Goal: Task Accomplishment & Management: Manage account settings

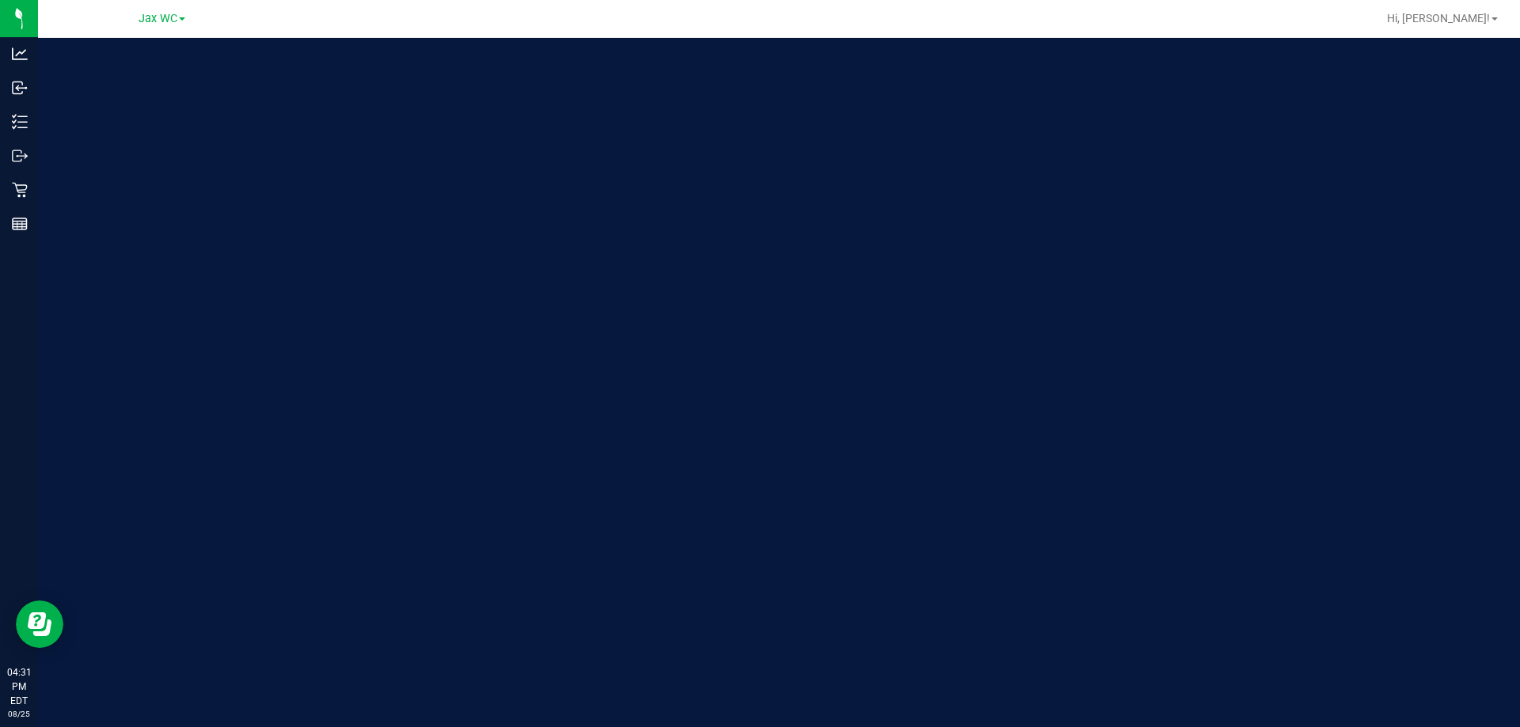
click at [47, 192] on div "Welcome to Flourish Software Seed-to-Sale Tracking & Analytics" at bounding box center [236, 382] width 396 height 689
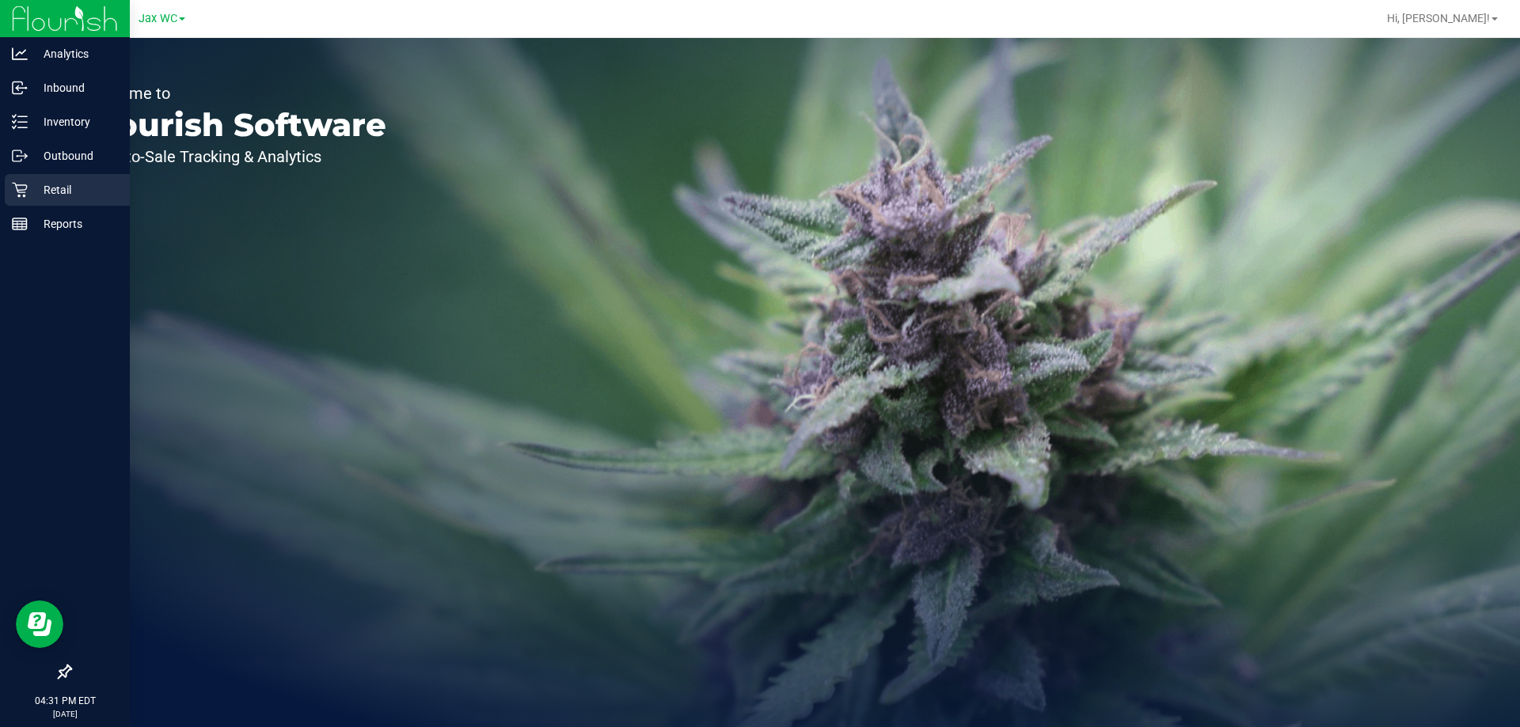
click at [28, 195] on p "Retail" at bounding box center [75, 189] width 95 height 19
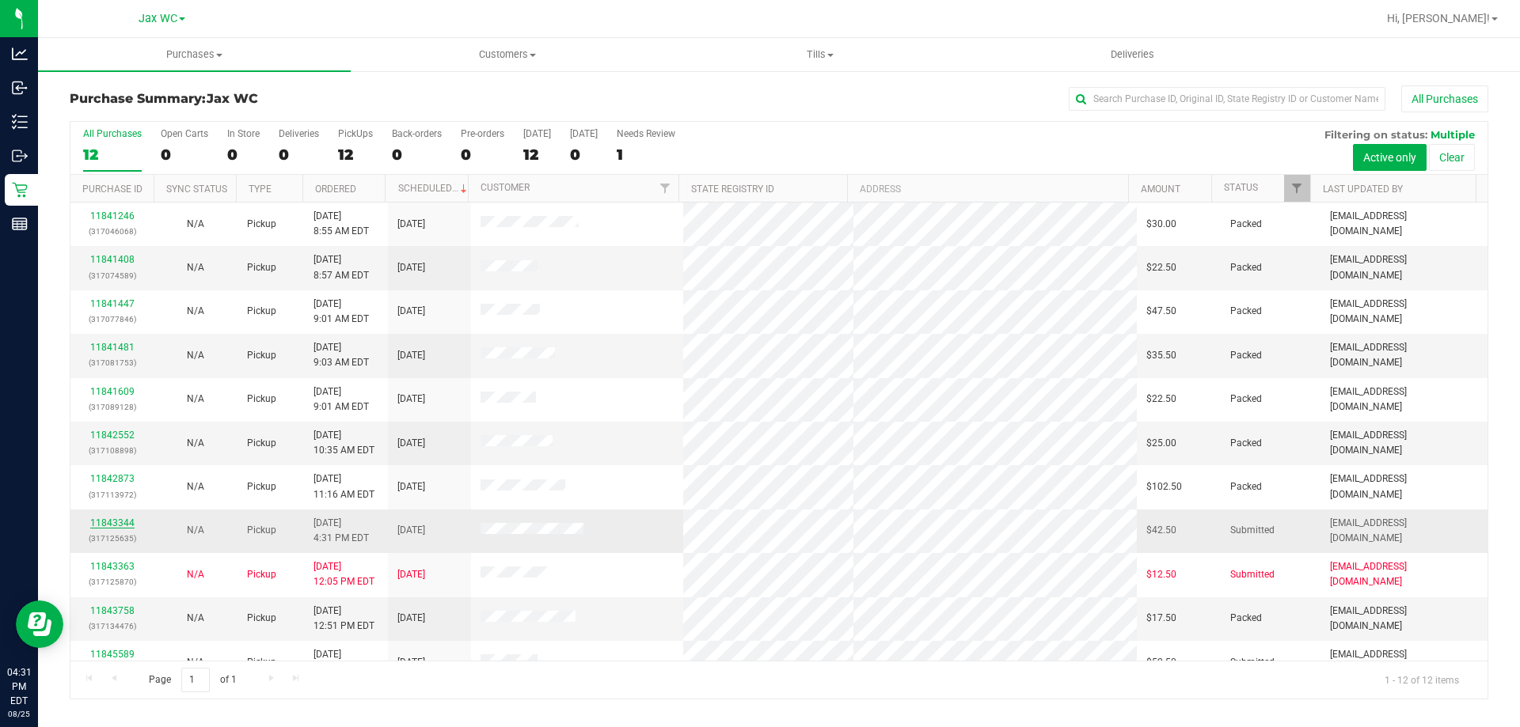
click at [117, 523] on link "11843344" at bounding box center [112, 523] width 44 height 11
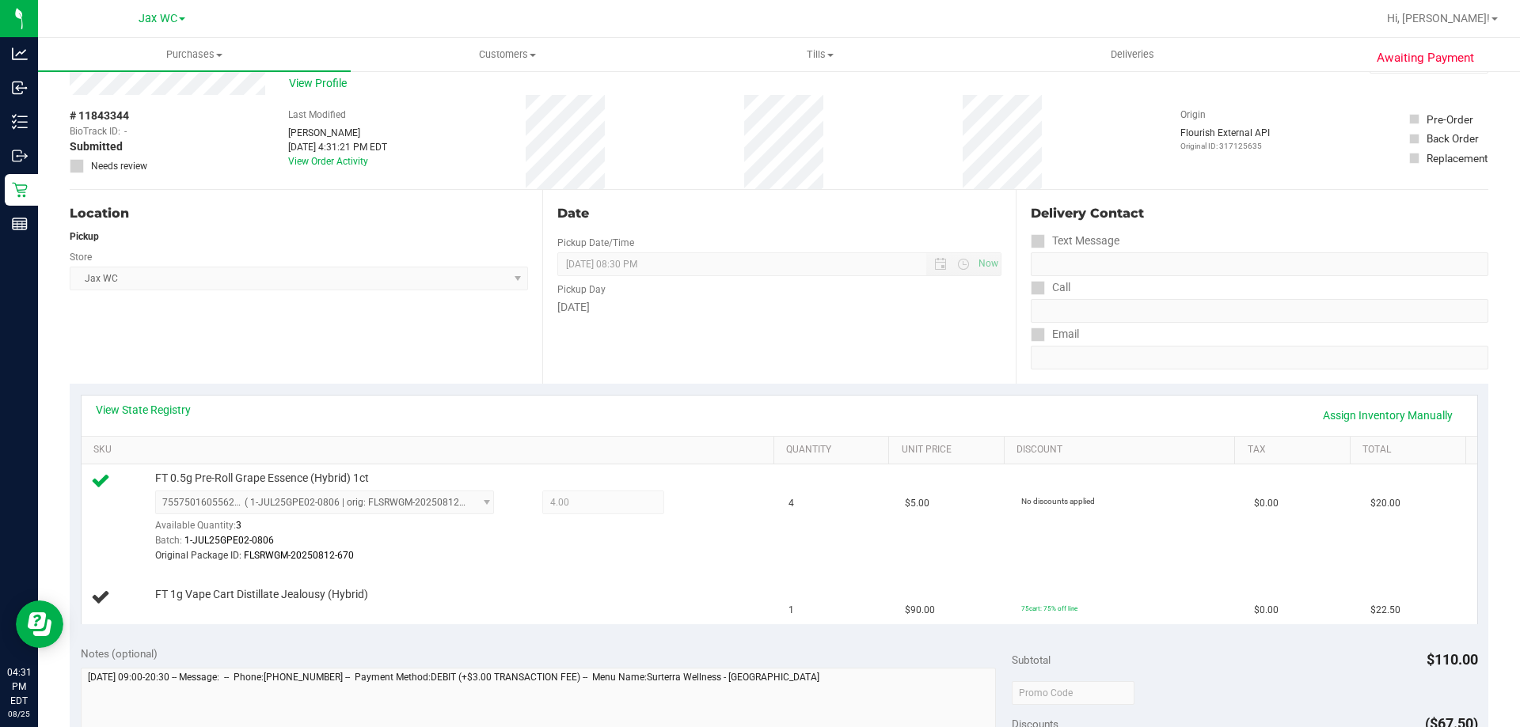
scroll to position [158, 0]
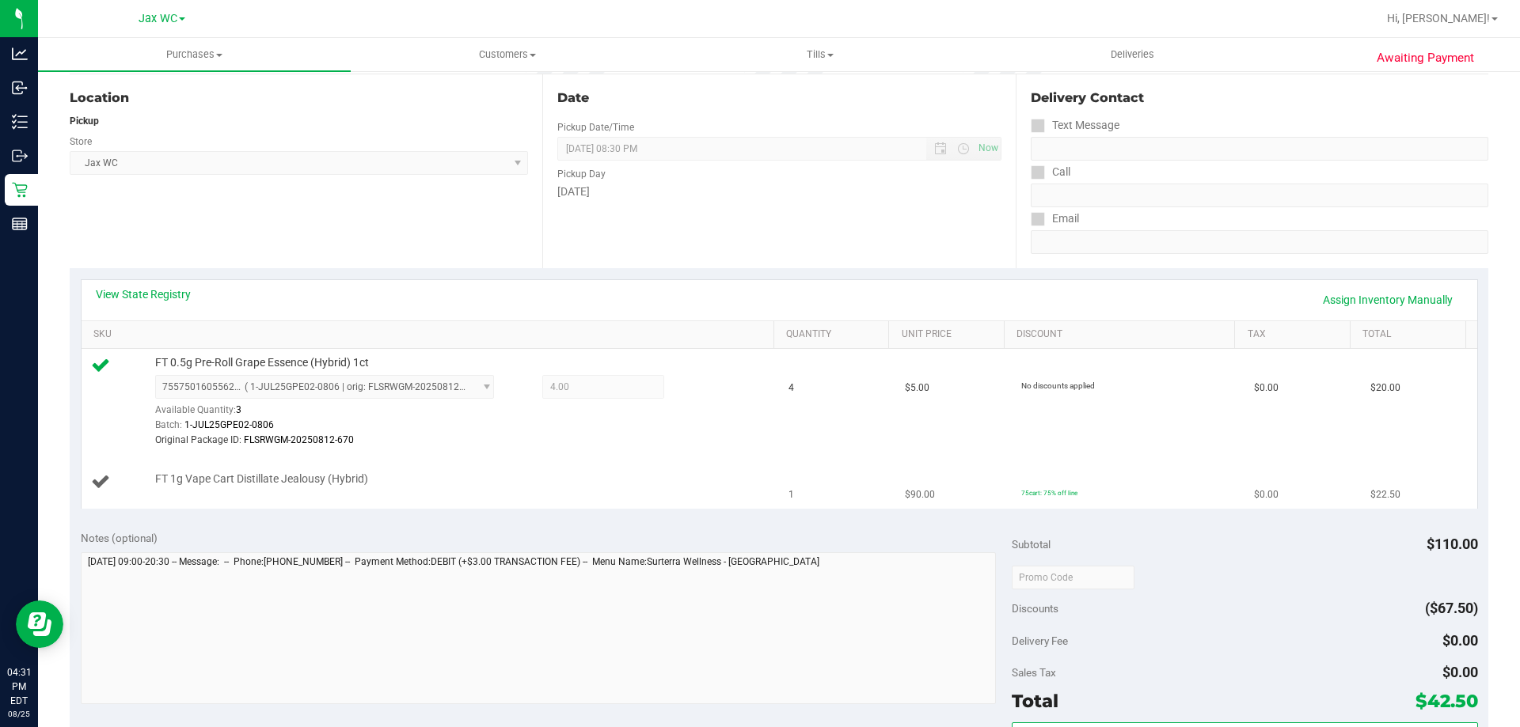
click at [607, 482] on div "FT 1g Vape Cart Distillate Jealousy (Hybrid)" at bounding box center [456, 480] width 619 height 16
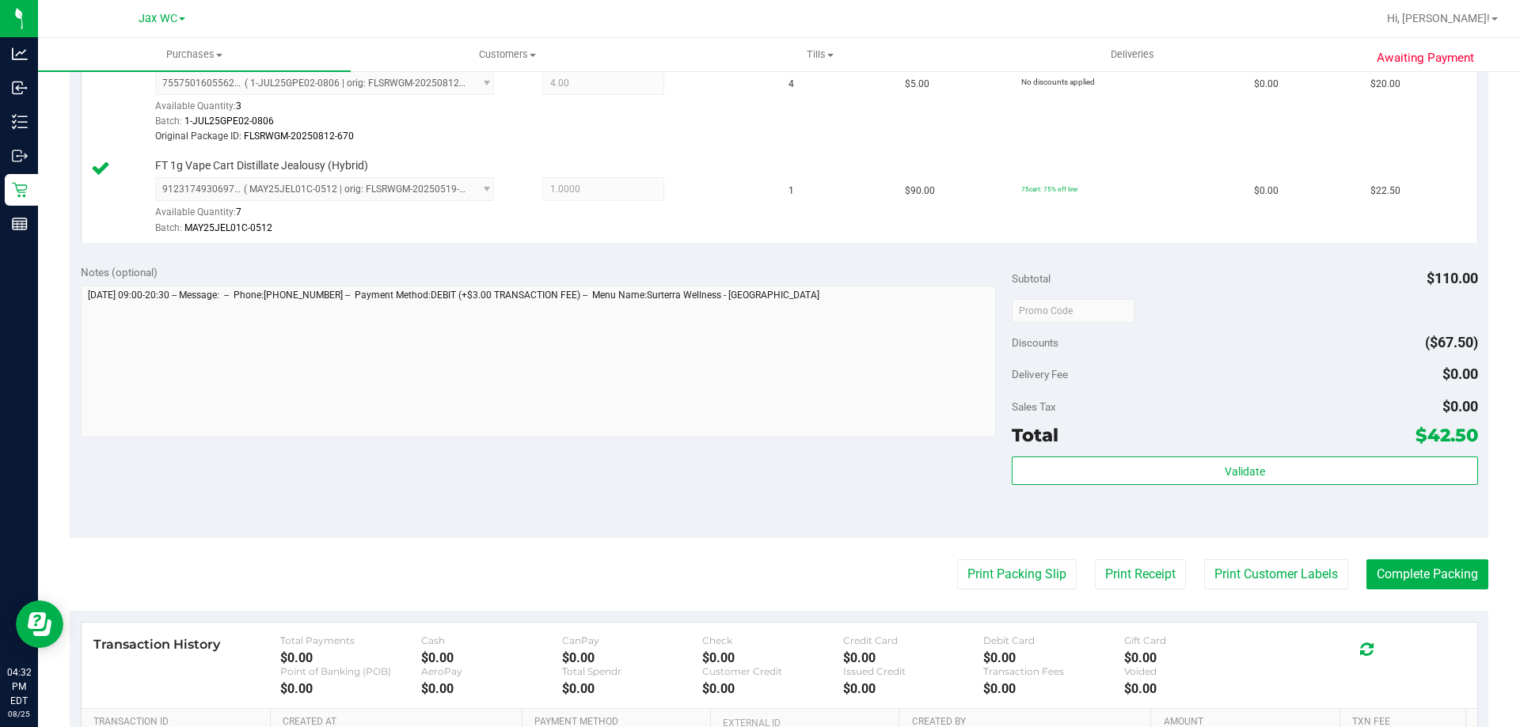
scroll to position [475, 0]
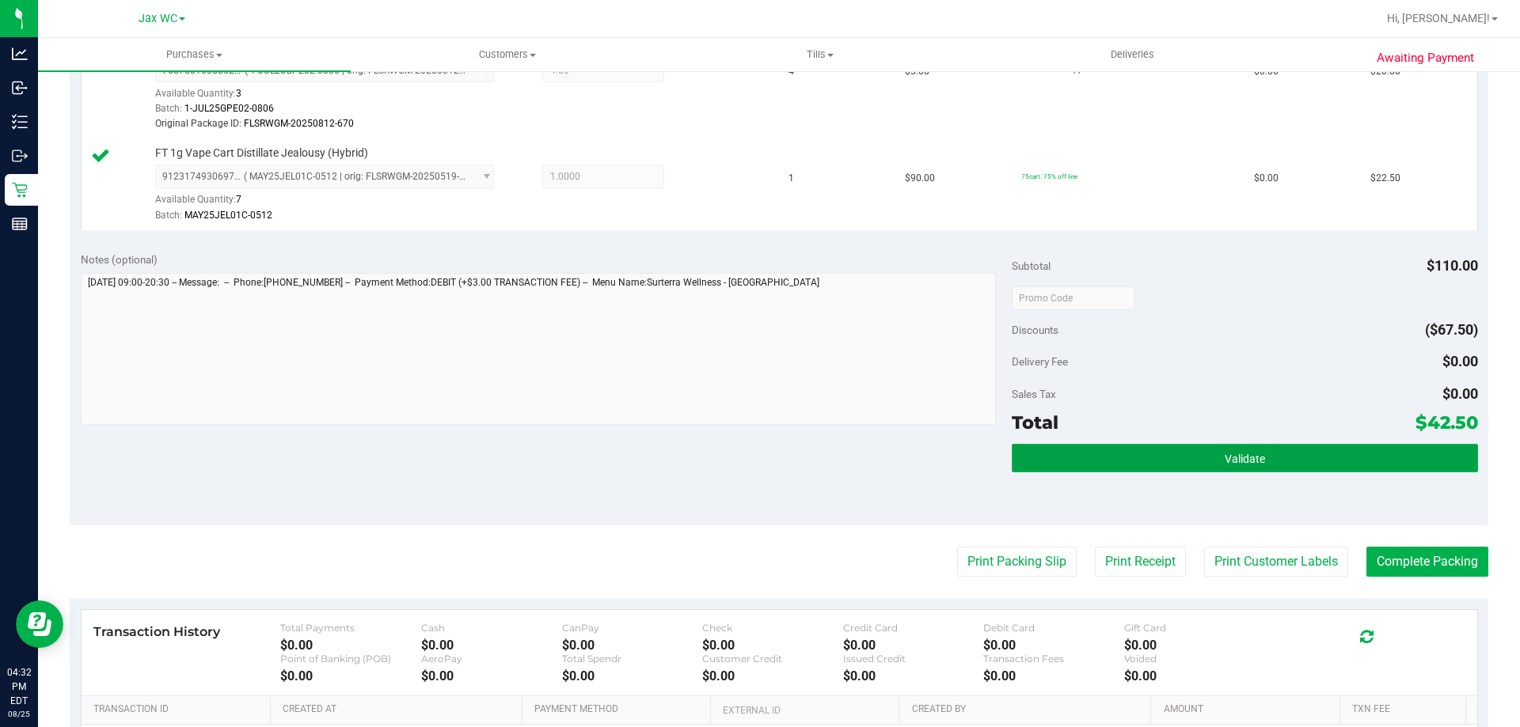
click at [1240, 459] on span "Validate" at bounding box center [1244, 459] width 40 height 13
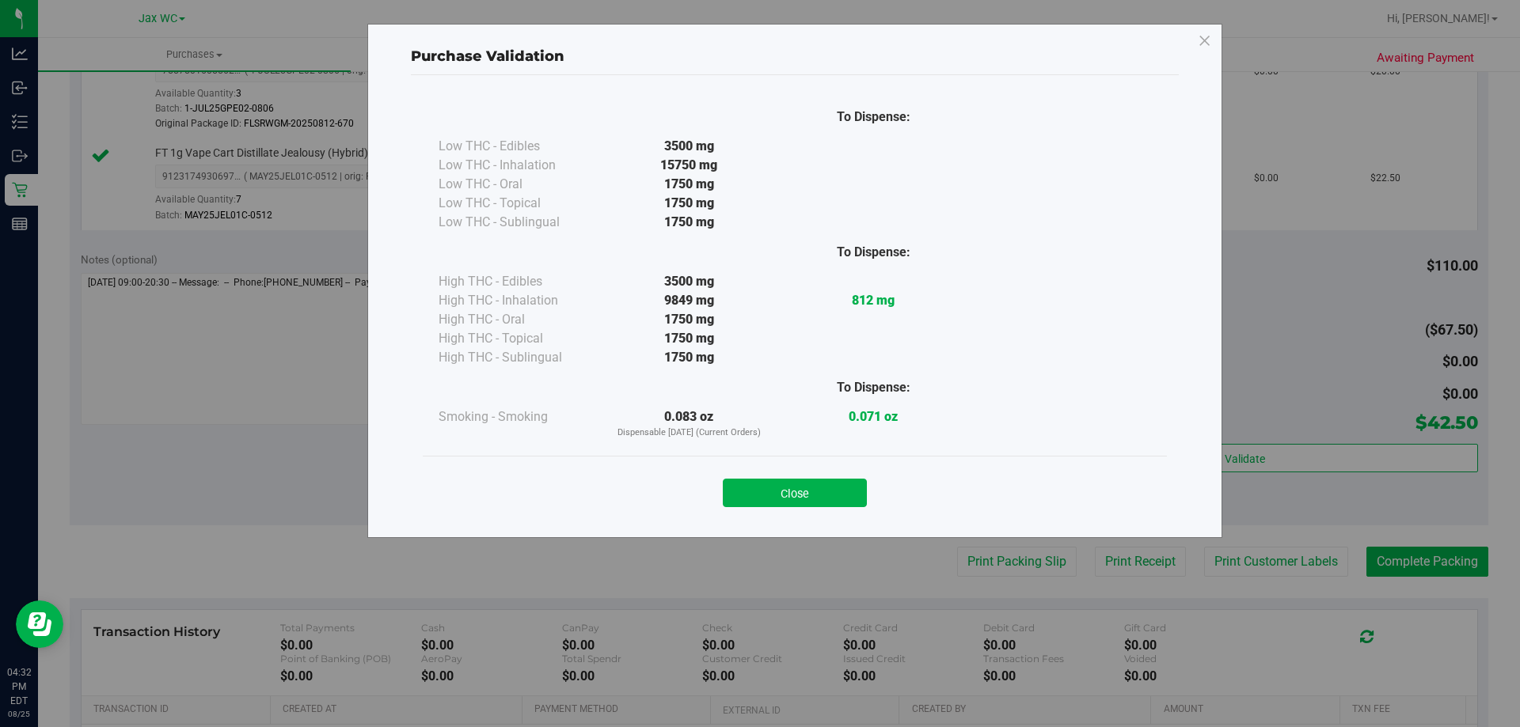
click at [1236, 561] on div "Purchase Validation To Dispense: Low THC - Edibles 3500 mg" at bounding box center [766, 363] width 1532 height 727
click at [833, 491] on button "Close" at bounding box center [795, 493] width 144 height 28
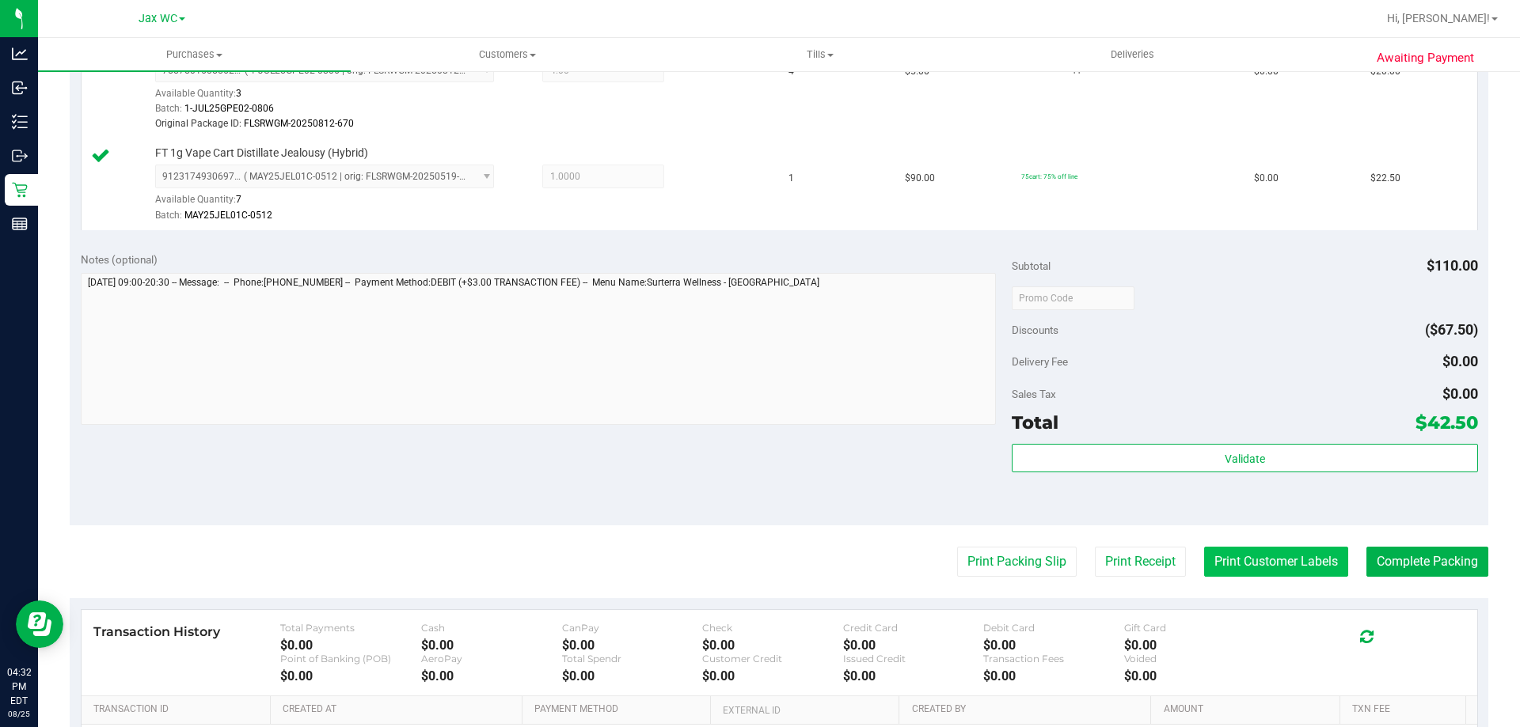
click at [1250, 559] on button "Print Customer Labels" at bounding box center [1276, 562] width 144 height 30
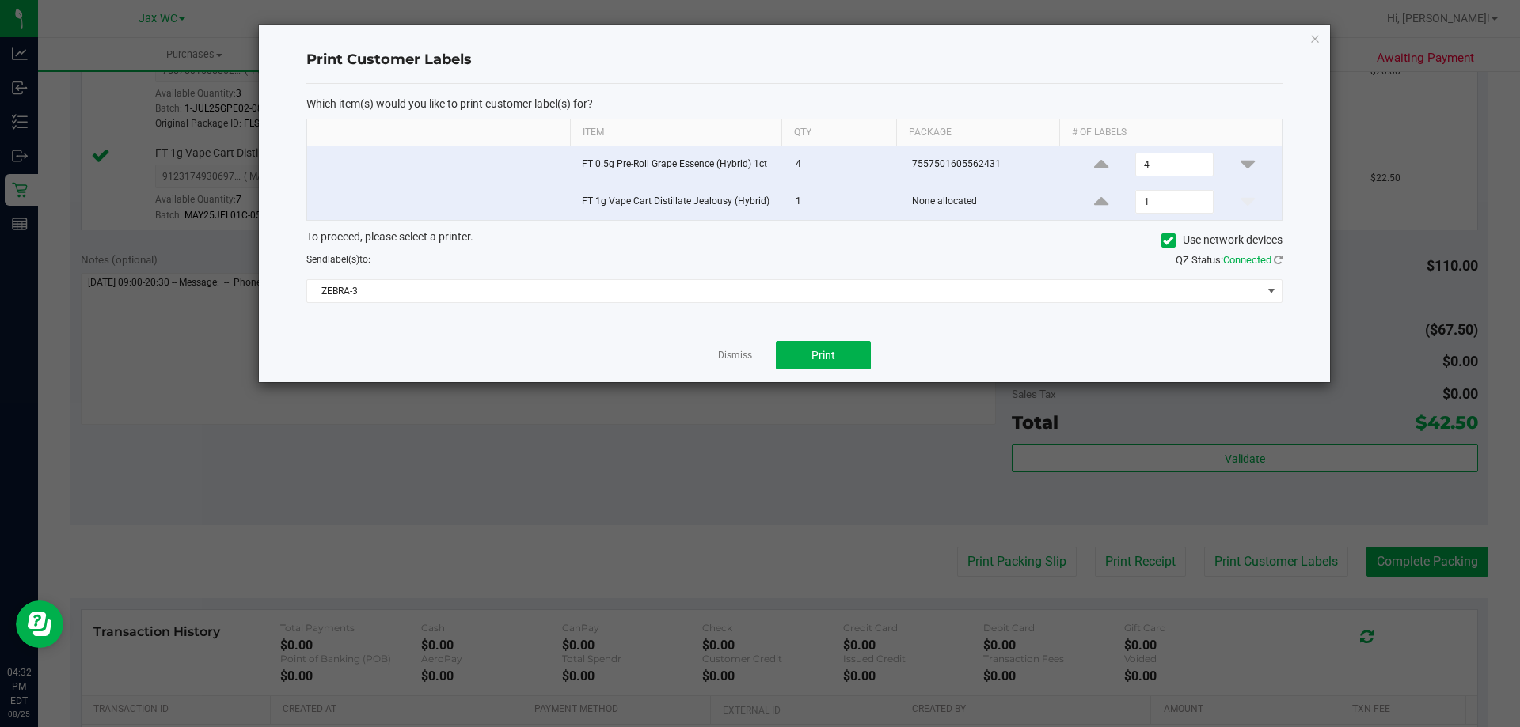
click at [527, 275] on div "To proceed, please select a printer. Use network devices Send label(s) to: QZ S…" at bounding box center [794, 266] width 976 height 75
click at [516, 287] on span "ZEBRA-3" at bounding box center [784, 291] width 955 height 22
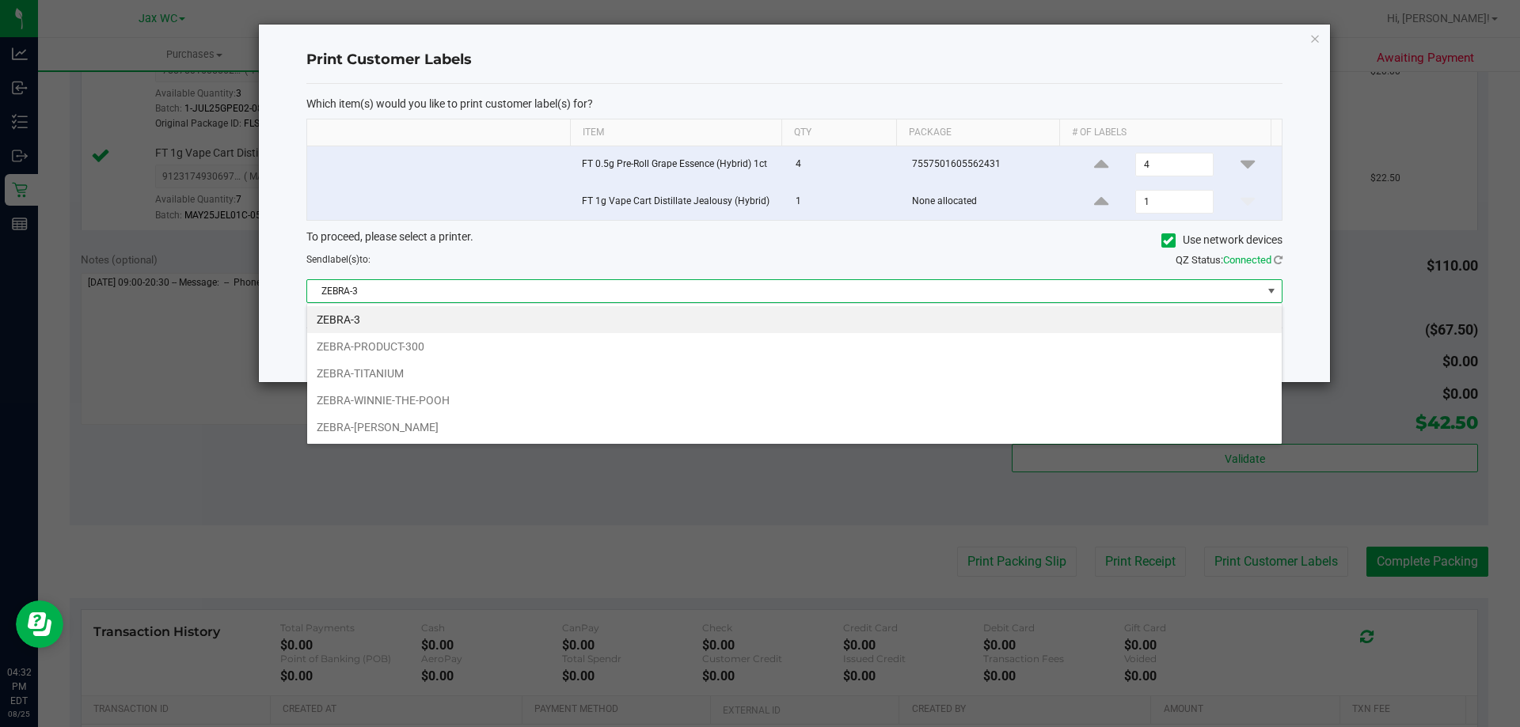
scroll to position [24, 975]
click at [364, 374] on li "ZEBRA-TITANIUM" at bounding box center [794, 373] width 974 height 27
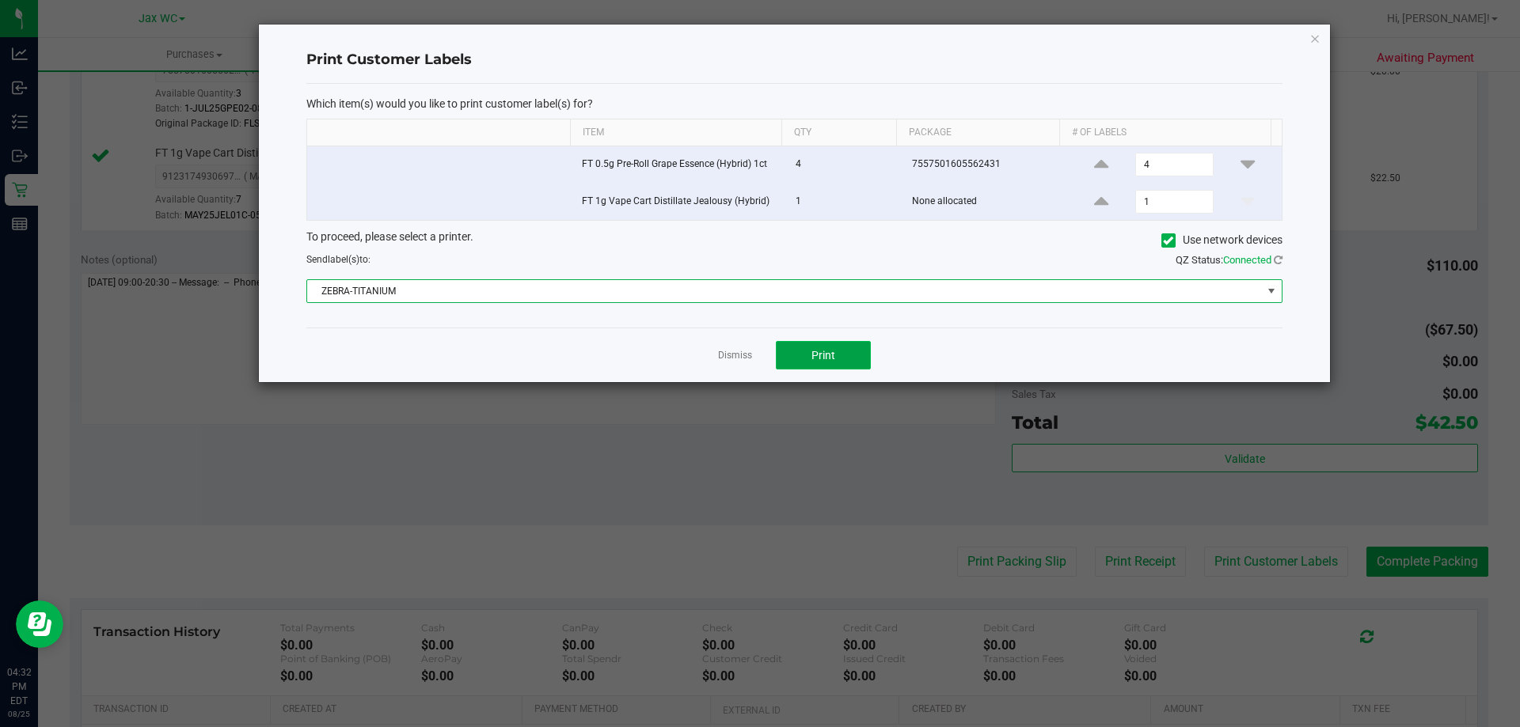
click at [827, 354] on span "Print" at bounding box center [823, 355] width 24 height 13
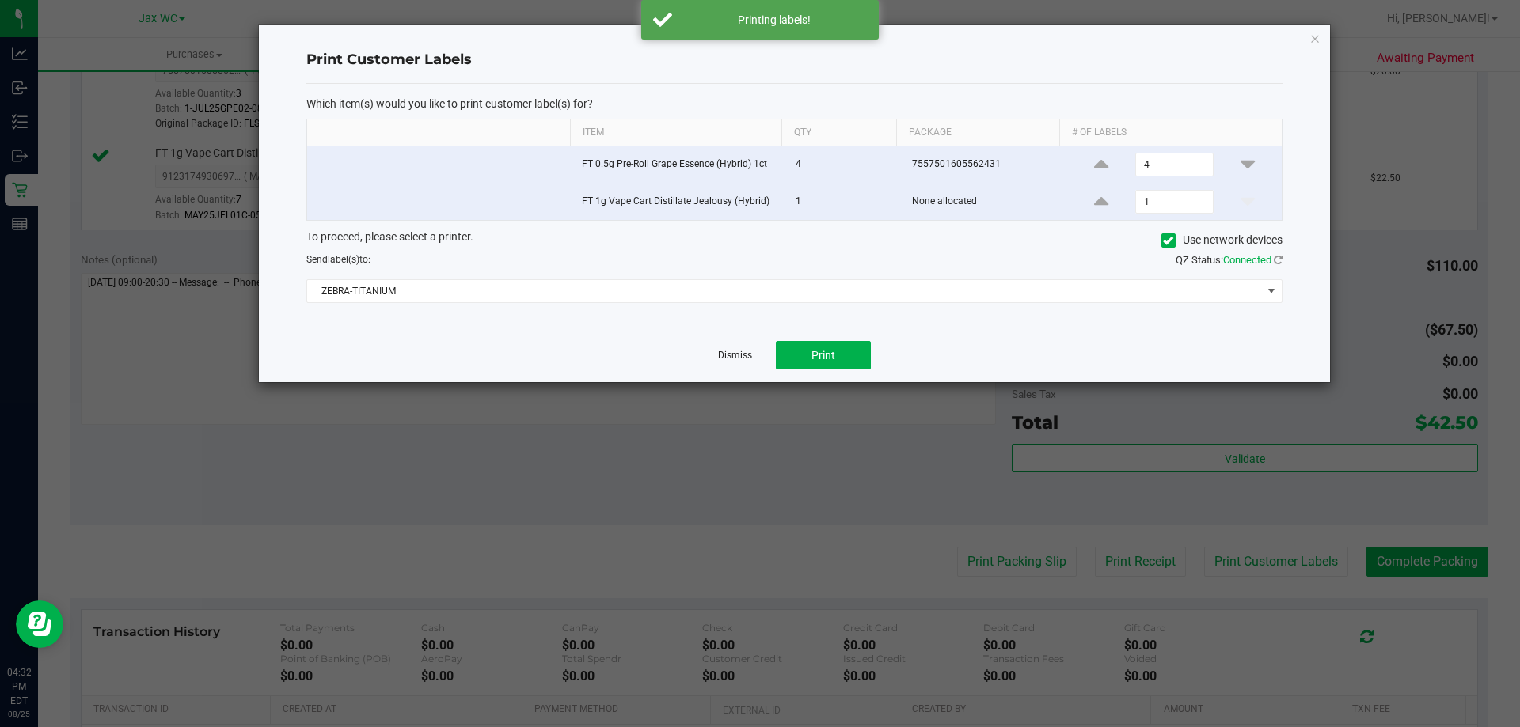
click at [725, 357] on link "Dismiss" at bounding box center [735, 355] width 34 height 13
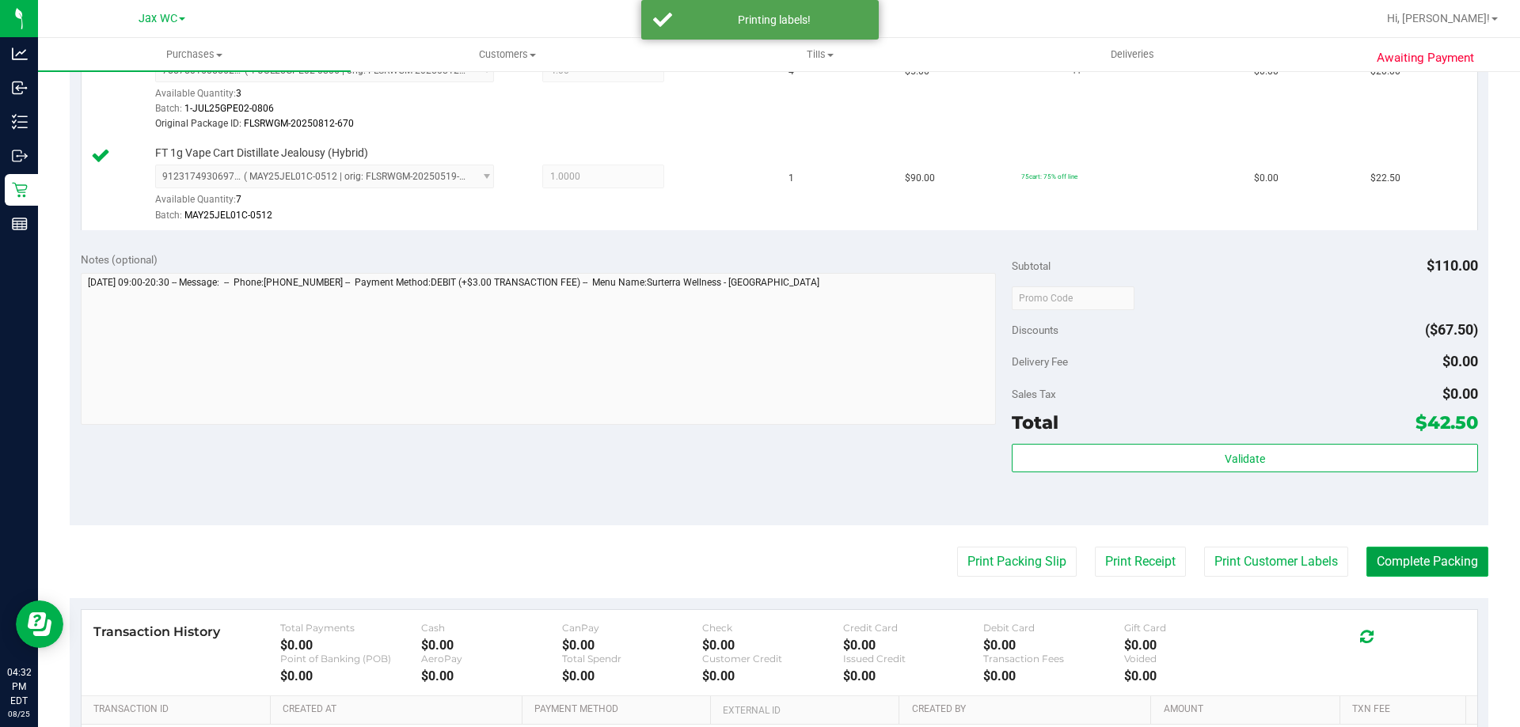
click at [1380, 554] on button "Complete Packing" at bounding box center [1427, 562] width 122 height 30
click at [1288, 476] on div "Validate" at bounding box center [1244, 479] width 465 height 71
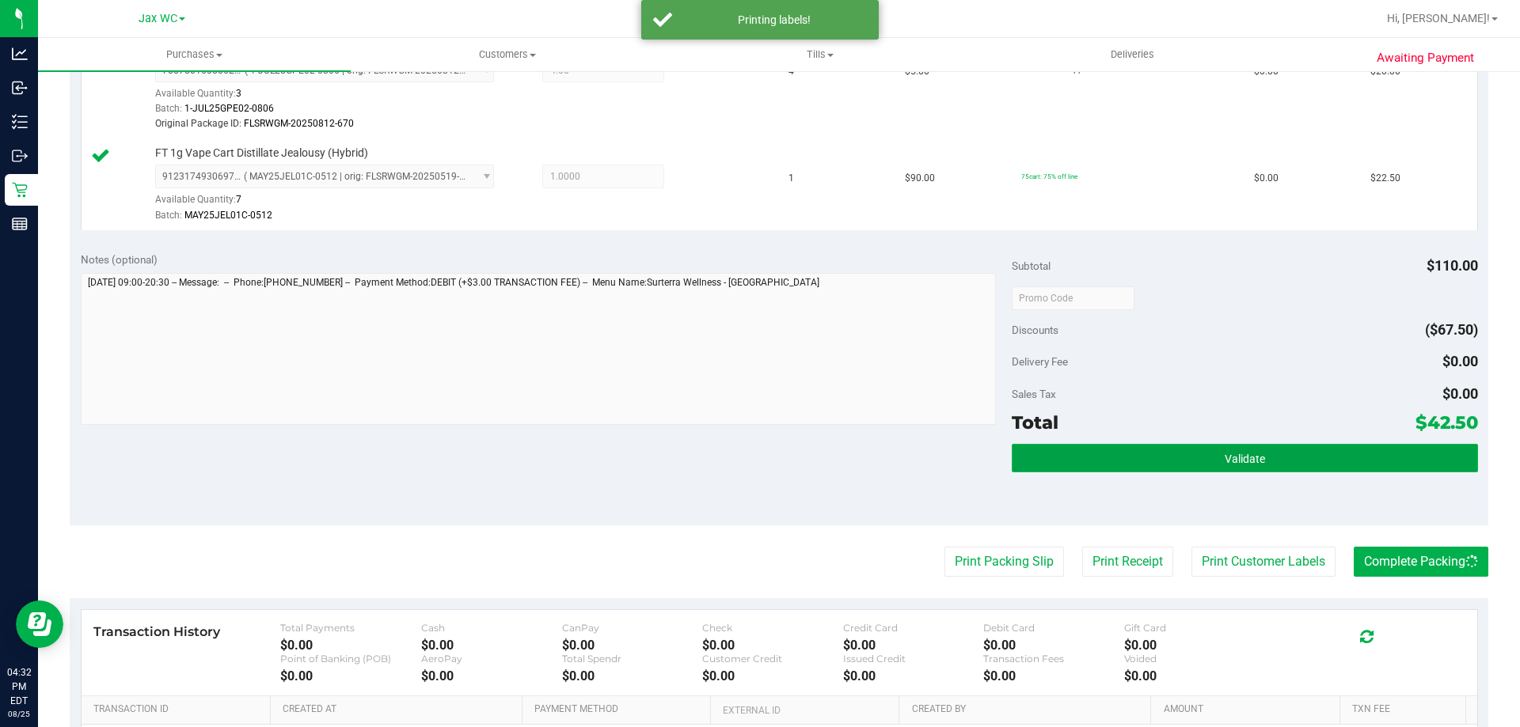
click at [1282, 457] on button "Validate" at bounding box center [1244, 458] width 465 height 28
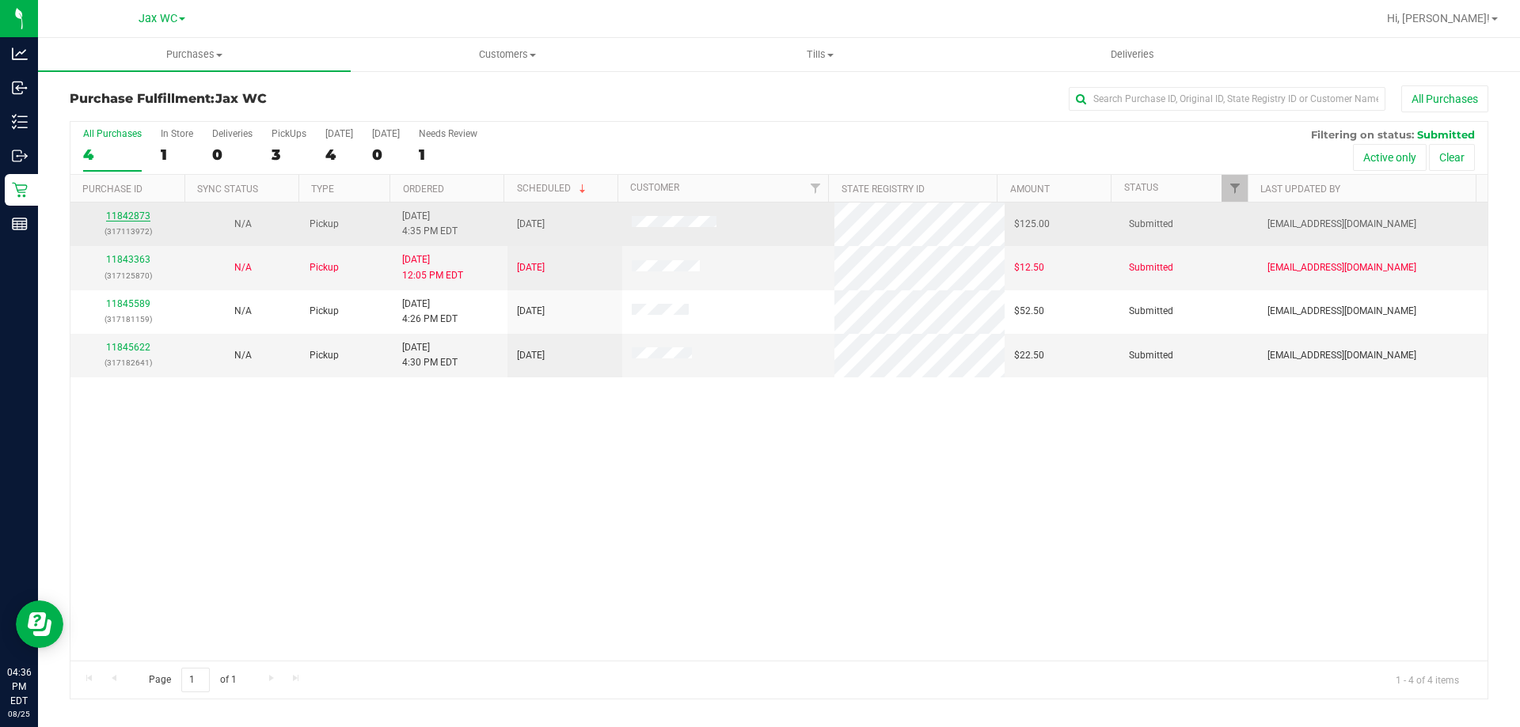
click at [136, 219] on link "11842873" at bounding box center [128, 216] width 44 height 11
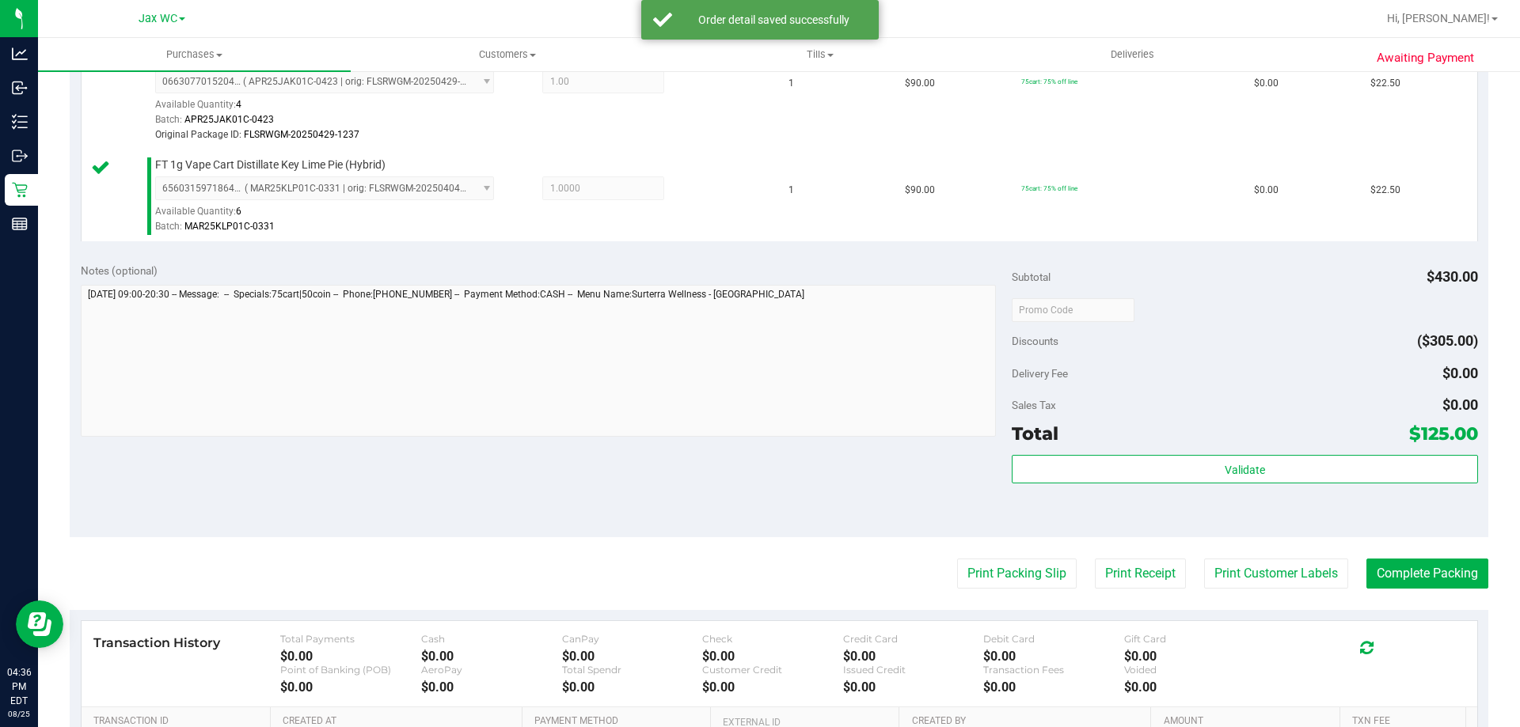
scroll to position [792, 0]
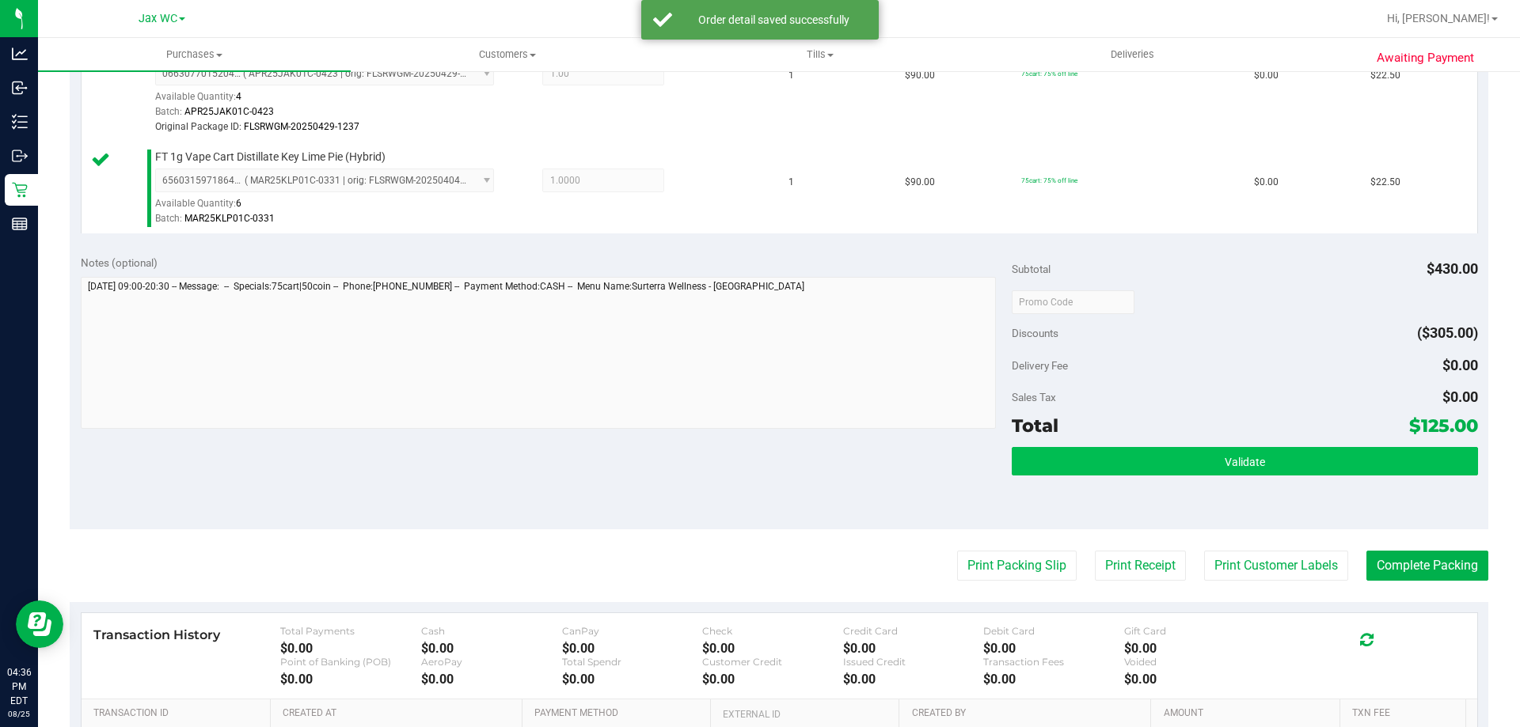
click at [1335, 449] on div "Subtotal $430.00 Discounts ($305.00) Delivery Fee $0.00 Sales Tax $0.00 Total $…" at bounding box center [1244, 387] width 465 height 264
click at [1331, 455] on button "Validate" at bounding box center [1244, 461] width 465 height 28
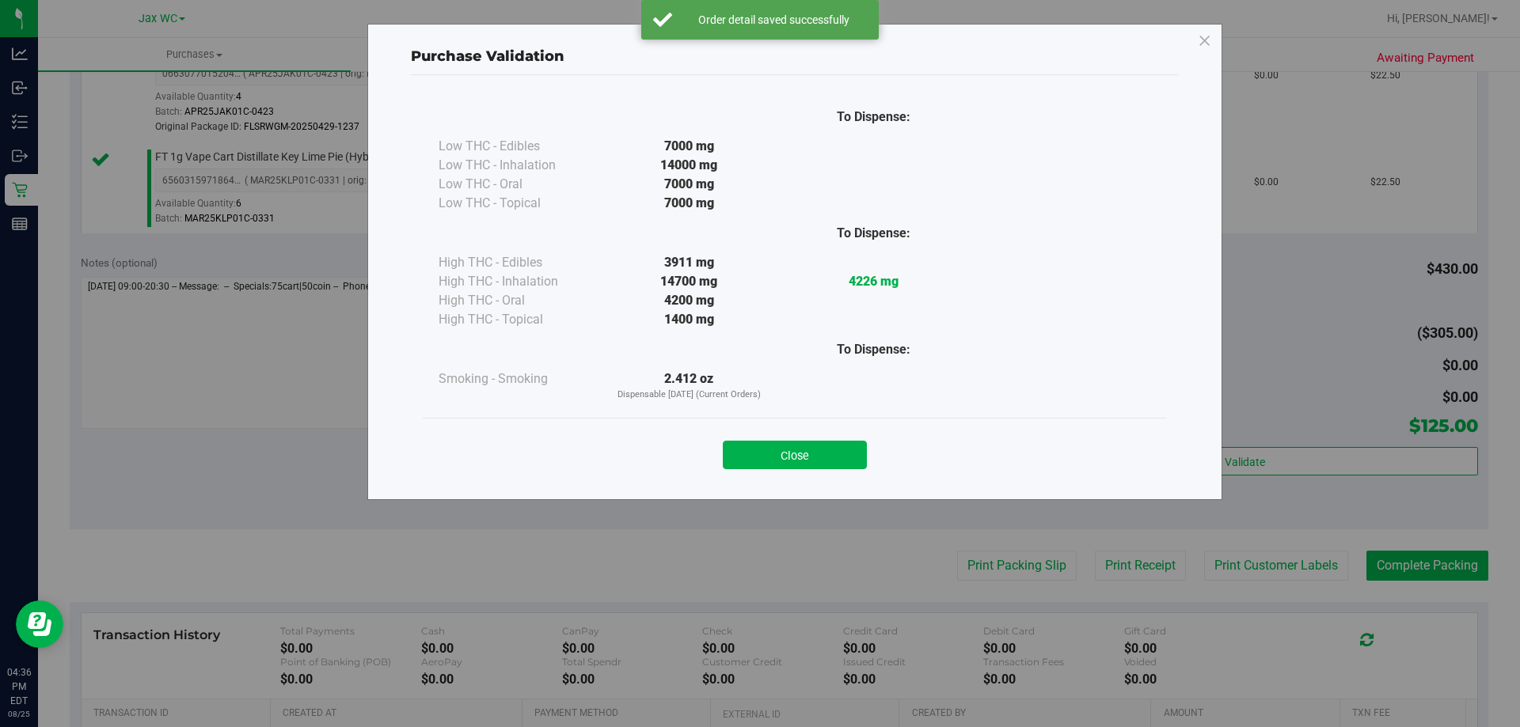
click at [792, 438] on div "Close" at bounding box center [795, 451] width 720 height 40
click at [860, 454] on button "Close" at bounding box center [795, 455] width 144 height 28
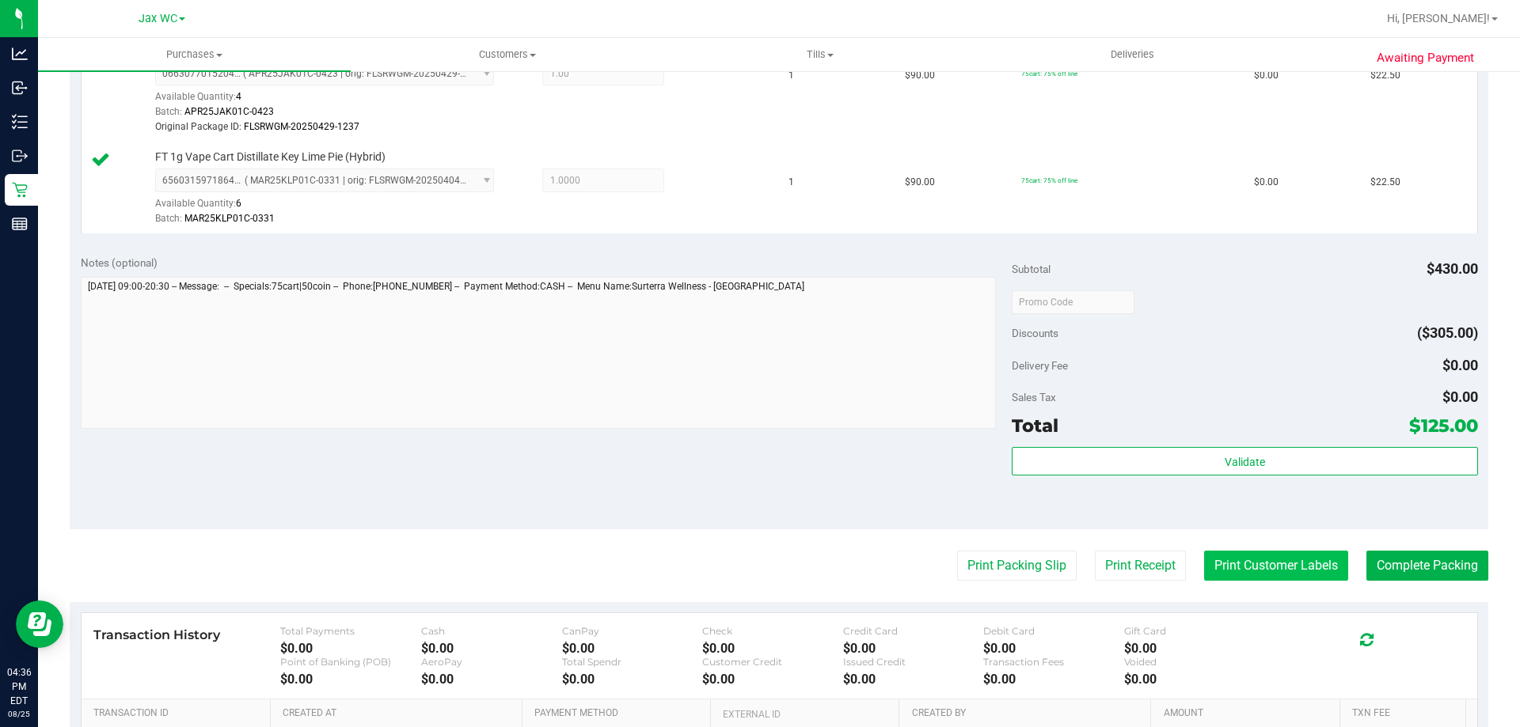
click at [1281, 560] on button "Print Customer Labels" at bounding box center [1276, 566] width 144 height 30
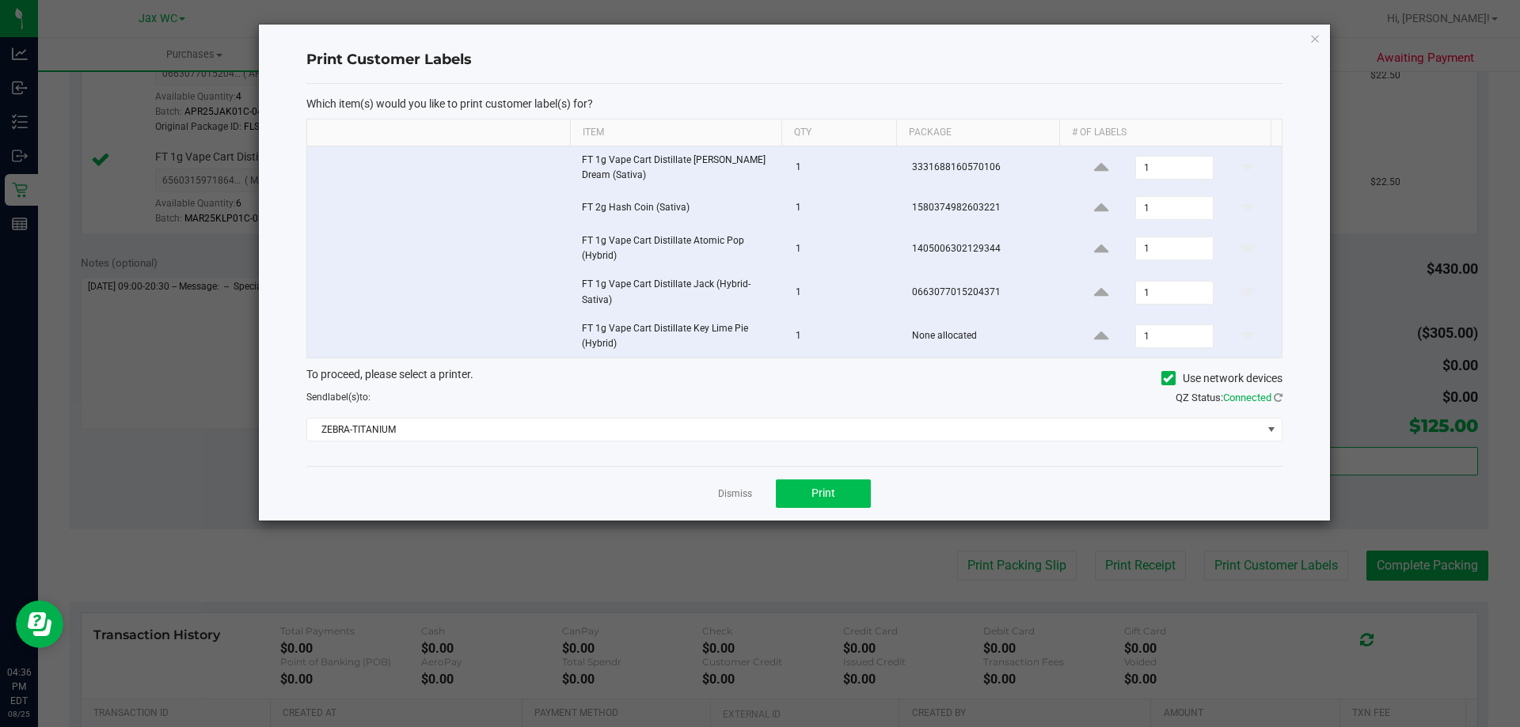
drag, startPoint x: 853, startPoint y: 514, endPoint x: 852, endPoint y: 499, distance: 14.3
click at [852, 511] on div "Dismiss Print" at bounding box center [794, 493] width 976 height 55
click at [846, 497] on button "Print" at bounding box center [823, 494] width 95 height 28
click at [742, 495] on link "Dismiss" at bounding box center [735, 494] width 34 height 13
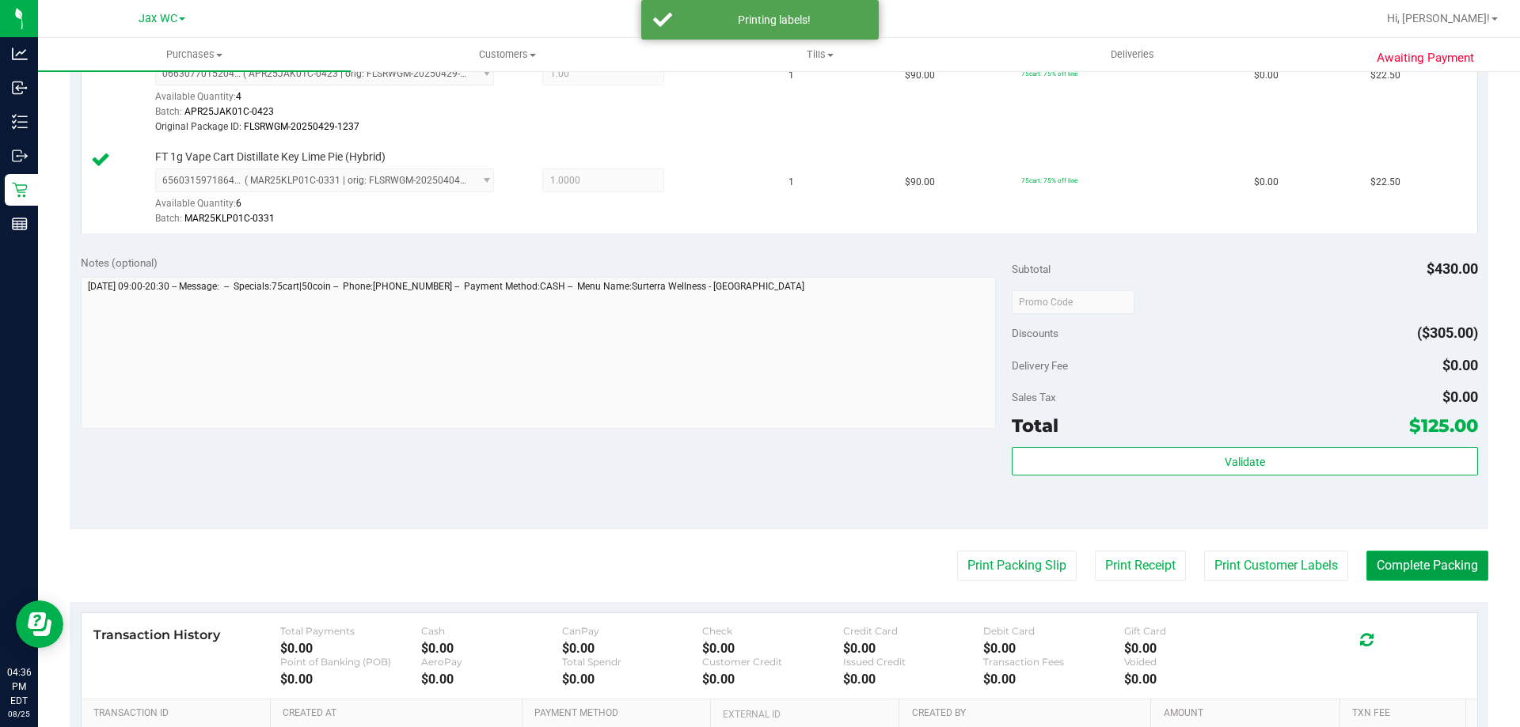
click at [1438, 562] on button "Complete Packing" at bounding box center [1427, 566] width 122 height 30
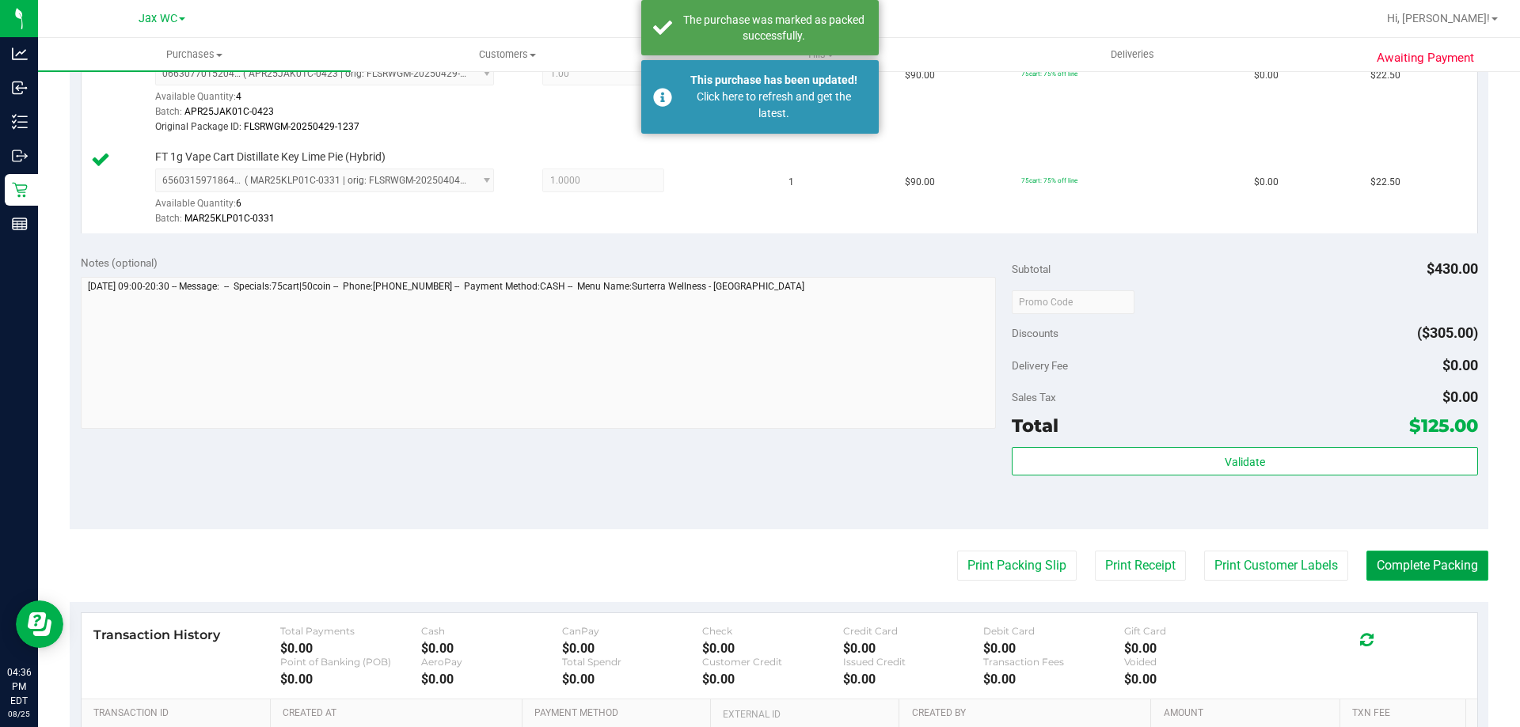
click at [1443, 562] on button "Complete Packing" at bounding box center [1427, 566] width 122 height 30
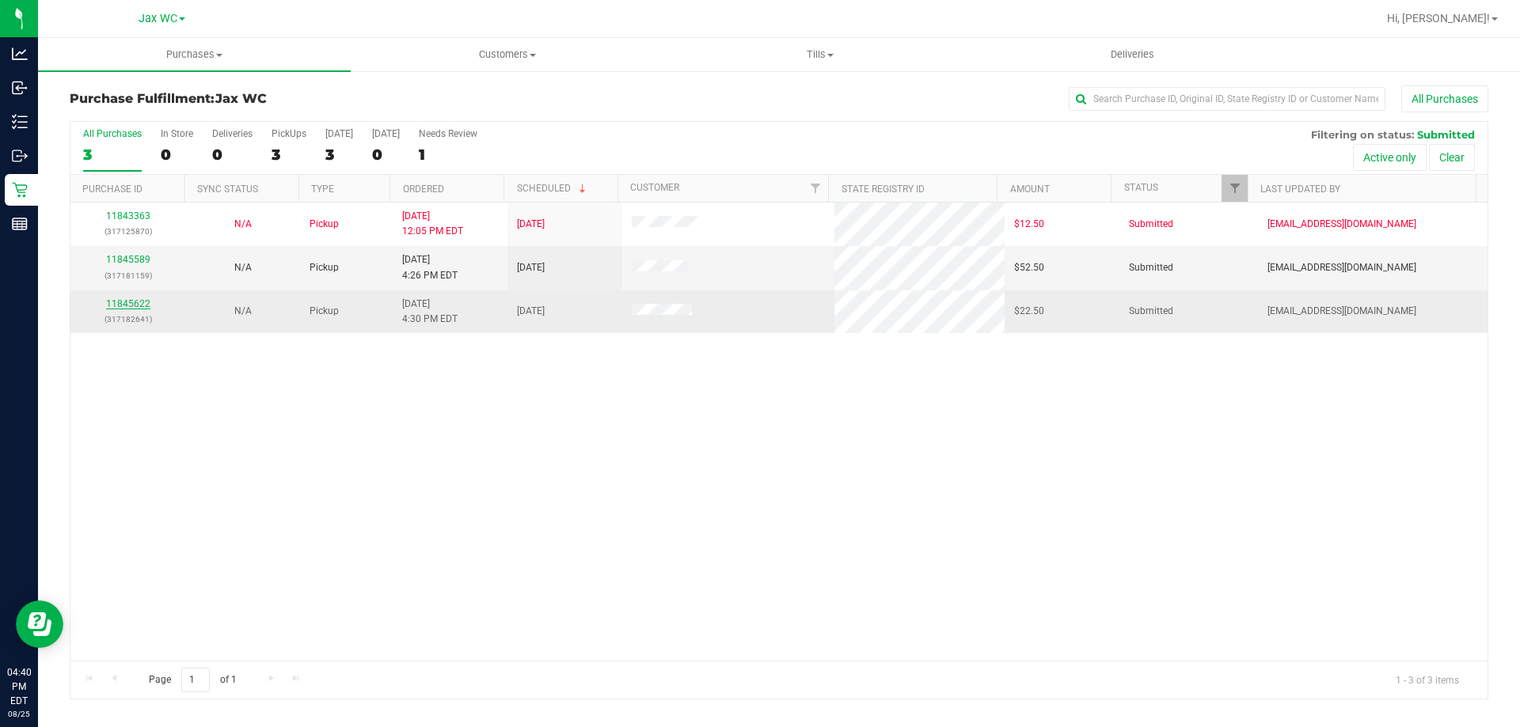
click at [135, 302] on link "11845622" at bounding box center [128, 303] width 44 height 11
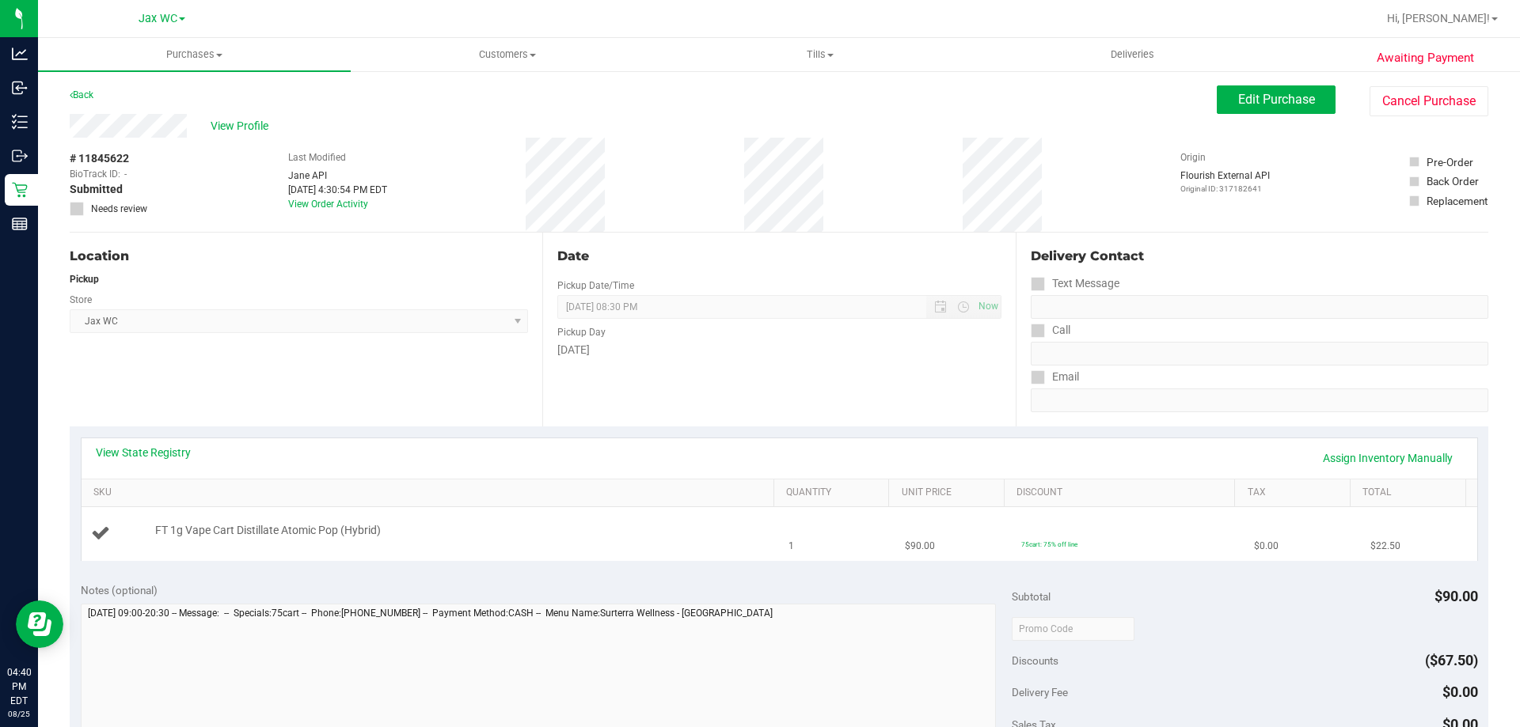
click at [577, 526] on div "FT 1g Vape Cart Distillate Atomic Pop (Hybrid)" at bounding box center [456, 531] width 619 height 16
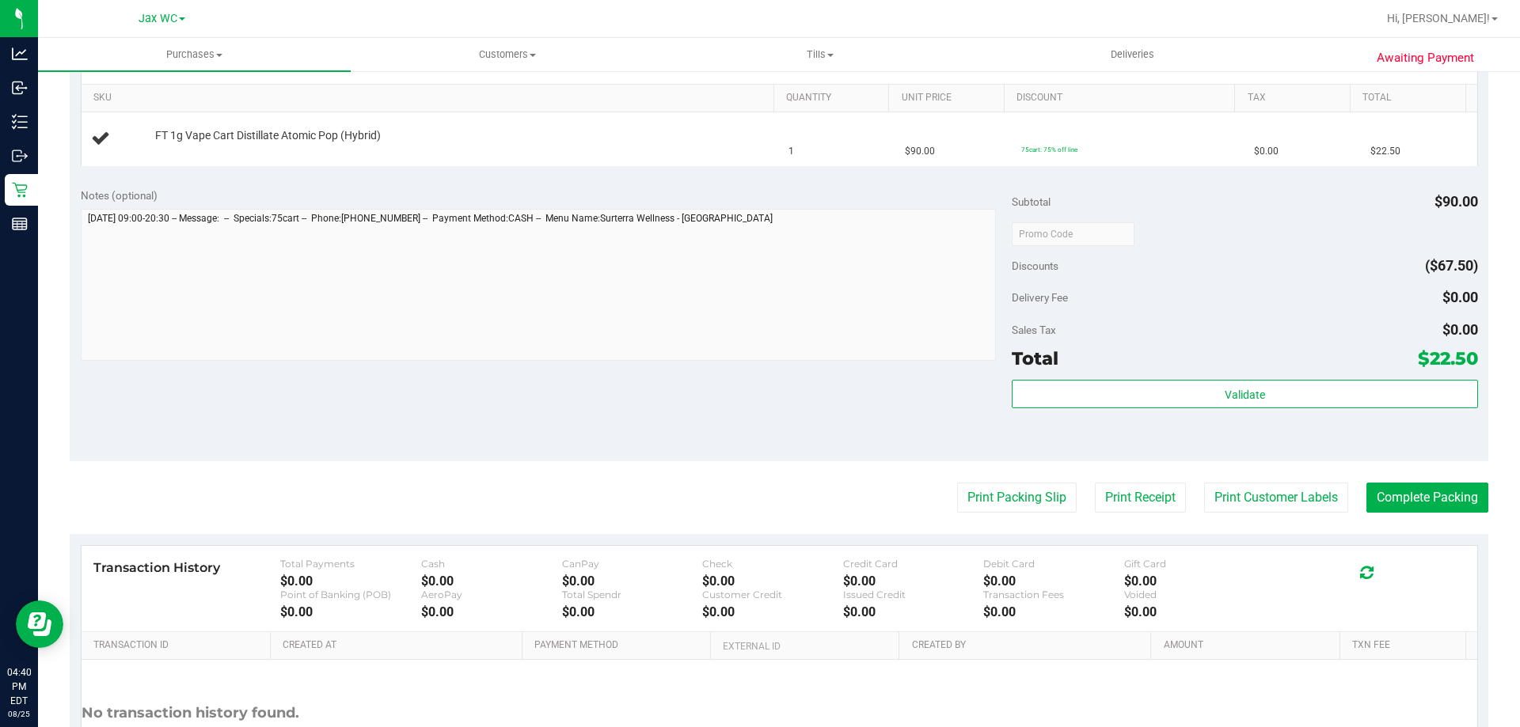
scroll to position [396, 0]
click at [1027, 507] on button "Print Packing Slip" at bounding box center [1017, 497] width 120 height 30
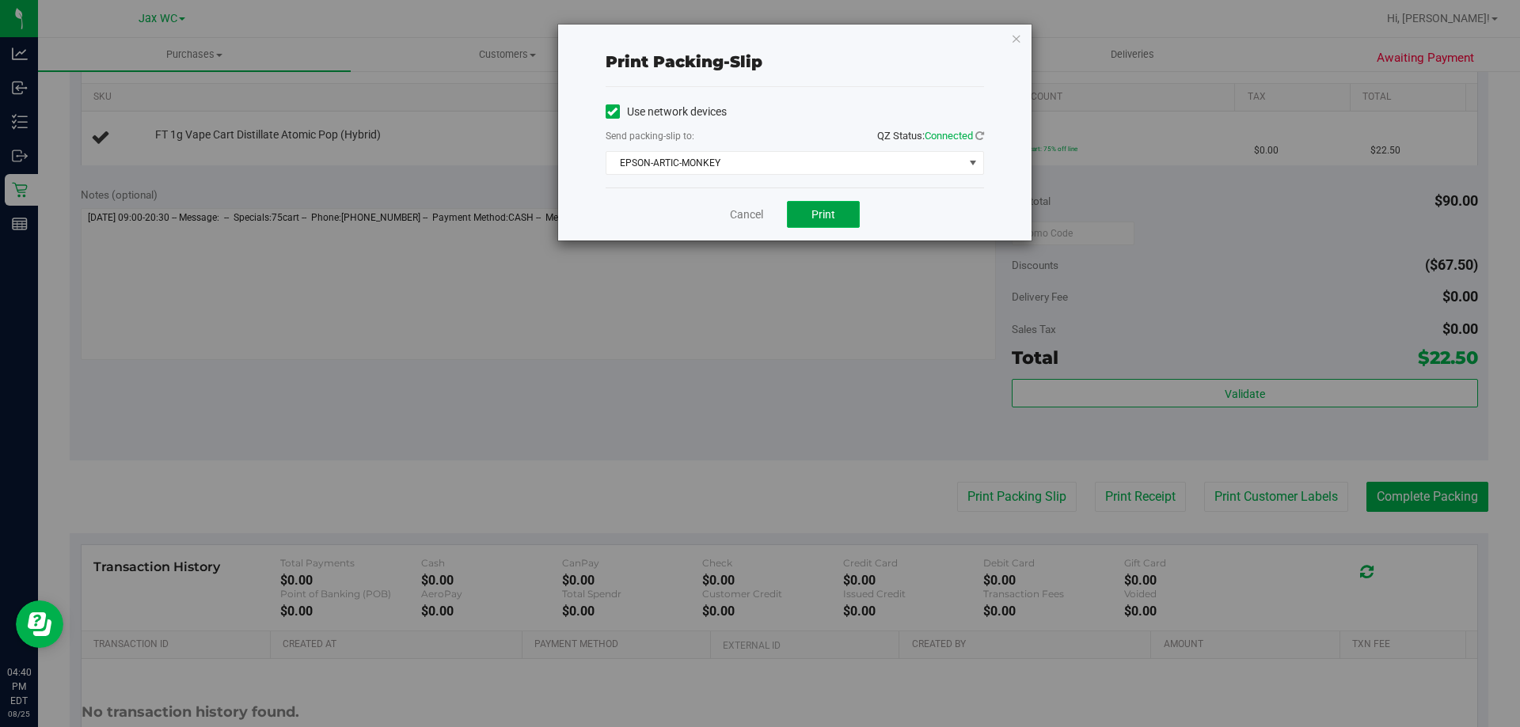
click at [817, 209] on span "Print" at bounding box center [823, 214] width 24 height 13
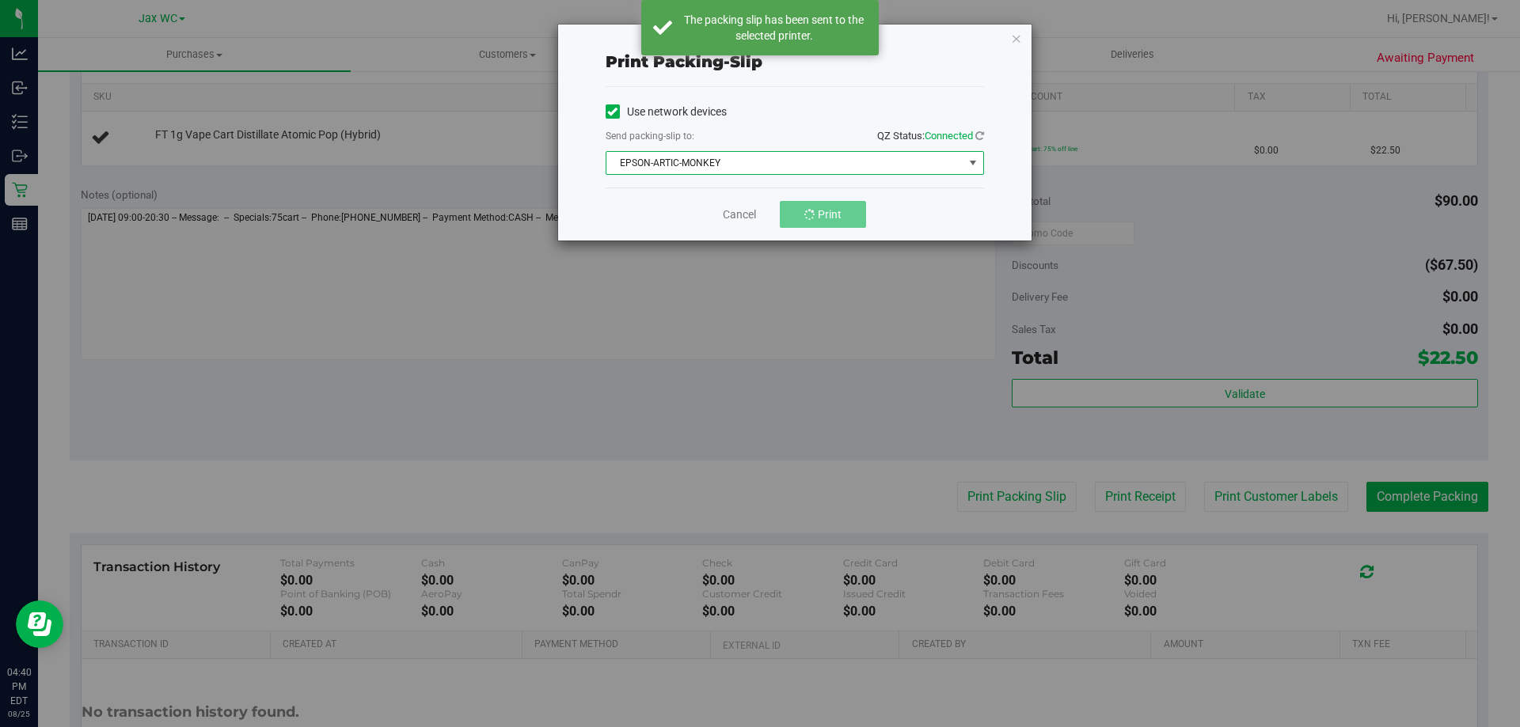
click at [734, 154] on span "EPSON-ARTIC-MONKEY" at bounding box center [784, 163] width 357 height 22
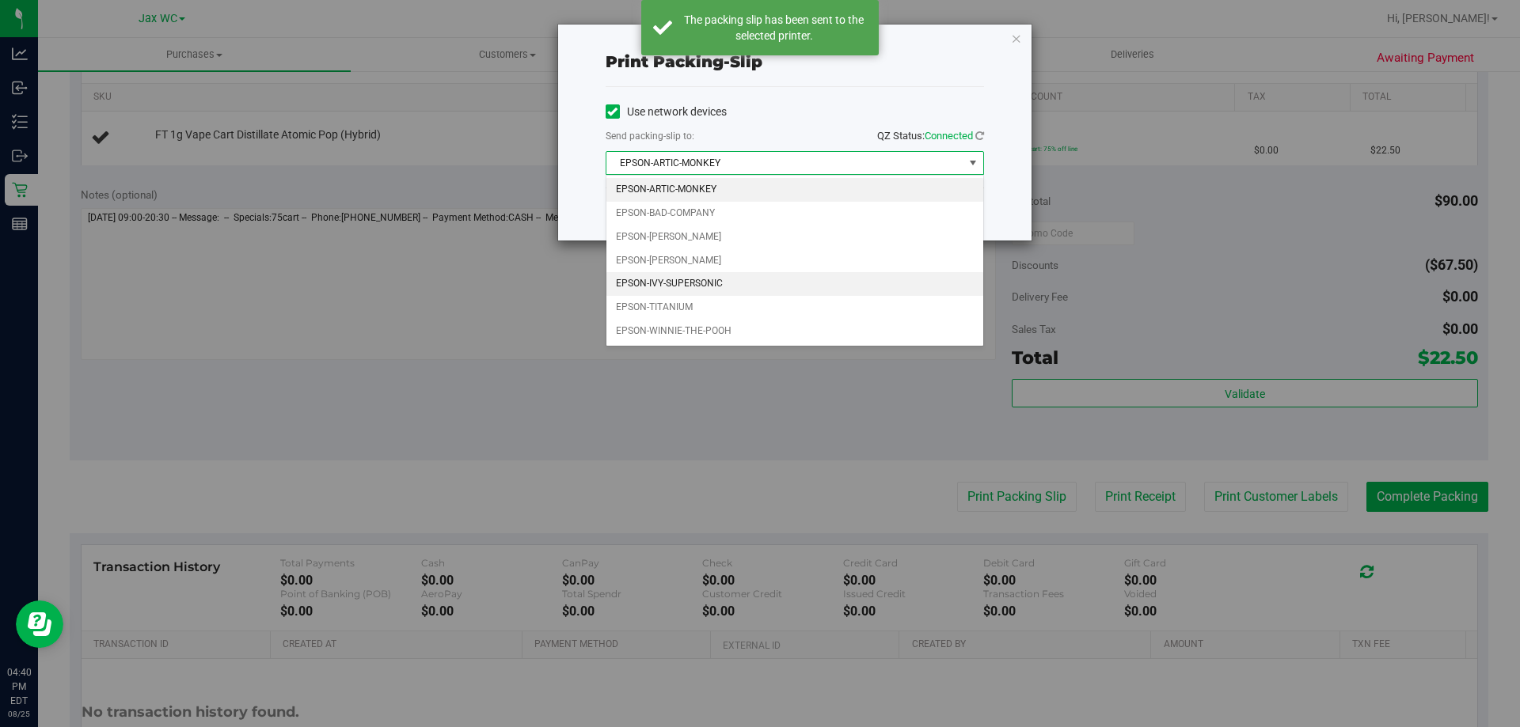
click at [637, 288] on li "EPSON-IVY-SUPERSONIC" at bounding box center [794, 284] width 377 height 24
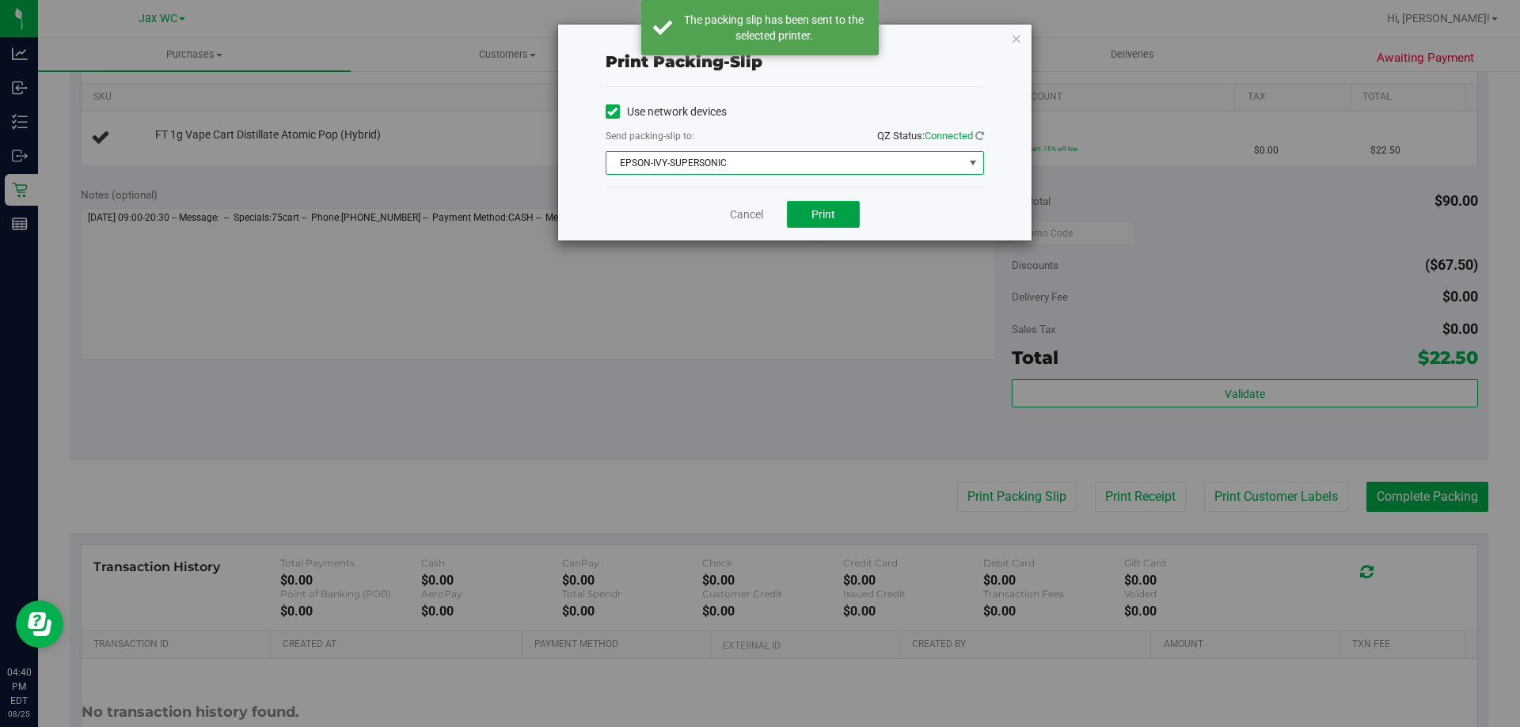
click at [809, 218] on button "Print" at bounding box center [823, 214] width 73 height 27
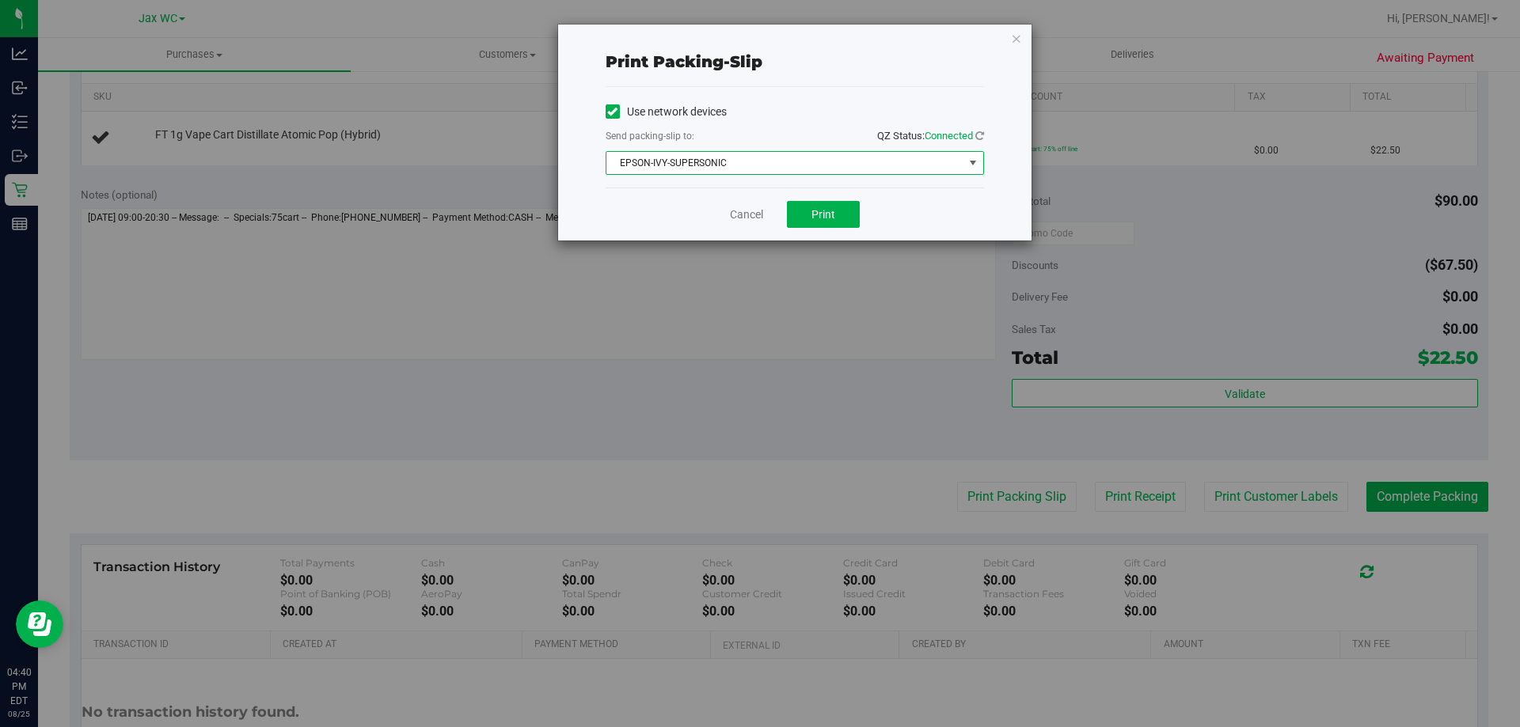
click at [827, 169] on span "EPSON-IVY-SUPERSONIC" at bounding box center [784, 163] width 357 height 22
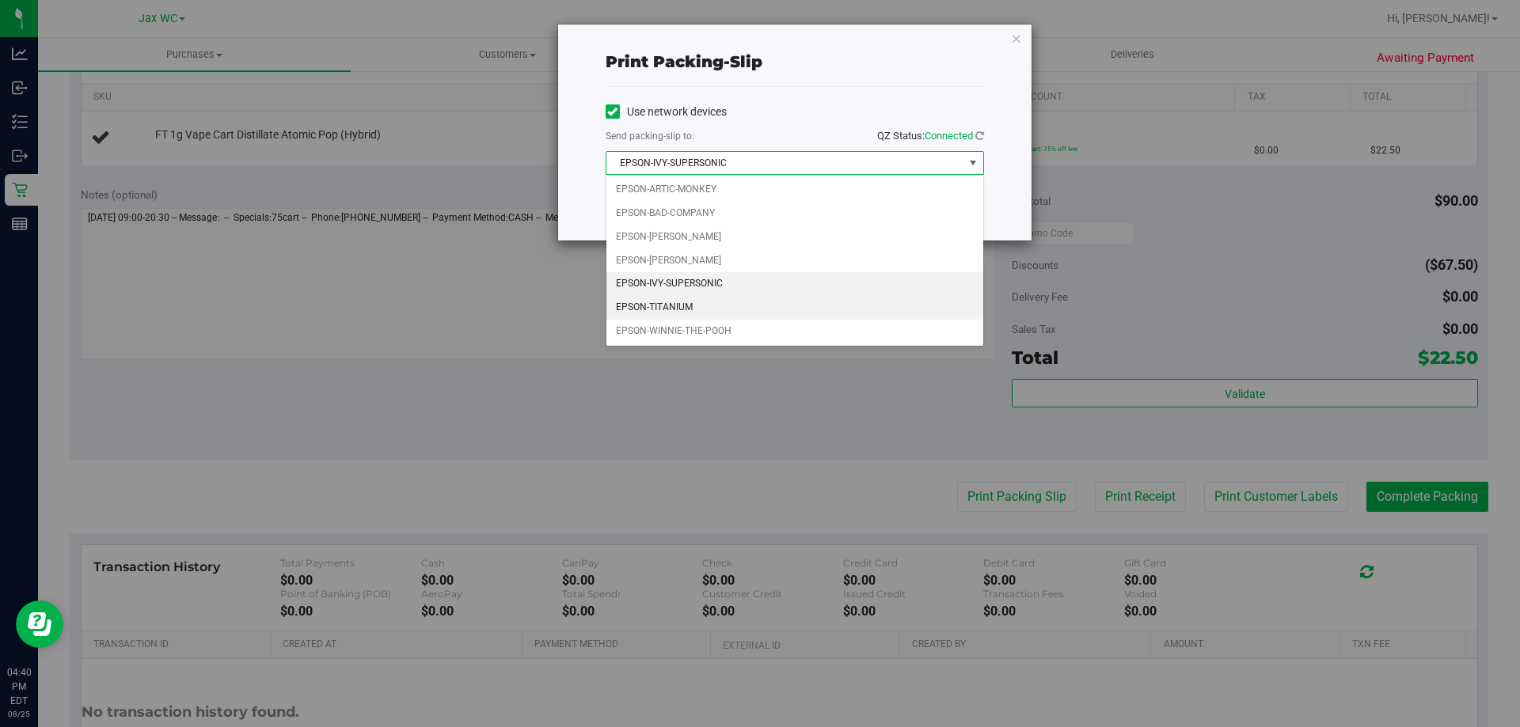
click at [680, 302] on li "EPSON-TITANIUM" at bounding box center [794, 308] width 377 height 24
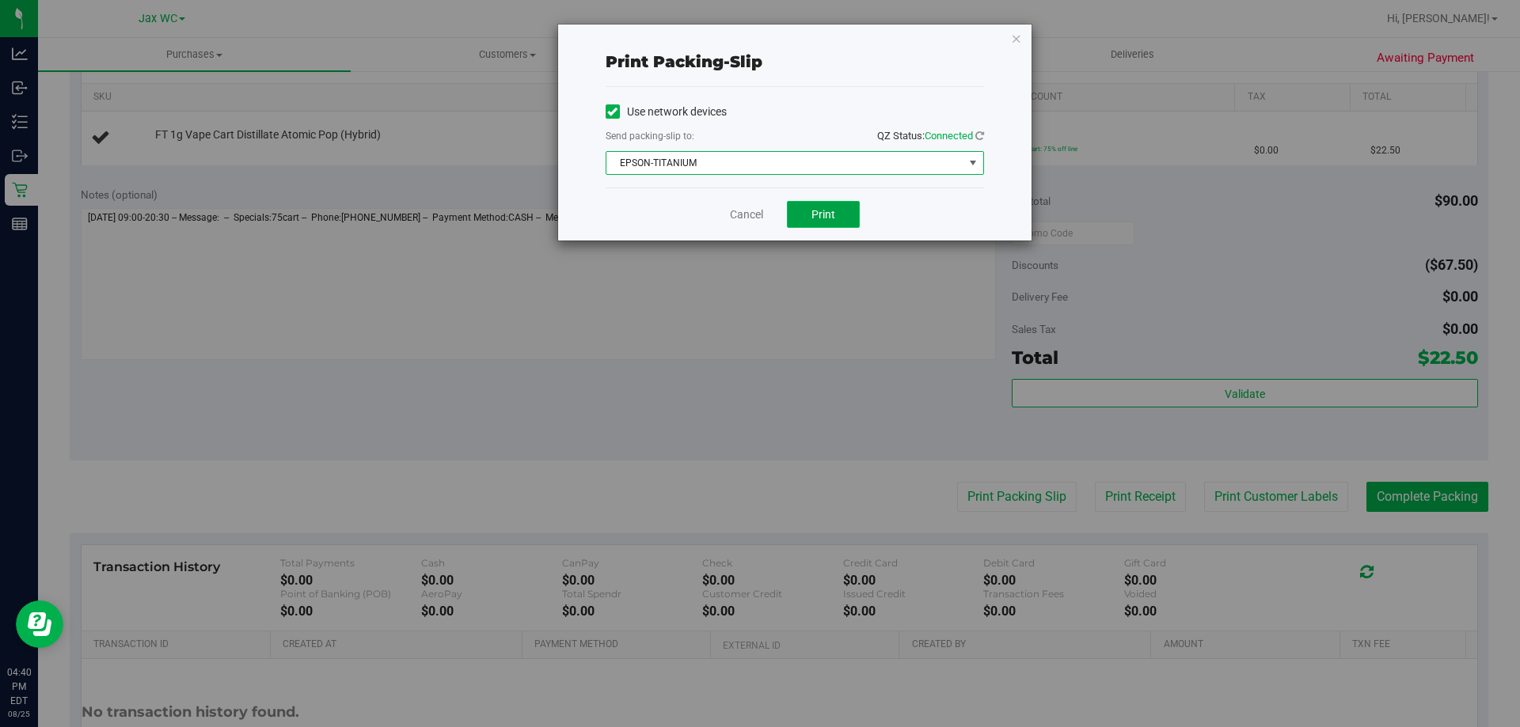
click at [801, 218] on button "Print" at bounding box center [823, 214] width 73 height 27
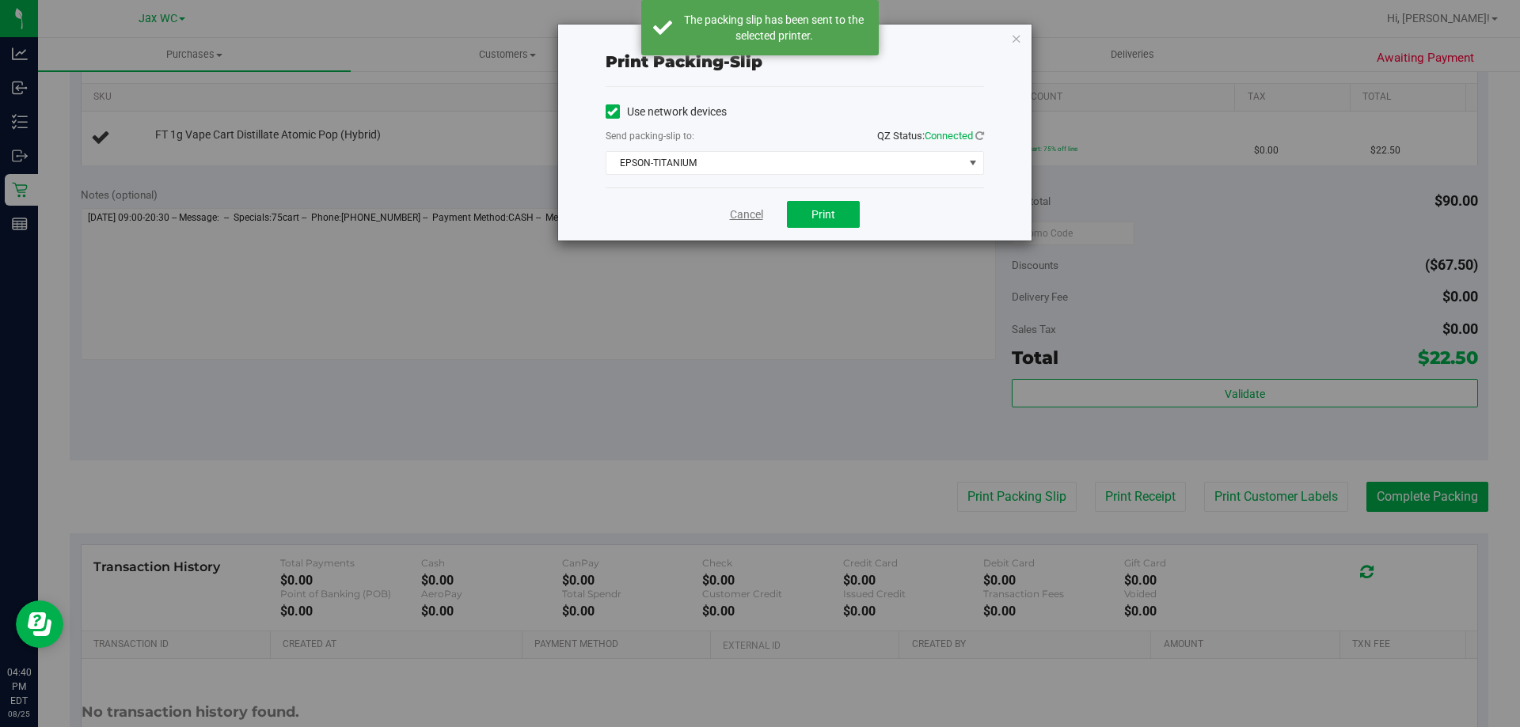
click at [742, 213] on link "Cancel" at bounding box center [746, 215] width 33 height 17
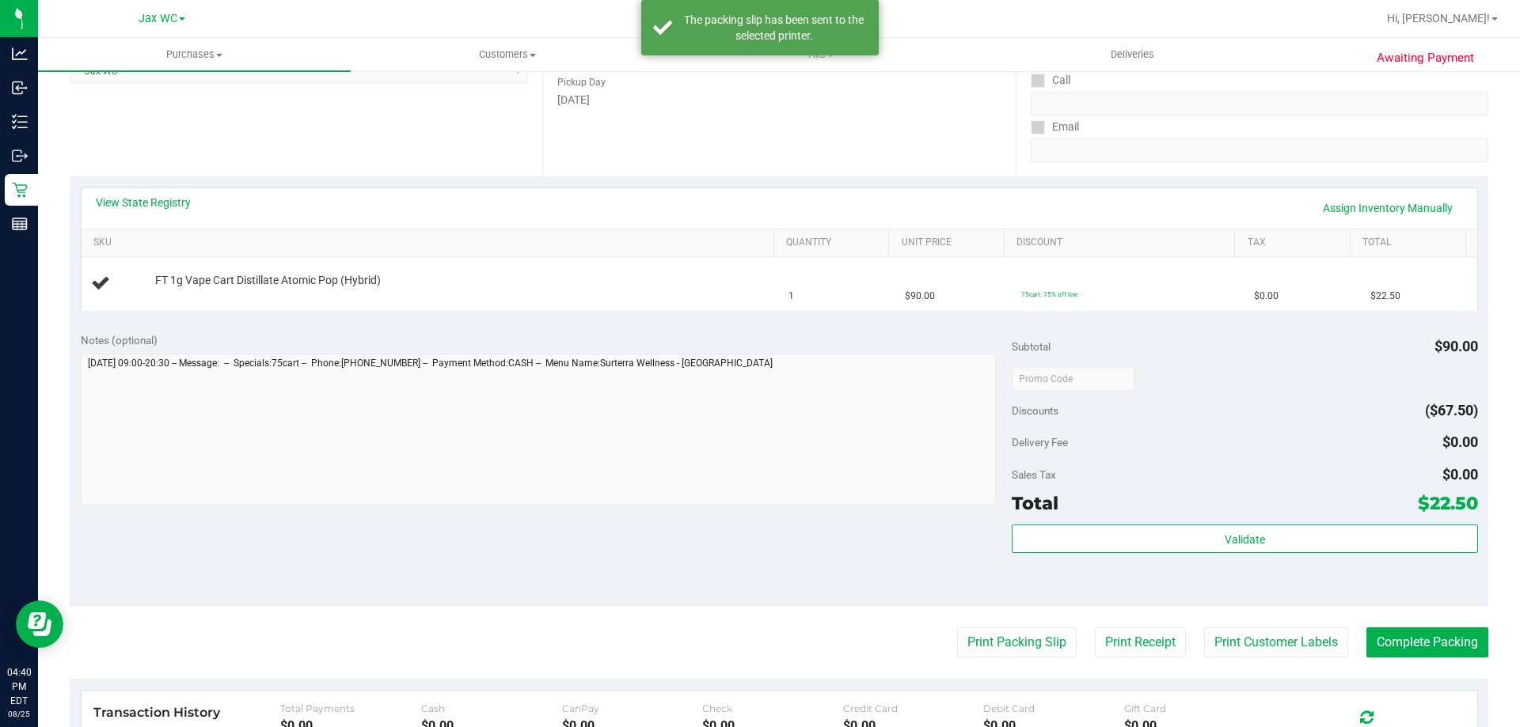
scroll to position [237, 0]
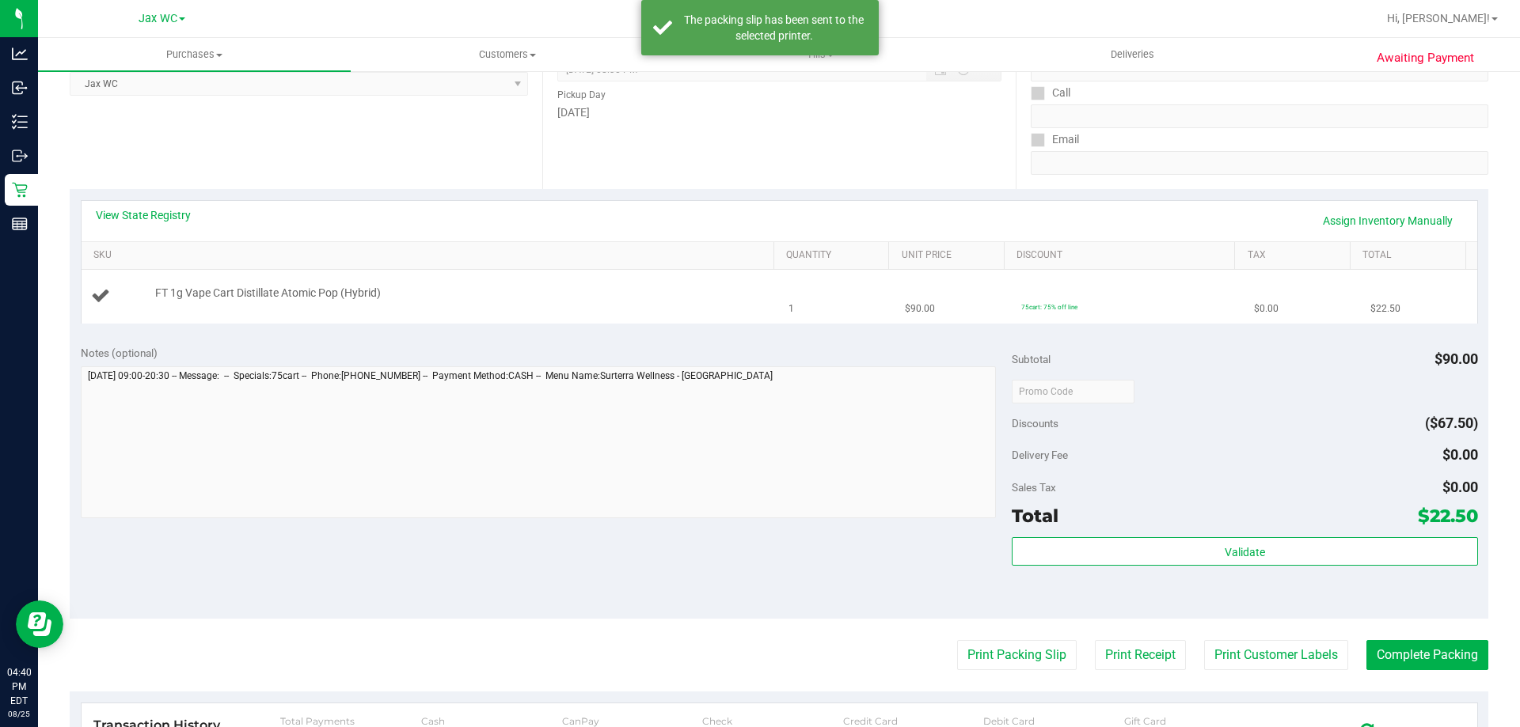
click at [483, 303] on div "FT 1g Vape Cart Distillate Atomic Pop (Hybrid)" at bounding box center [430, 296] width 679 height 21
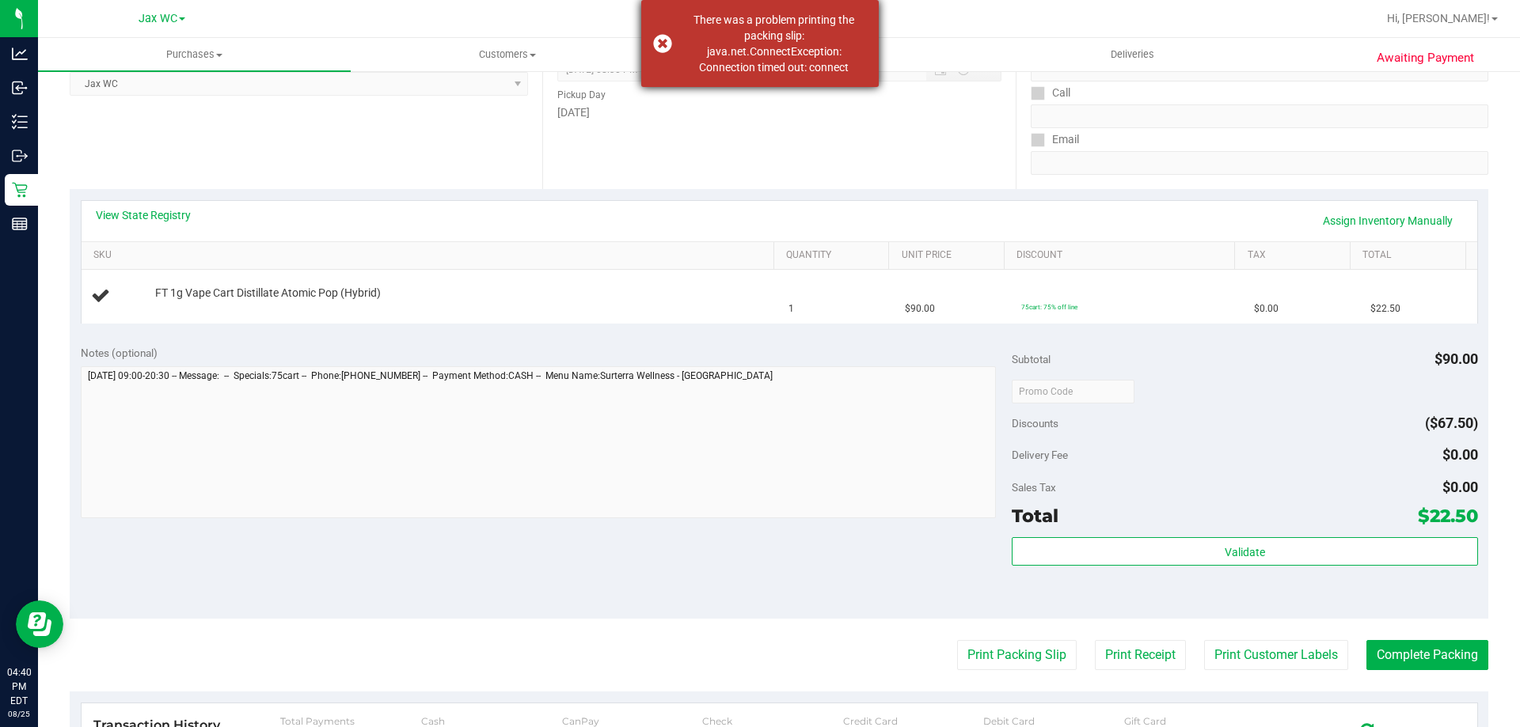
click at [723, 46] on div "There was a problem printing the packing slip: java.net.ConnectException: Conne…" at bounding box center [774, 43] width 186 height 63
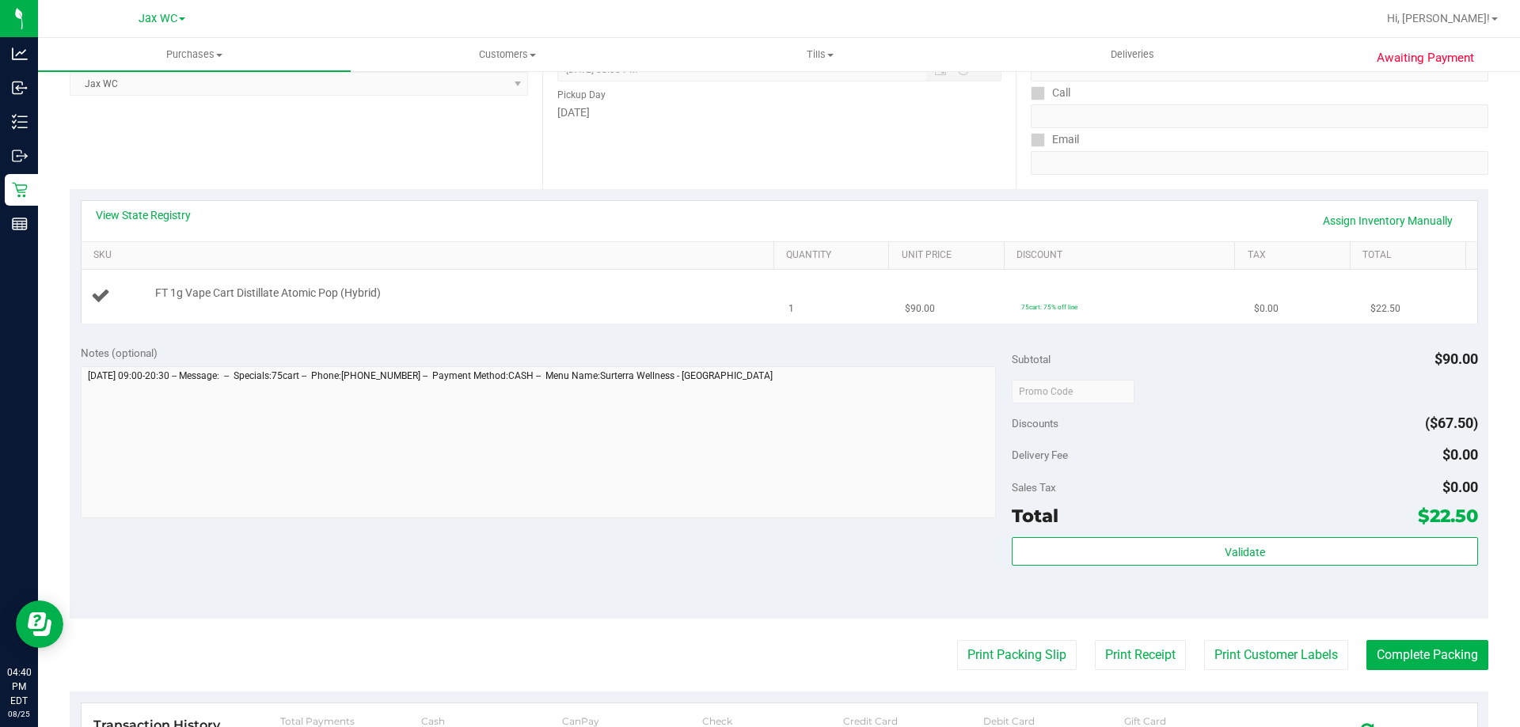
click at [666, 283] on td "FT 1g Vape Cart Distillate Atomic Pop (Hybrid)" at bounding box center [431, 296] width 698 height 53
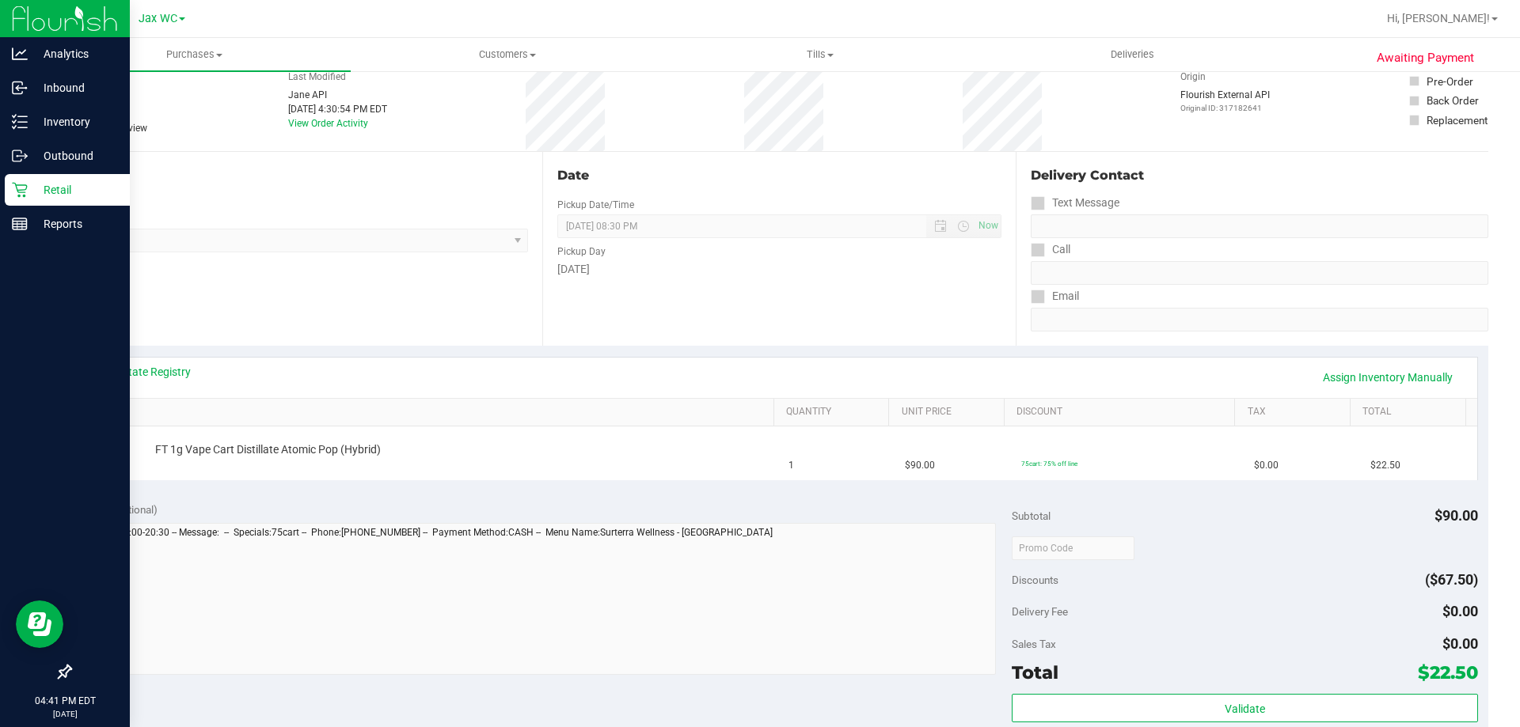
scroll to position [79, 0]
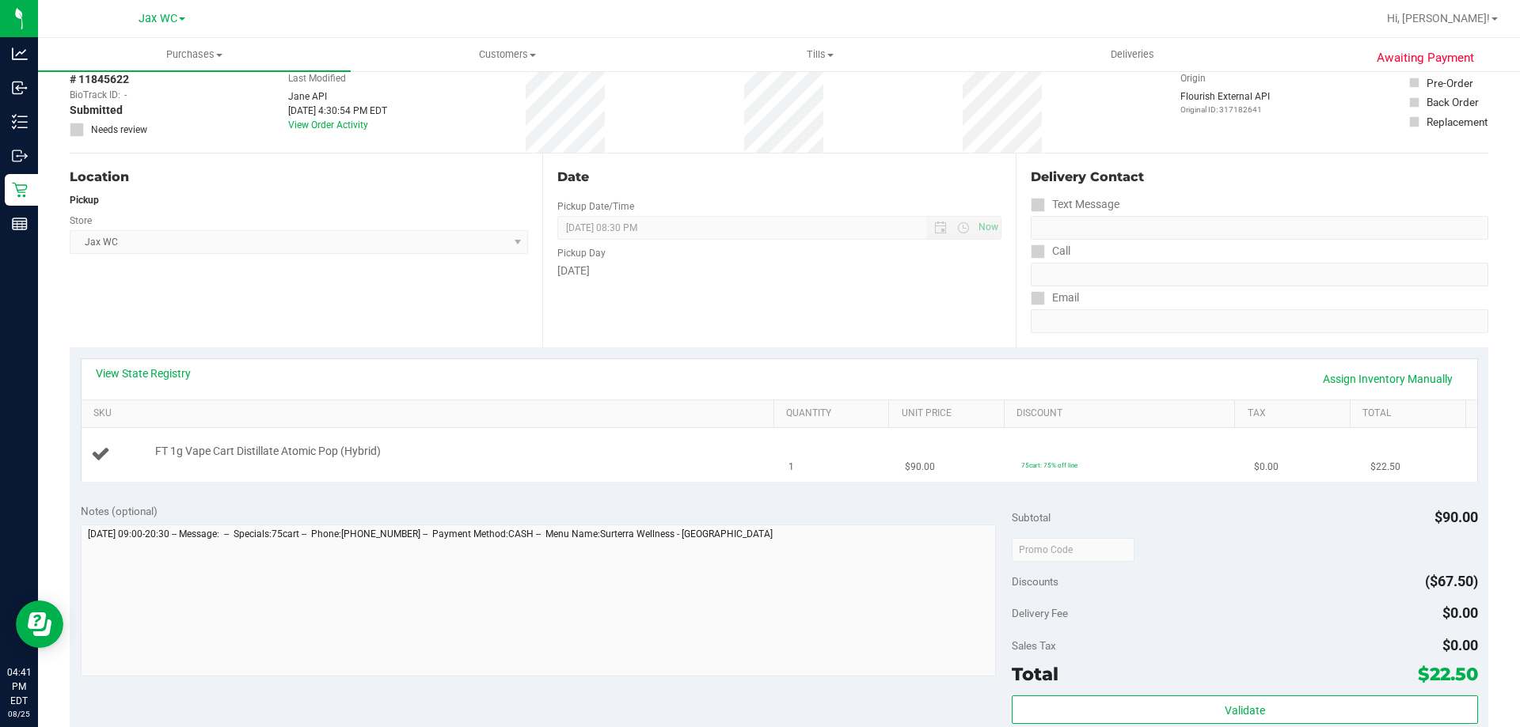
click at [563, 452] on div "FT 1g Vape Cart Distillate Atomic Pop (Hybrid)" at bounding box center [456, 452] width 619 height 16
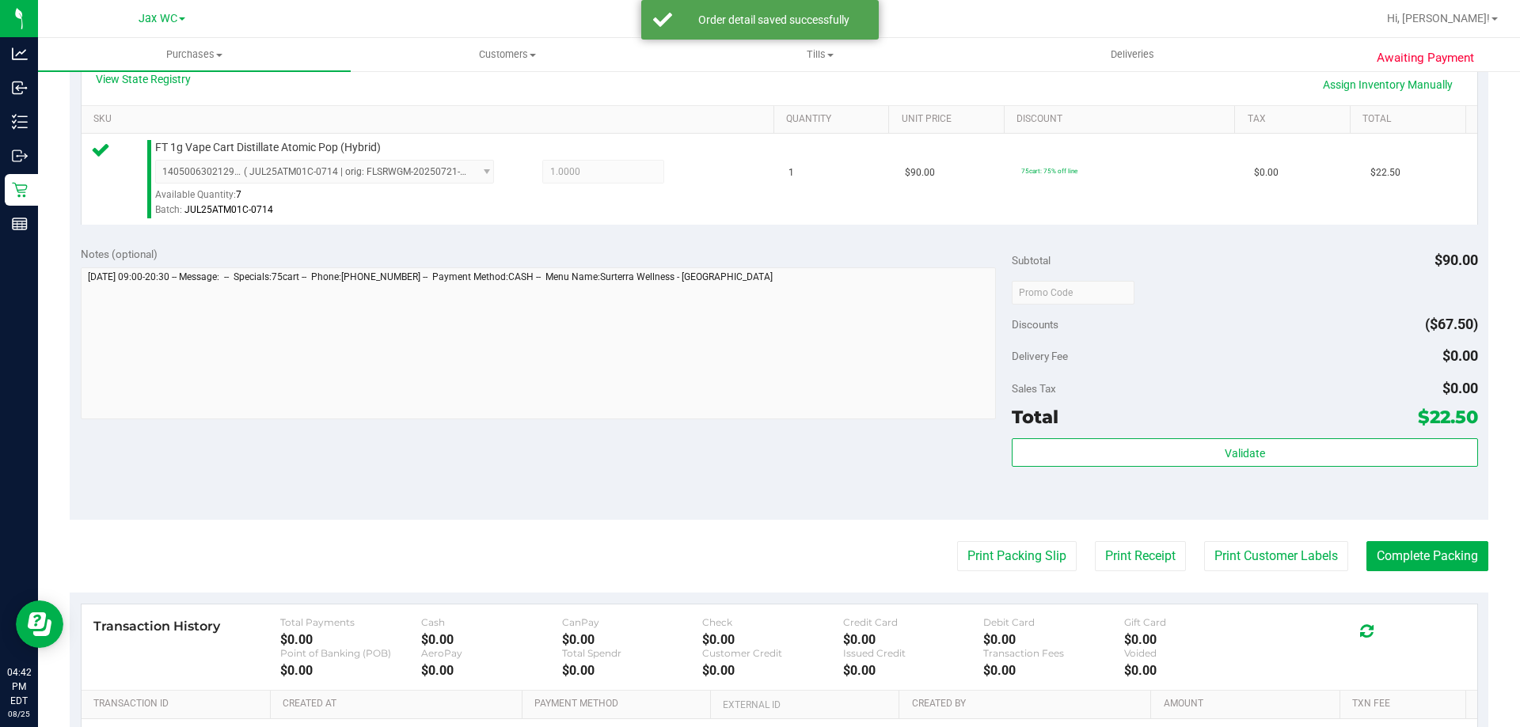
scroll to position [396, 0]
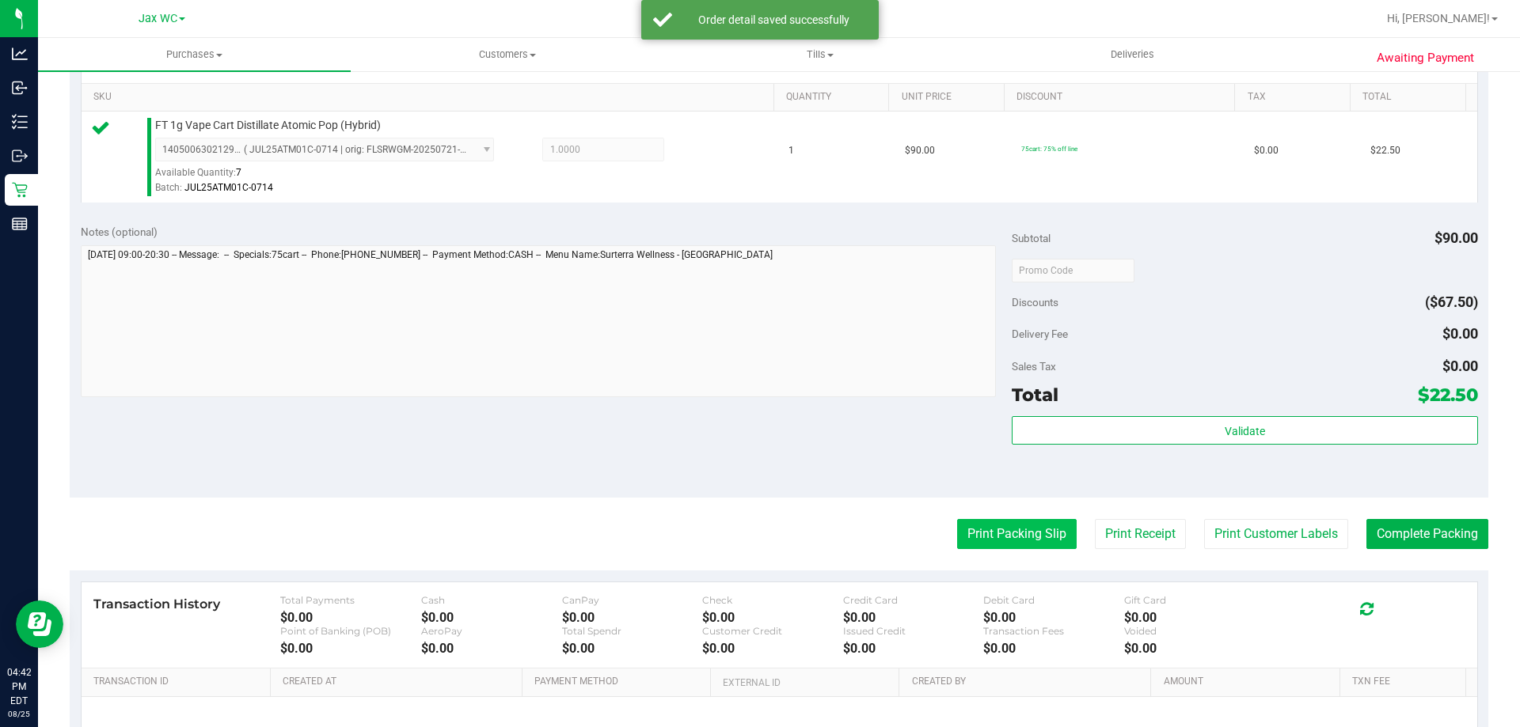
click at [1017, 534] on button "Print Packing Slip" at bounding box center [1017, 534] width 120 height 30
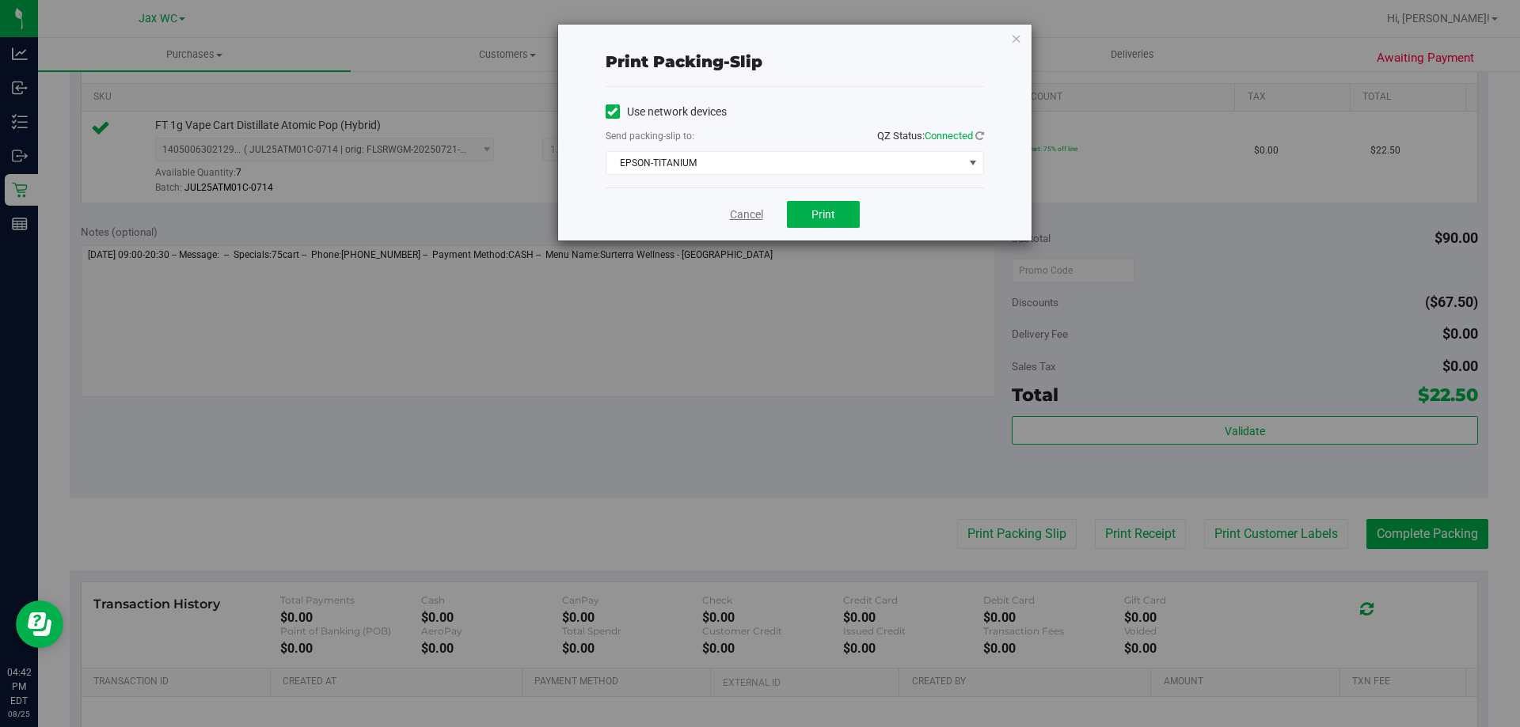
click at [746, 208] on link "Cancel" at bounding box center [746, 215] width 33 height 17
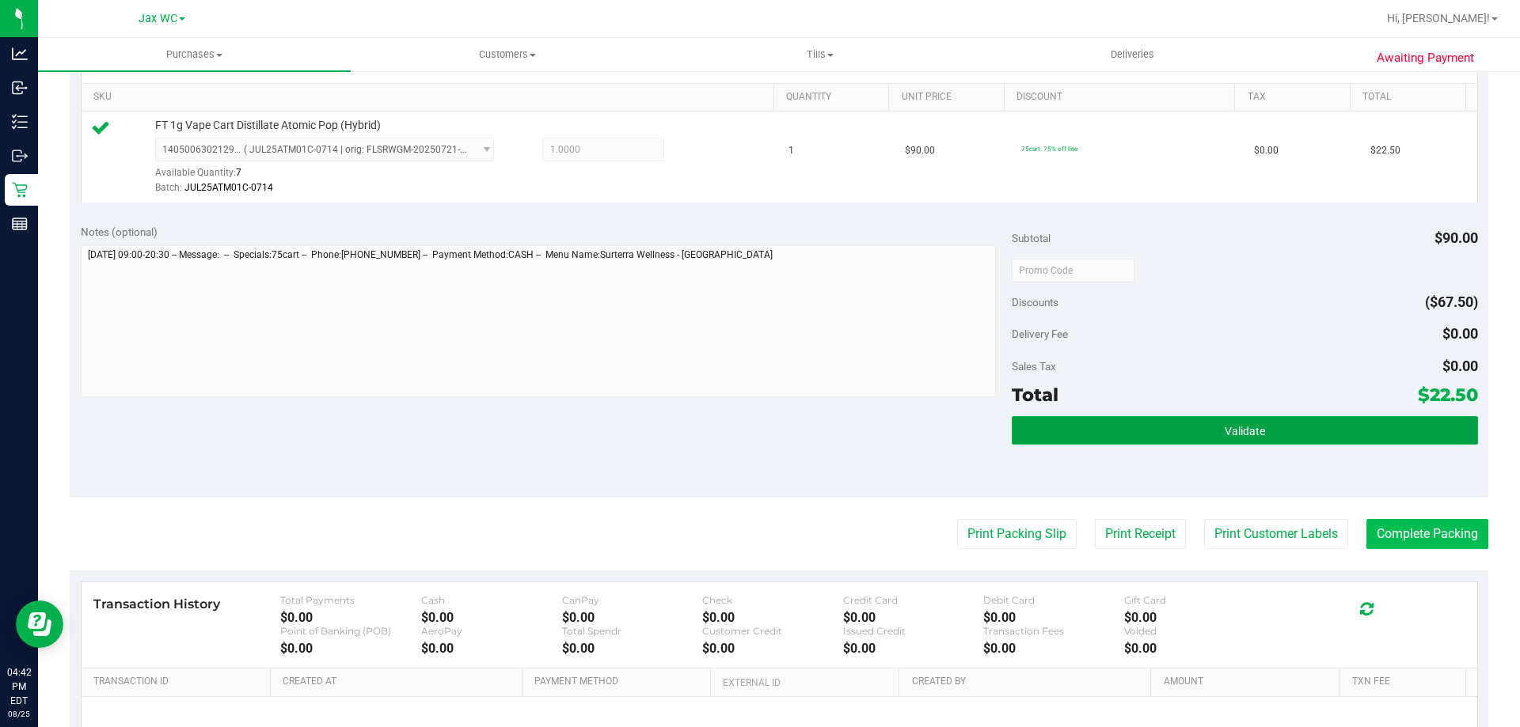
drag, startPoint x: 1375, startPoint y: 435, endPoint x: 1419, endPoint y: 544, distance: 117.1
click at [1376, 435] on button "Validate" at bounding box center [1244, 430] width 465 height 28
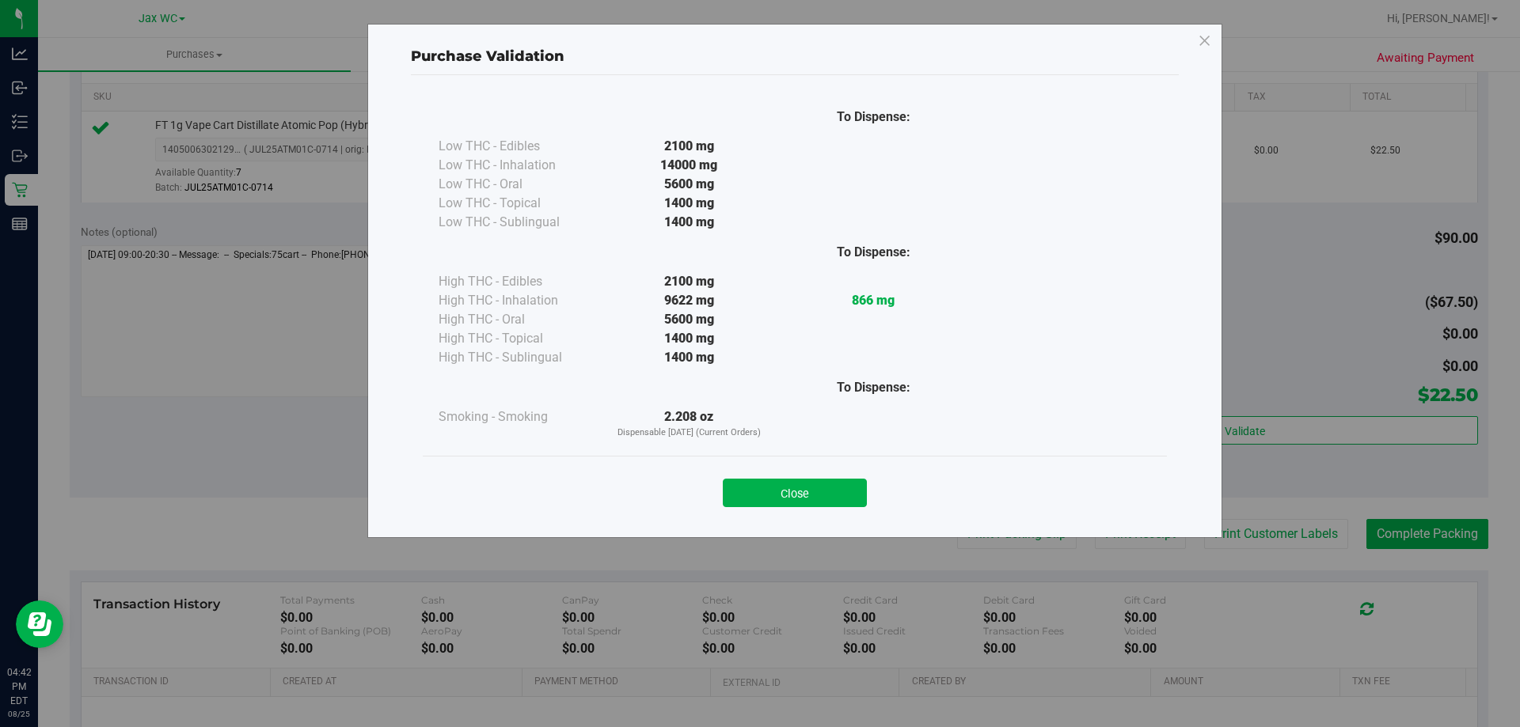
click at [1414, 535] on div "Purchase Validation To Dispense: Low THC - Edibles 2100 mg" at bounding box center [766, 363] width 1532 height 727
drag, startPoint x: 822, startPoint y: 490, endPoint x: 875, endPoint y: 497, distance: 53.5
click at [823, 490] on button "Close" at bounding box center [795, 493] width 144 height 28
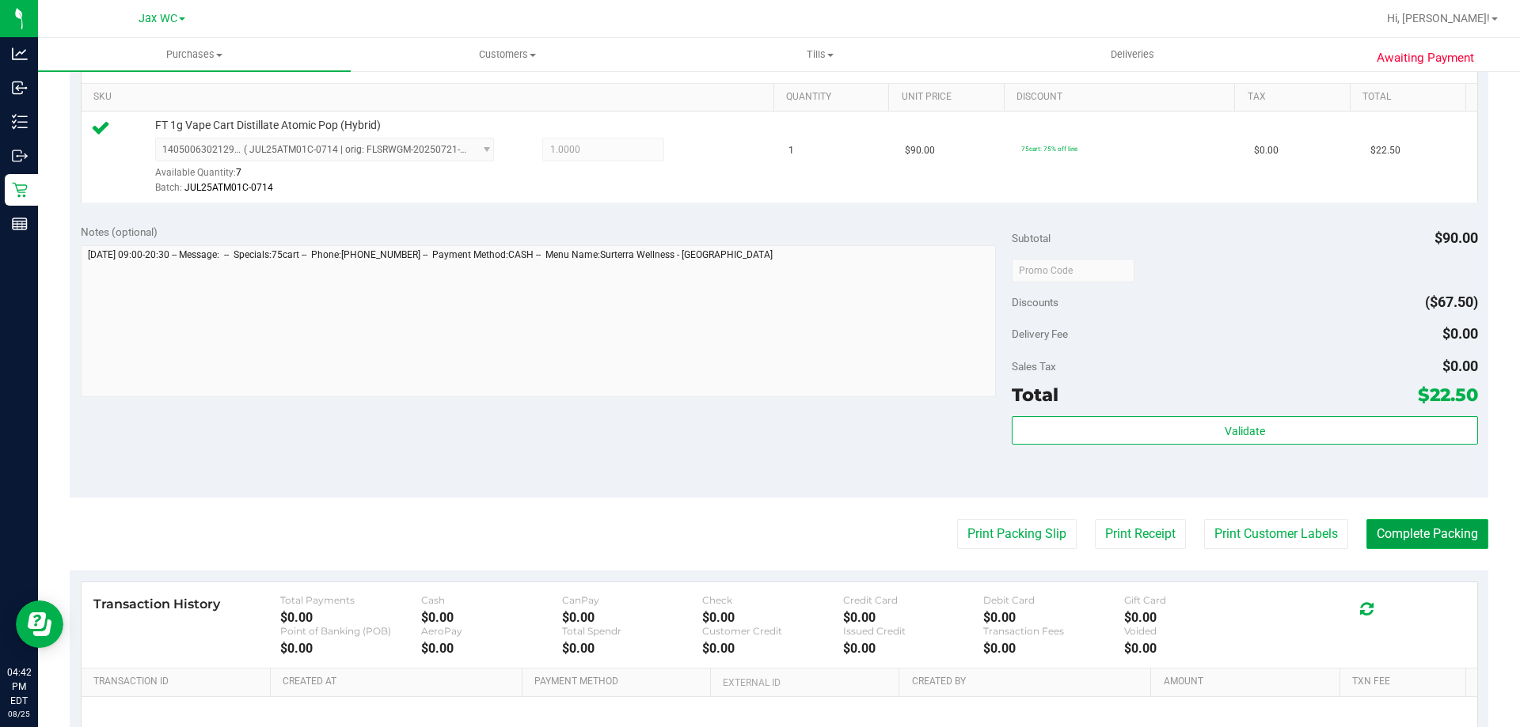
click at [1403, 538] on button "Complete Packing" at bounding box center [1427, 534] width 122 height 30
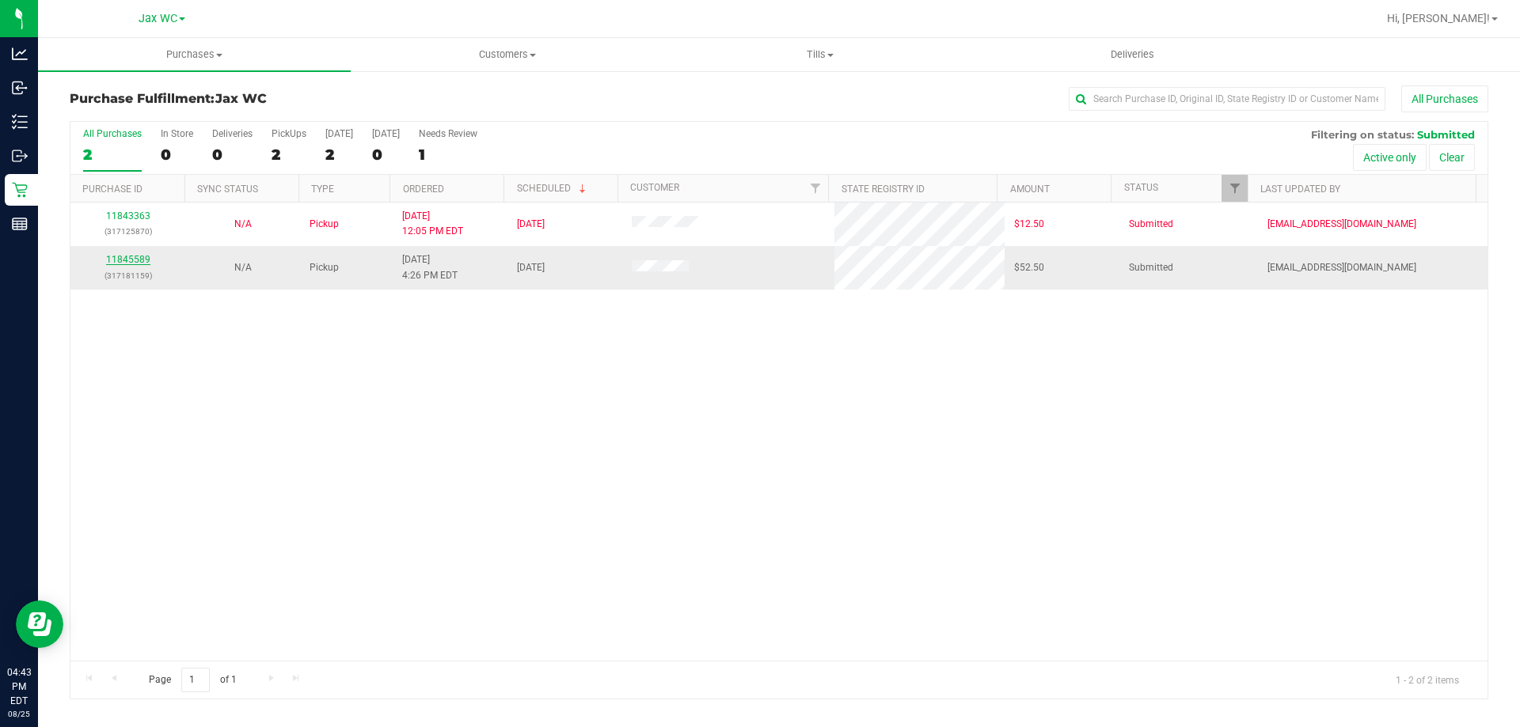
click at [127, 261] on link "11845589" at bounding box center [128, 259] width 44 height 11
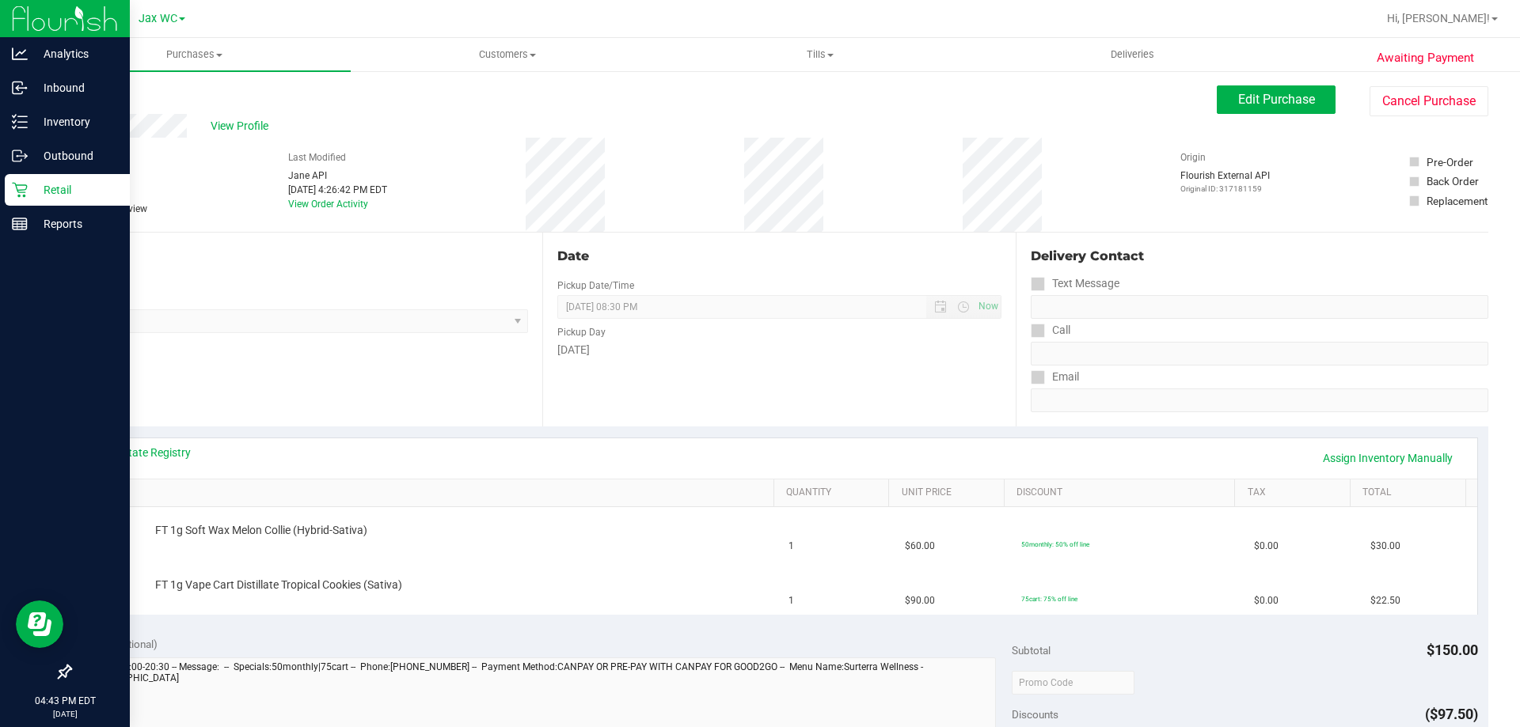
click at [41, 192] on p "Retail" at bounding box center [75, 189] width 95 height 19
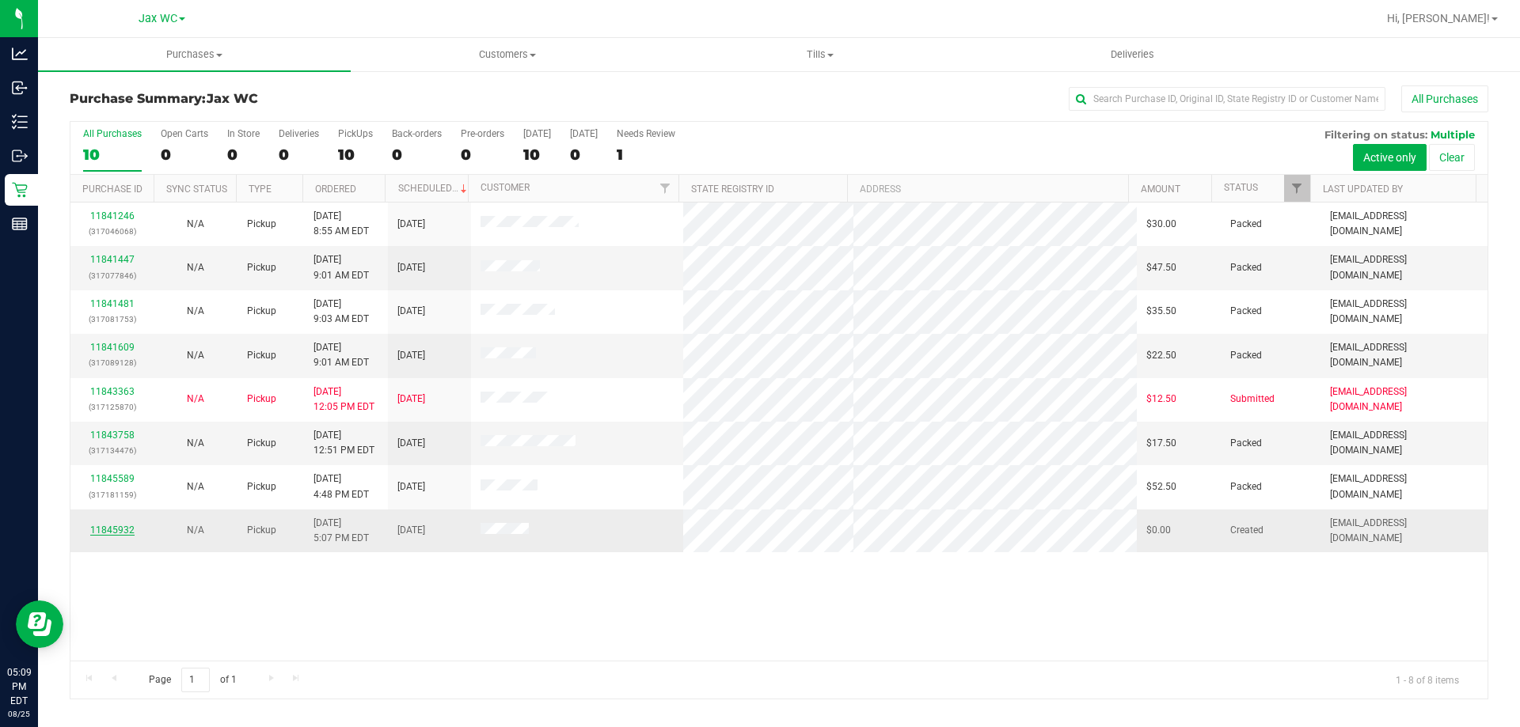
click at [104, 527] on link "11845932" at bounding box center [112, 530] width 44 height 11
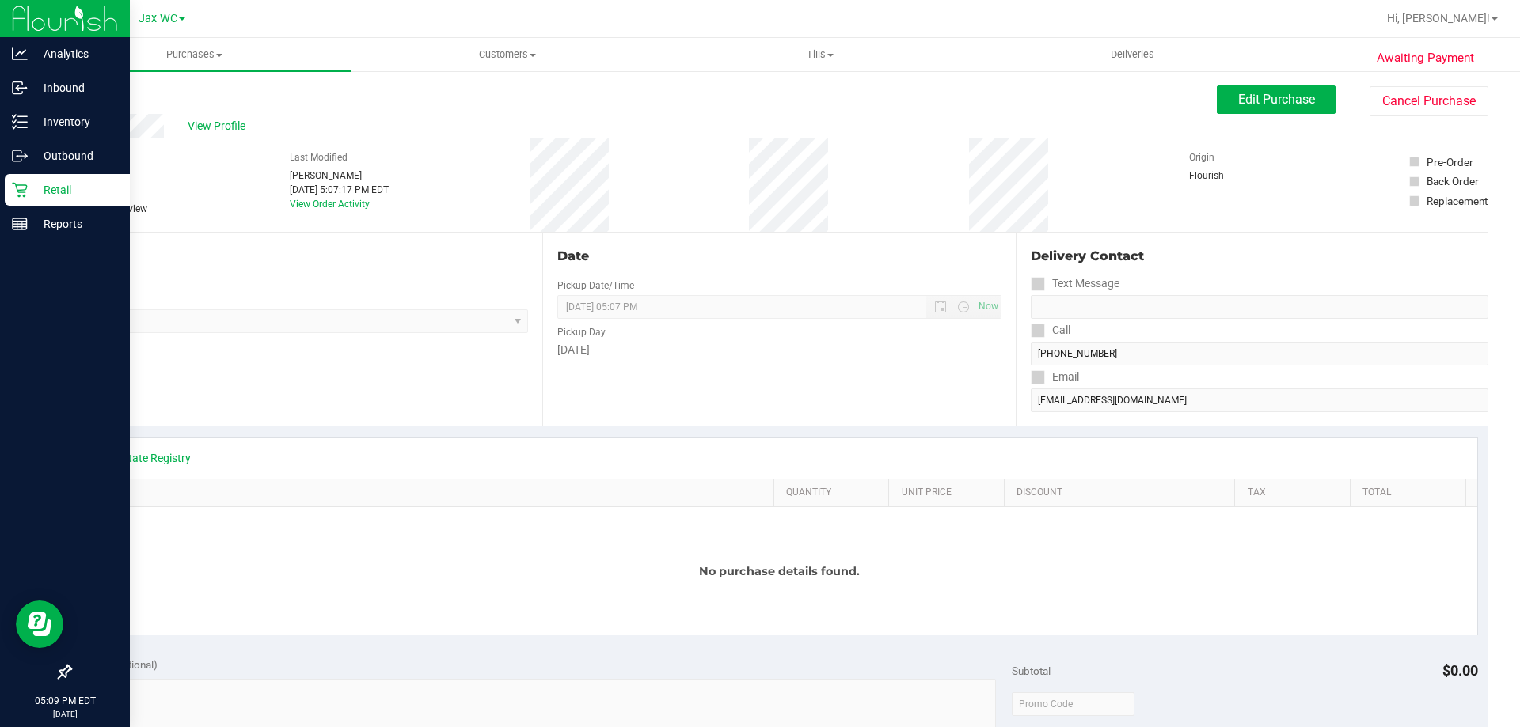
click at [59, 188] on p "Retail" at bounding box center [75, 189] width 95 height 19
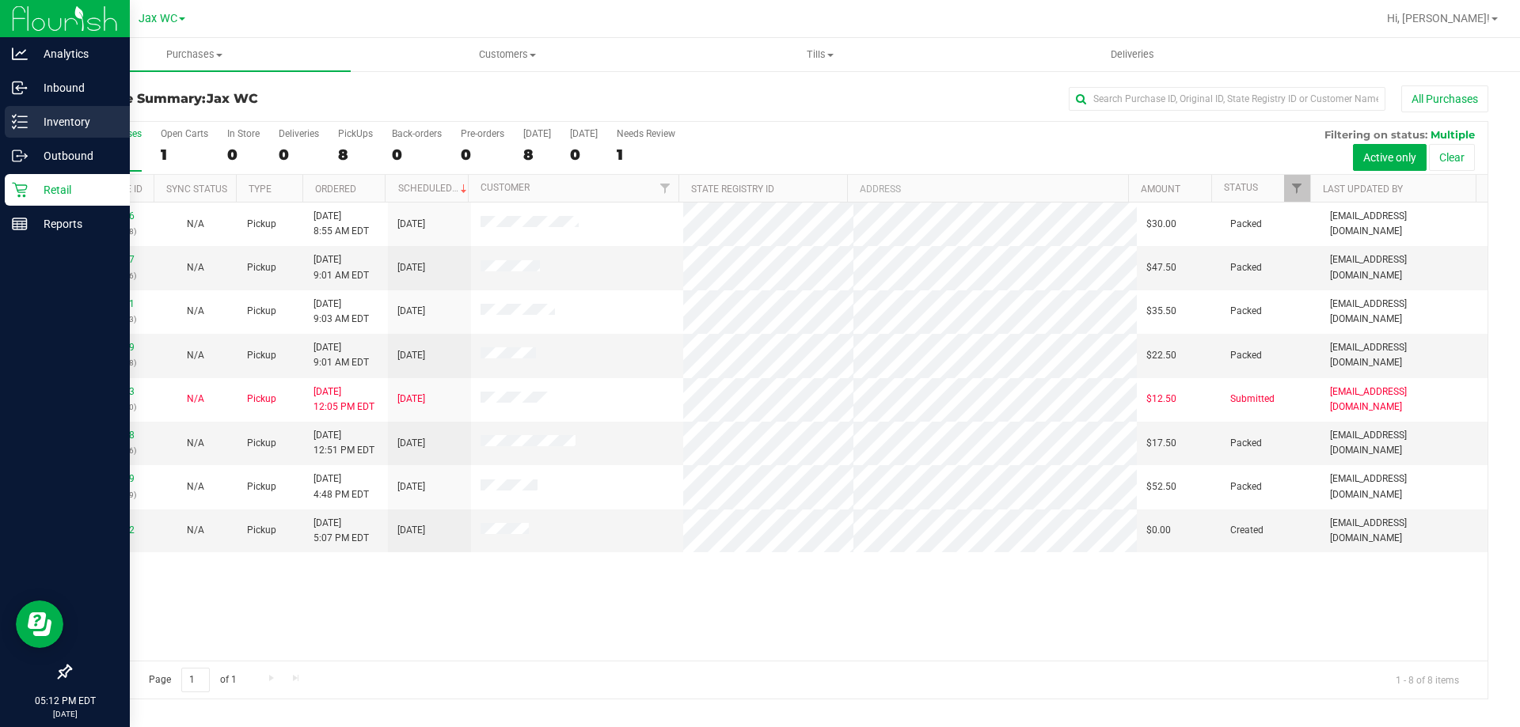
click at [14, 124] on icon at bounding box center [20, 122] width 16 height 16
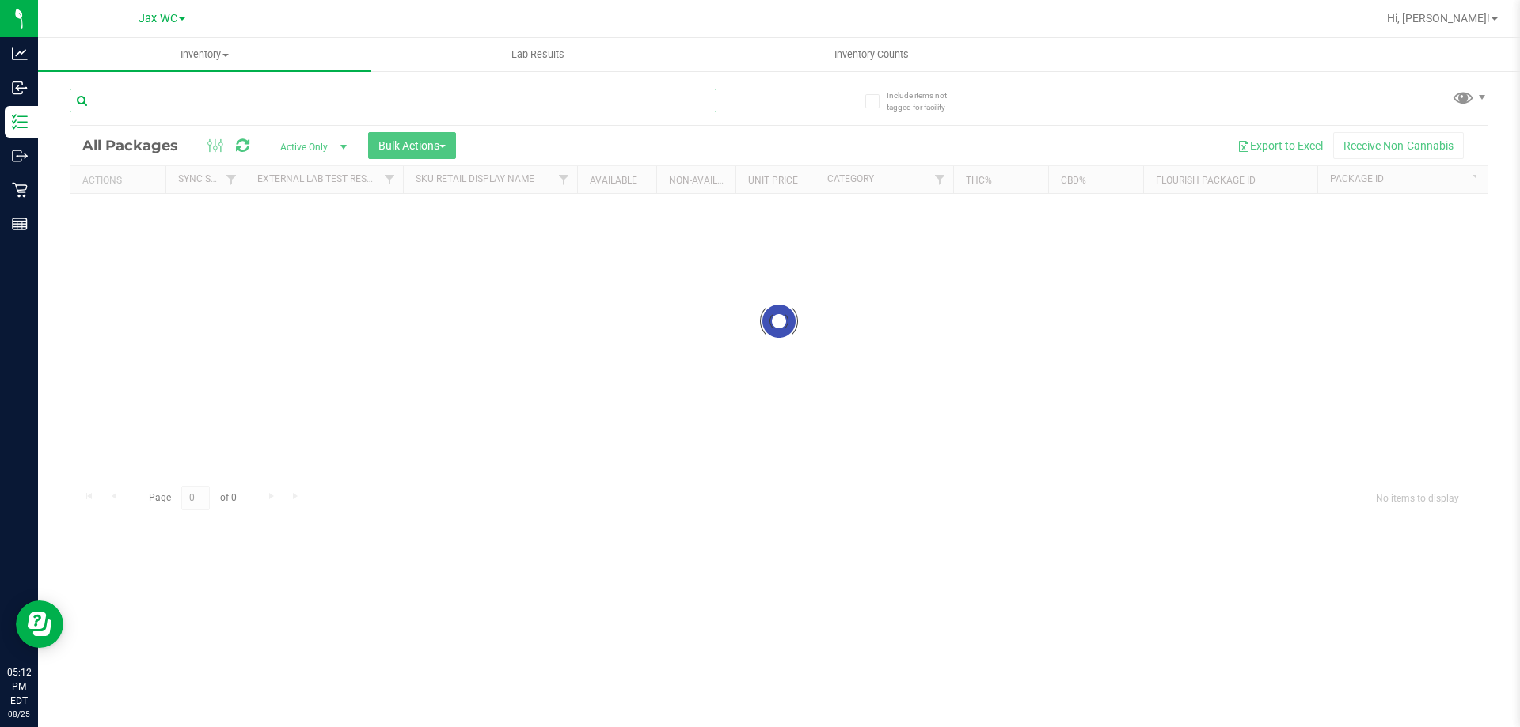
click at [175, 101] on input "text" at bounding box center [393, 101] width 647 height 24
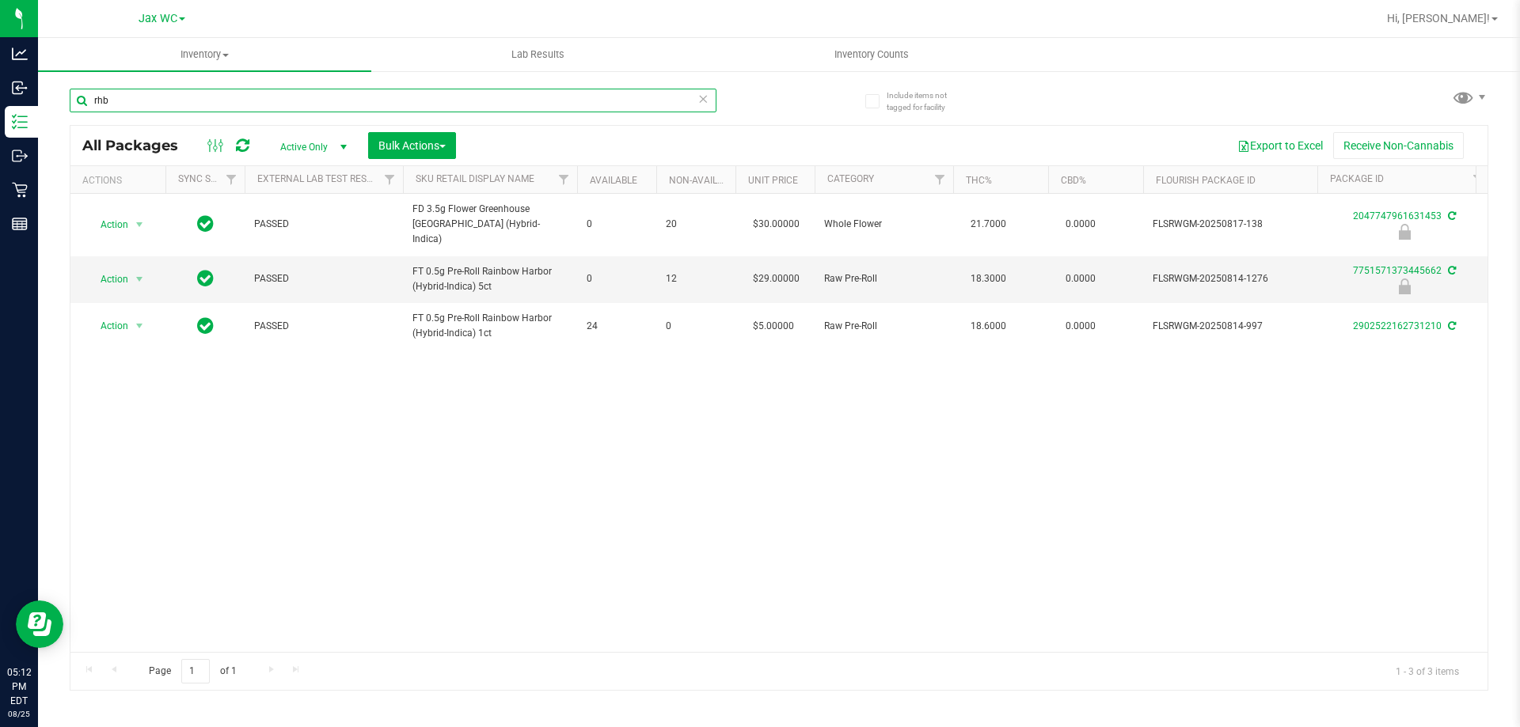
click at [360, 99] on input "rhb" at bounding box center [393, 101] width 647 height 24
click at [359, 98] on input "rhb" at bounding box center [393, 101] width 647 height 24
click at [359, 93] on input "rhb" at bounding box center [393, 101] width 647 height 24
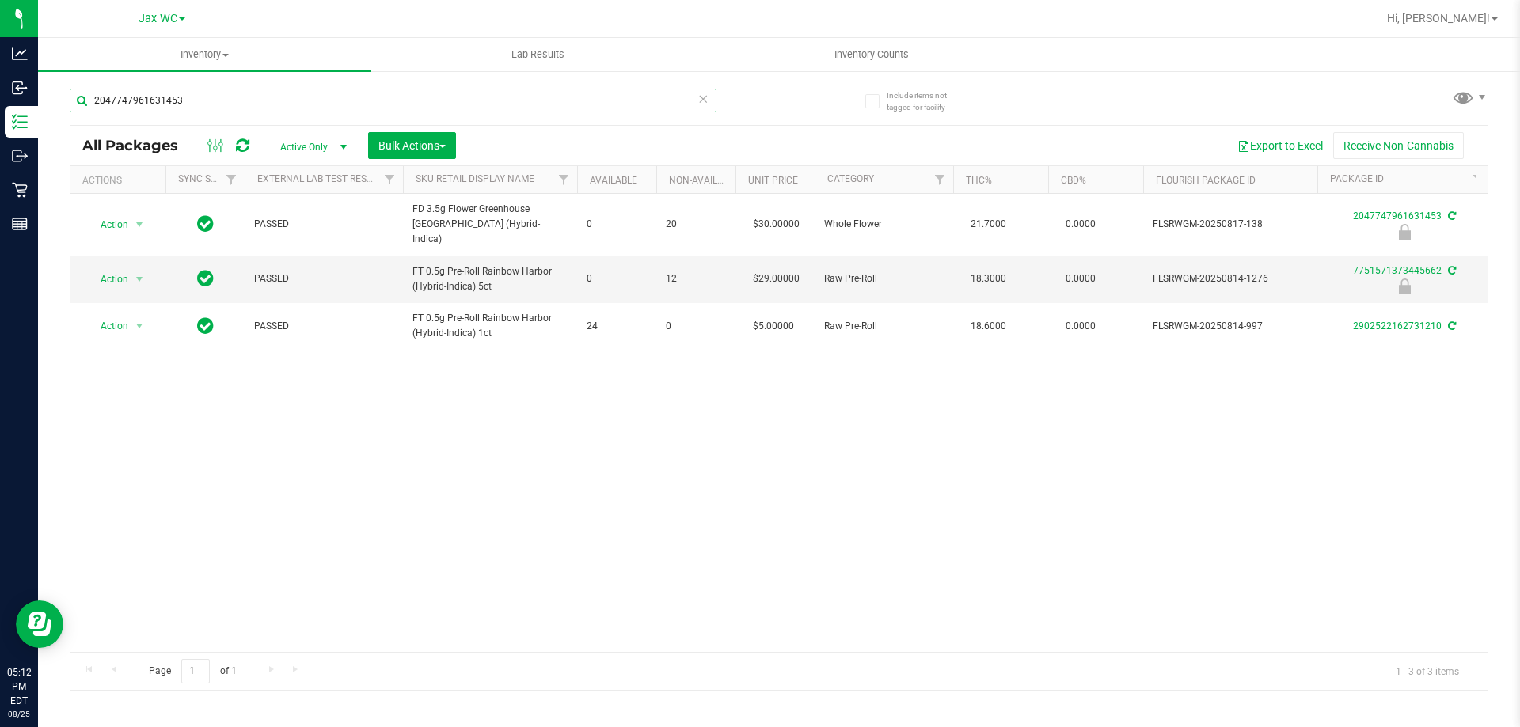
type input "2047747961631453"
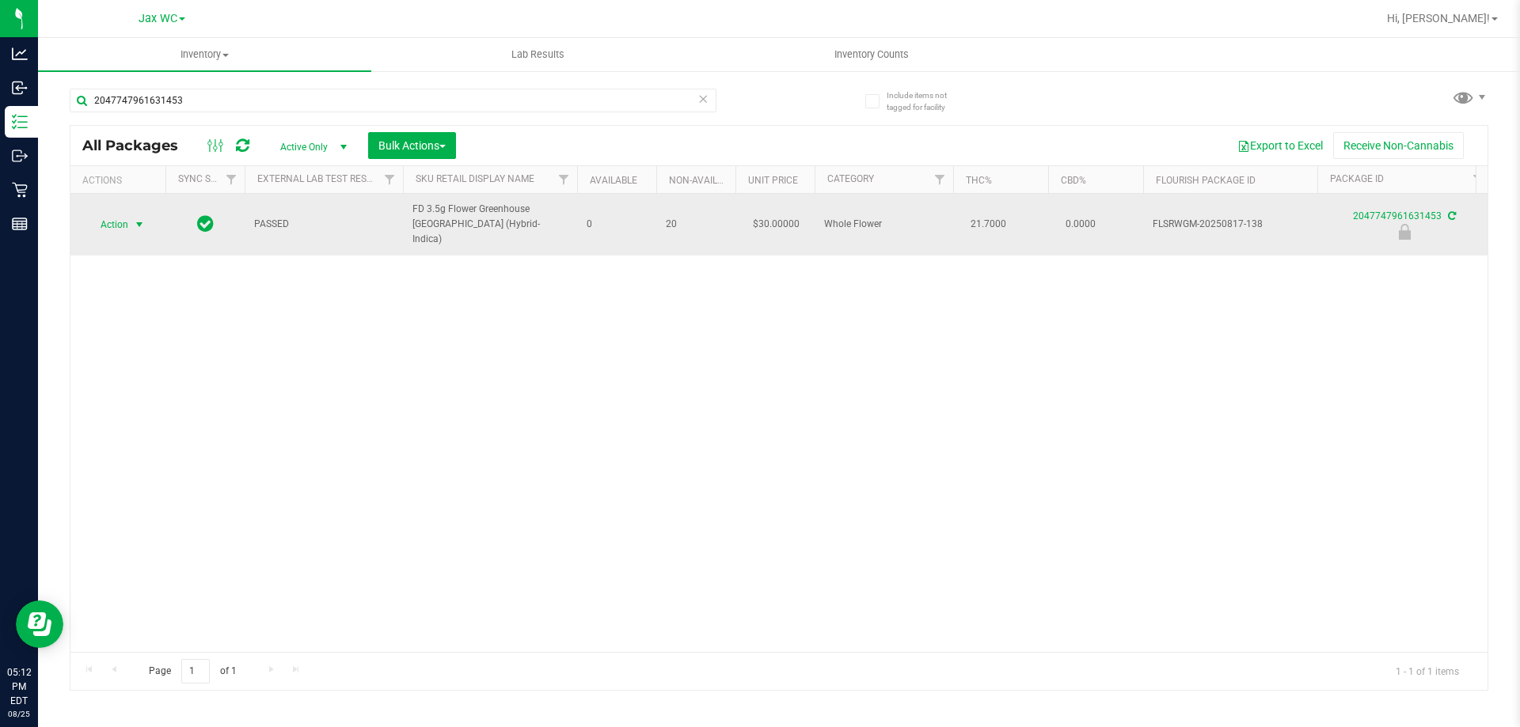
click at [134, 220] on span "select" at bounding box center [139, 224] width 13 height 13
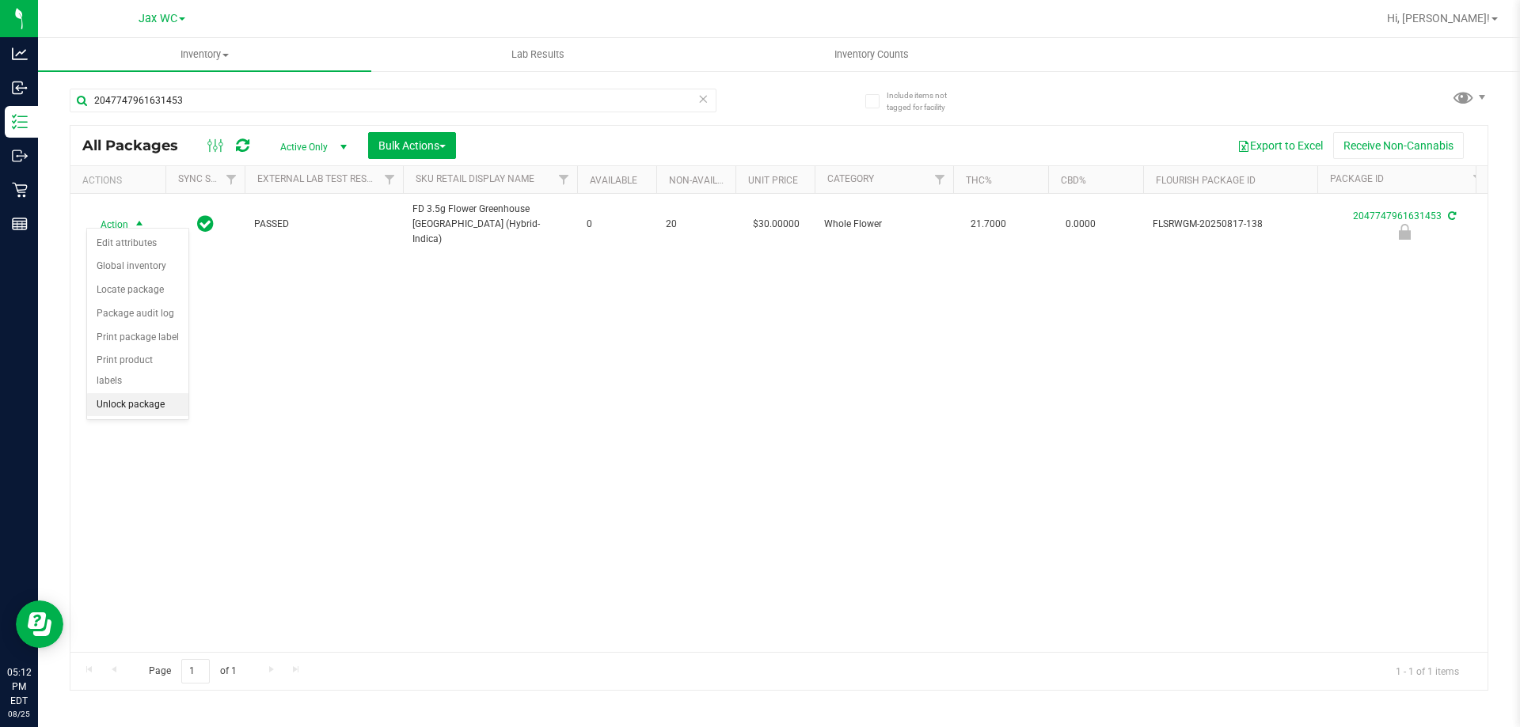
click at [132, 393] on li "Unlock package" at bounding box center [137, 405] width 101 height 24
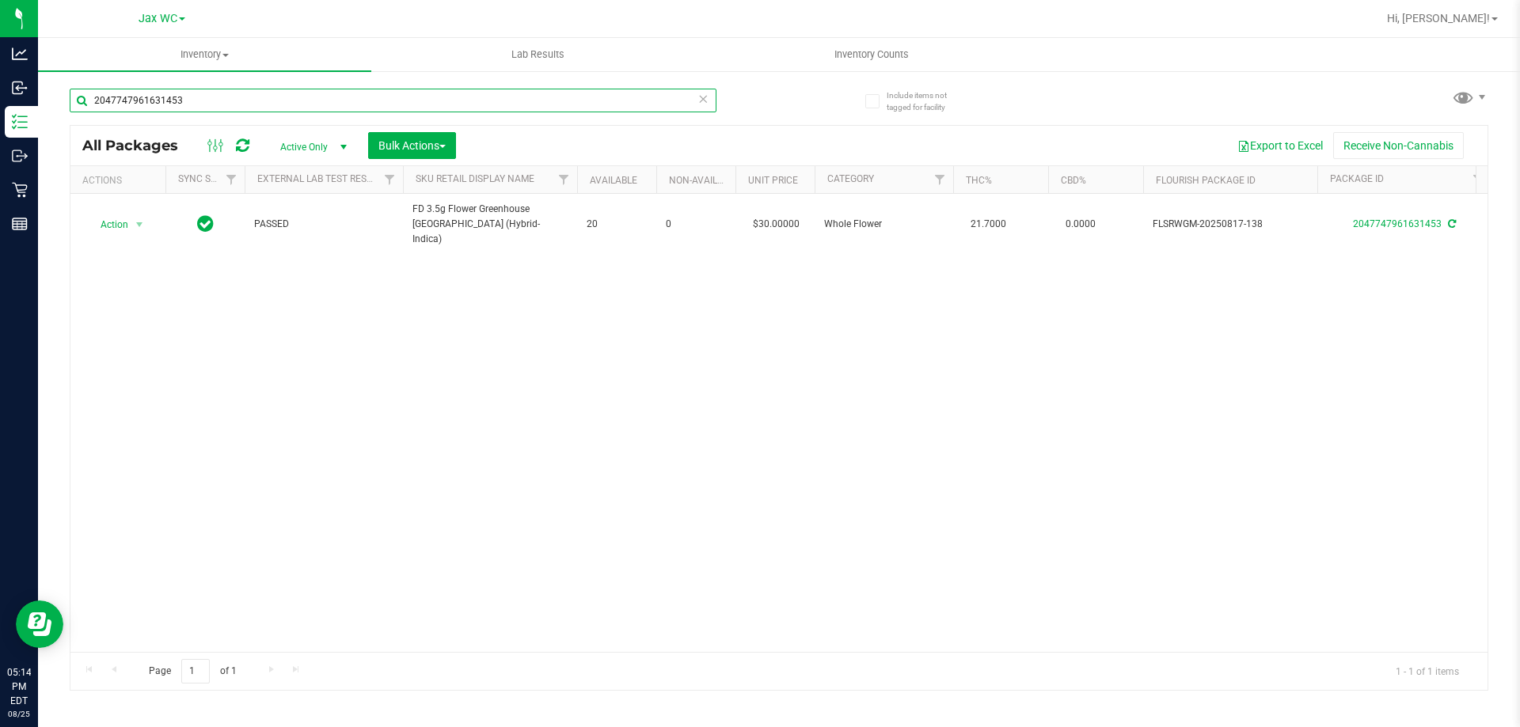
click at [173, 102] on input "2047747961631453" at bounding box center [393, 101] width 647 height 24
click at [173, 100] on input "2047747961631453" at bounding box center [393, 101] width 647 height 24
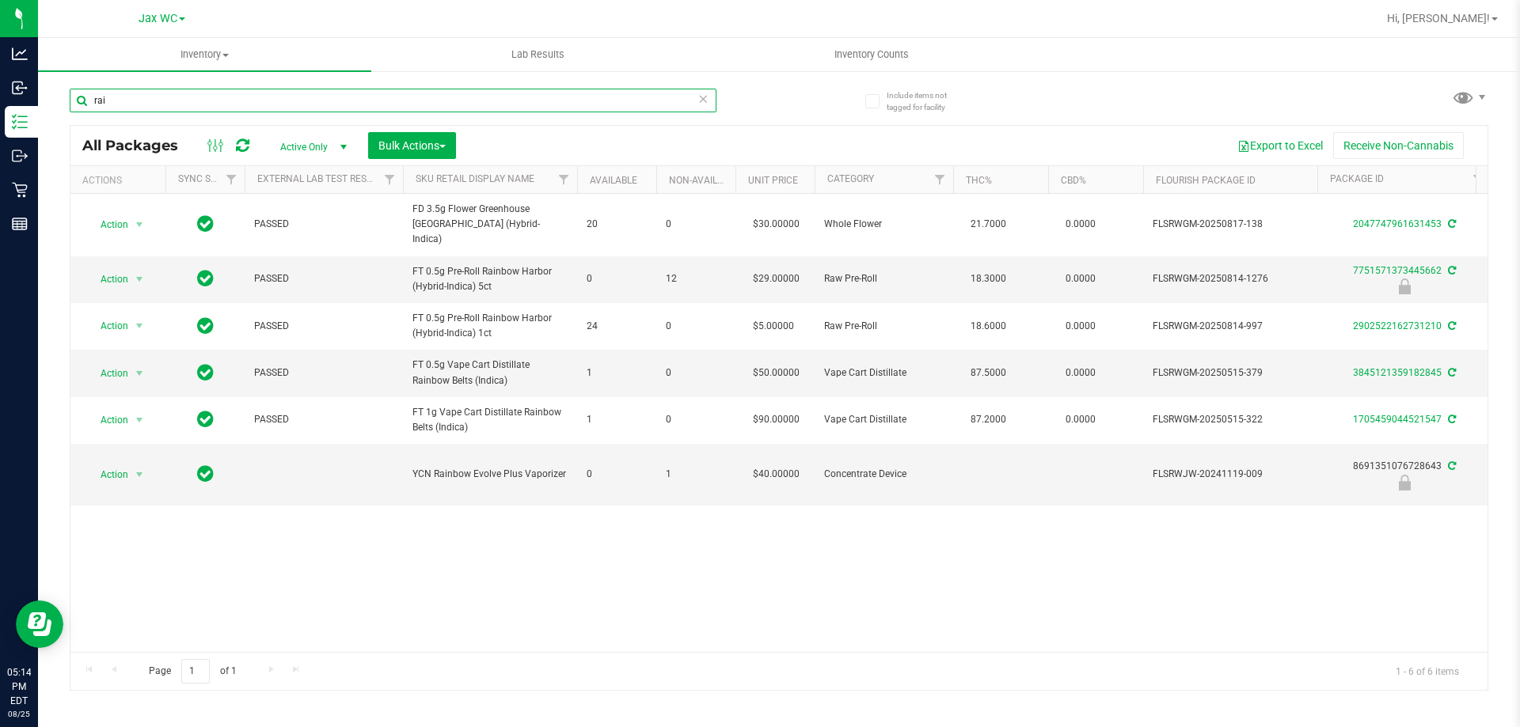
type input "rai"
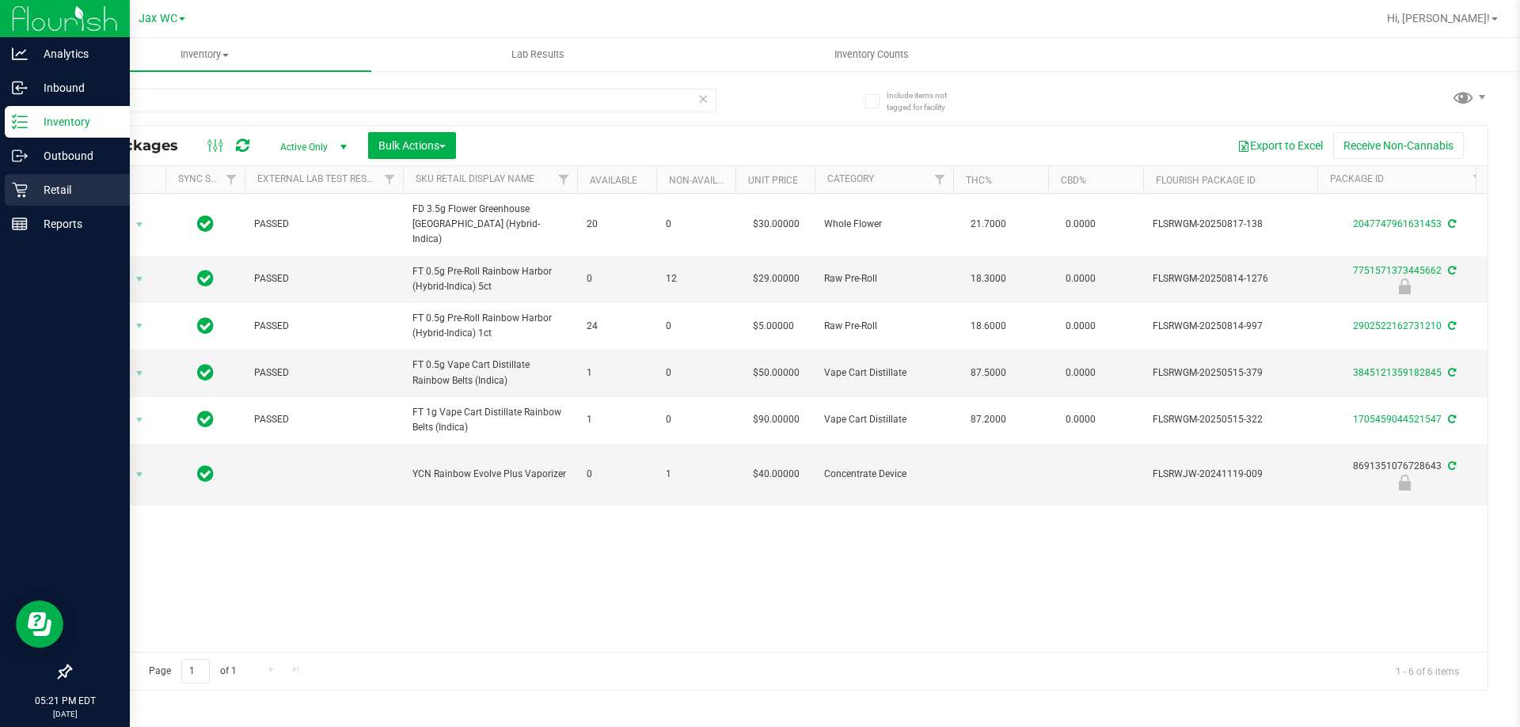
click at [47, 192] on p "Retail" at bounding box center [75, 189] width 95 height 19
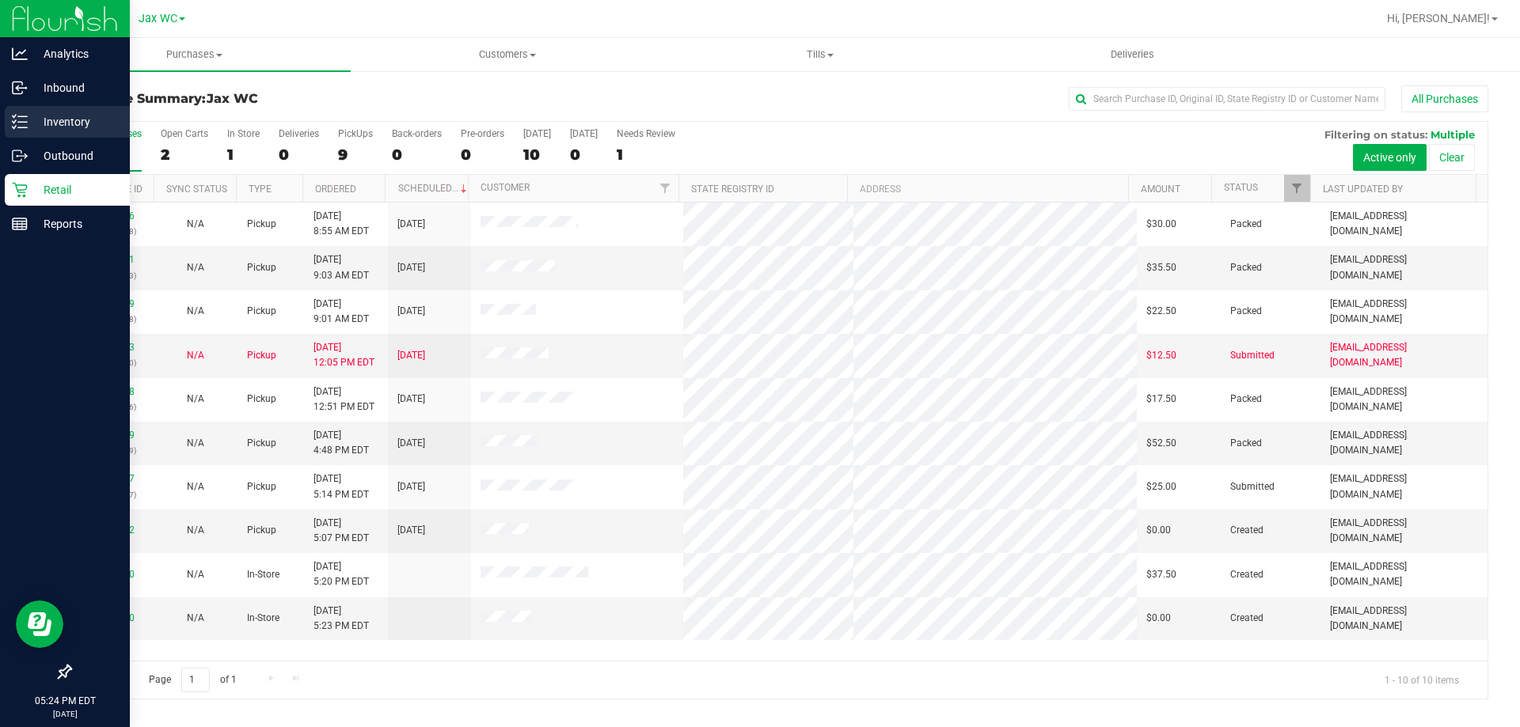
click at [30, 122] on p "Inventory" at bounding box center [75, 121] width 95 height 19
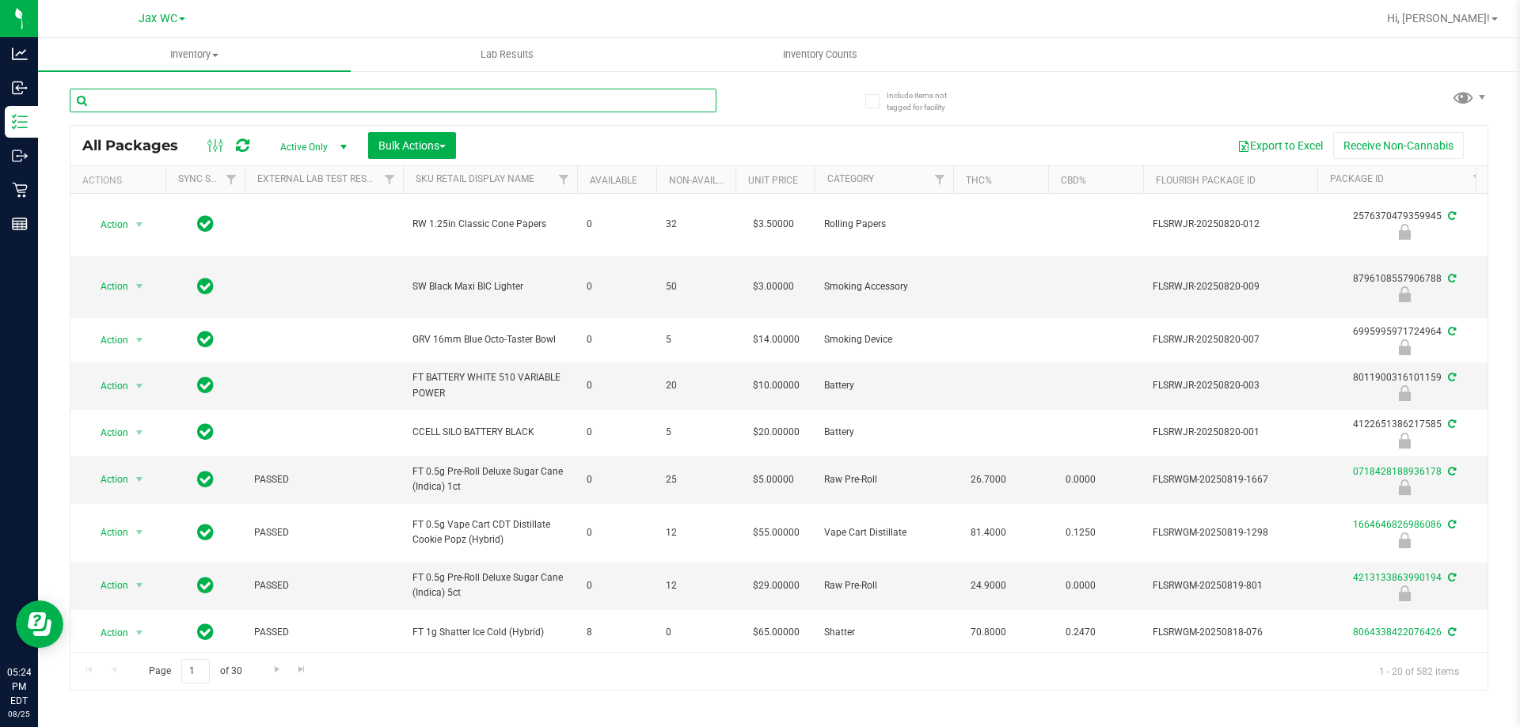
click at [251, 95] on input "text" at bounding box center [393, 101] width 647 height 24
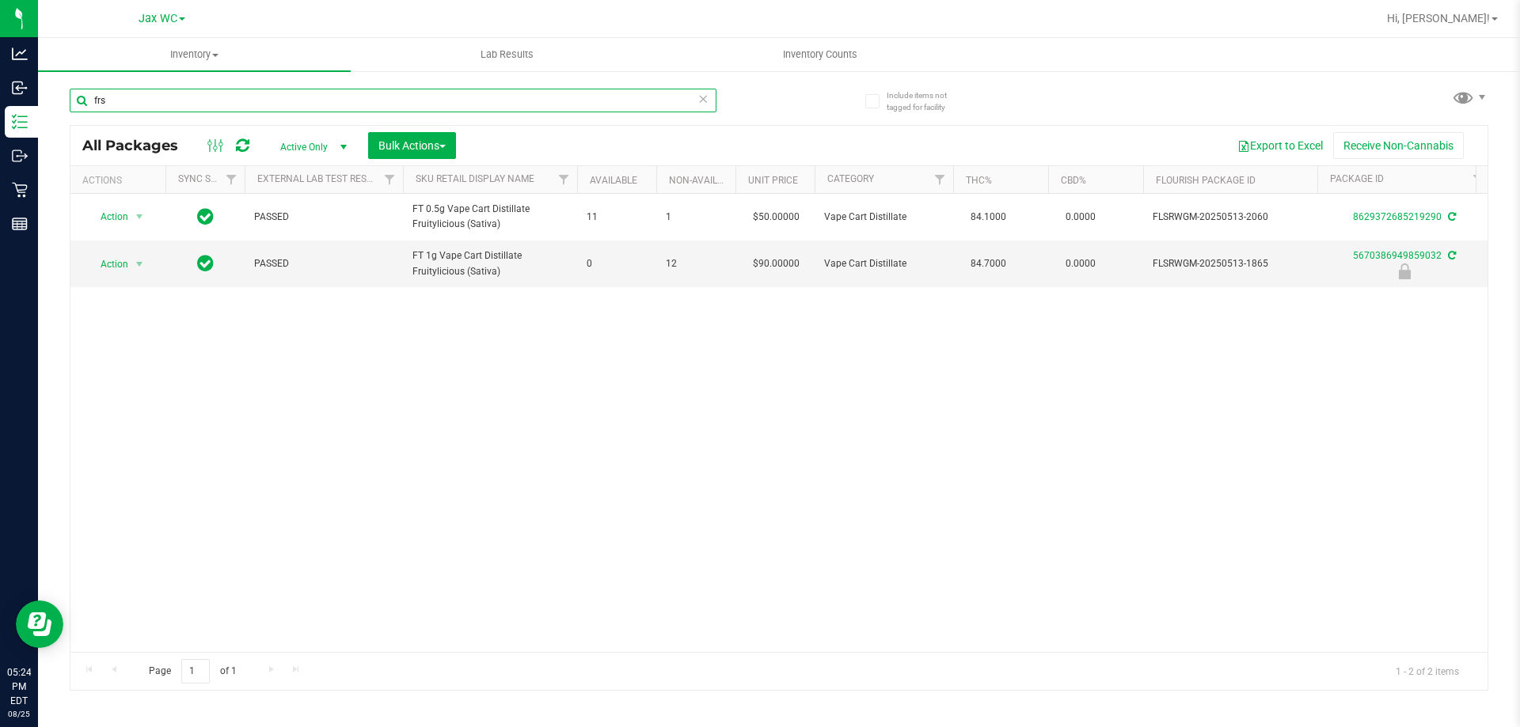
type input "frs"
click at [260, 90] on input "frs" at bounding box center [393, 101] width 647 height 24
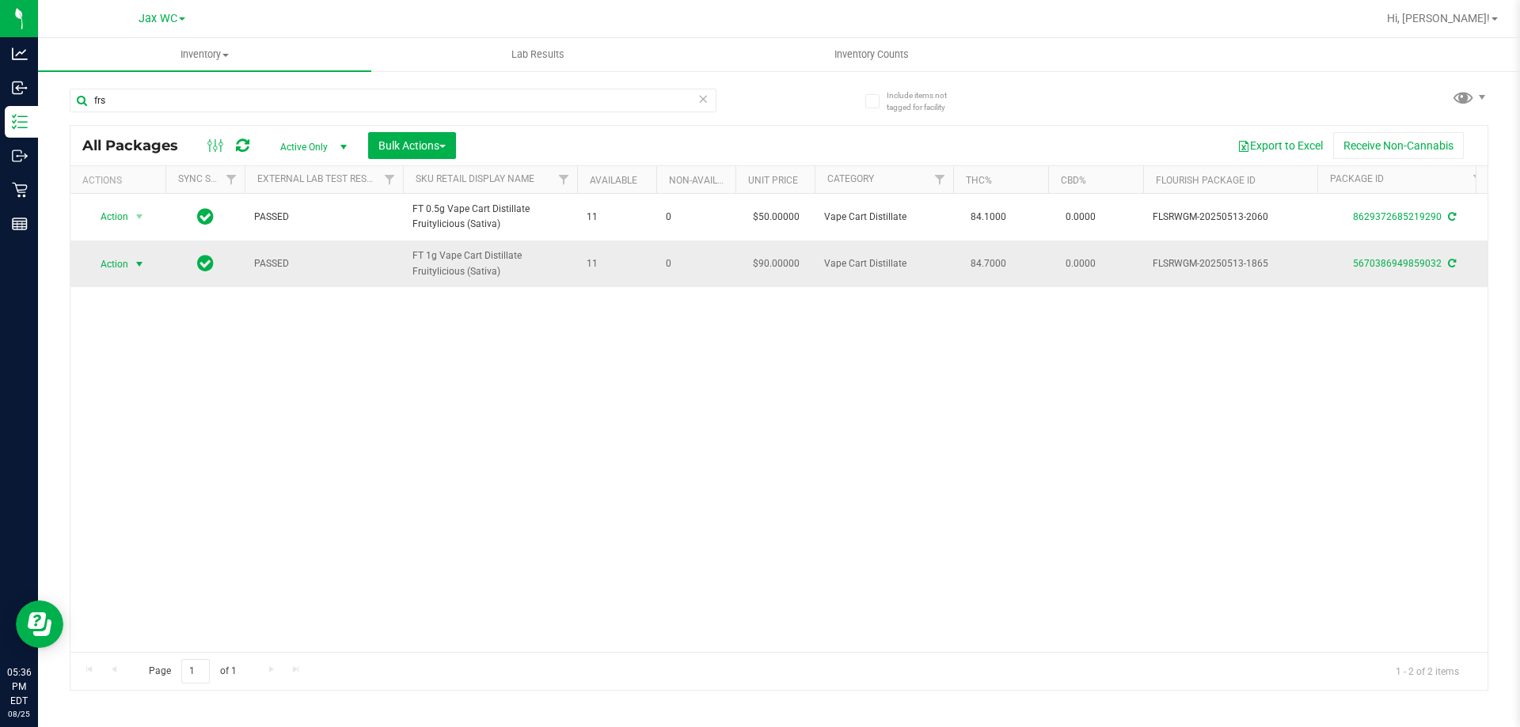
click at [106, 268] on span "Action" at bounding box center [107, 264] width 43 height 22
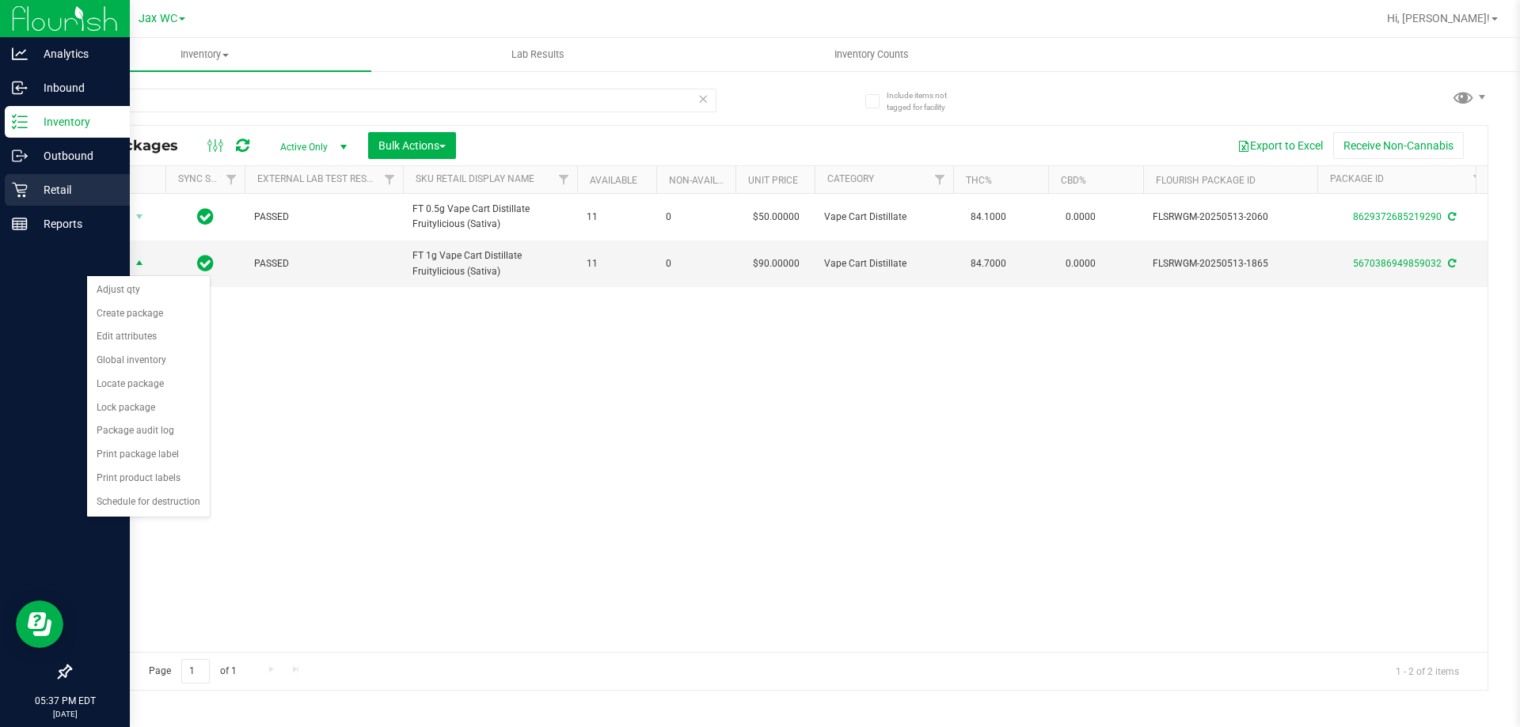
click at [65, 186] on p "Retail" at bounding box center [75, 189] width 95 height 19
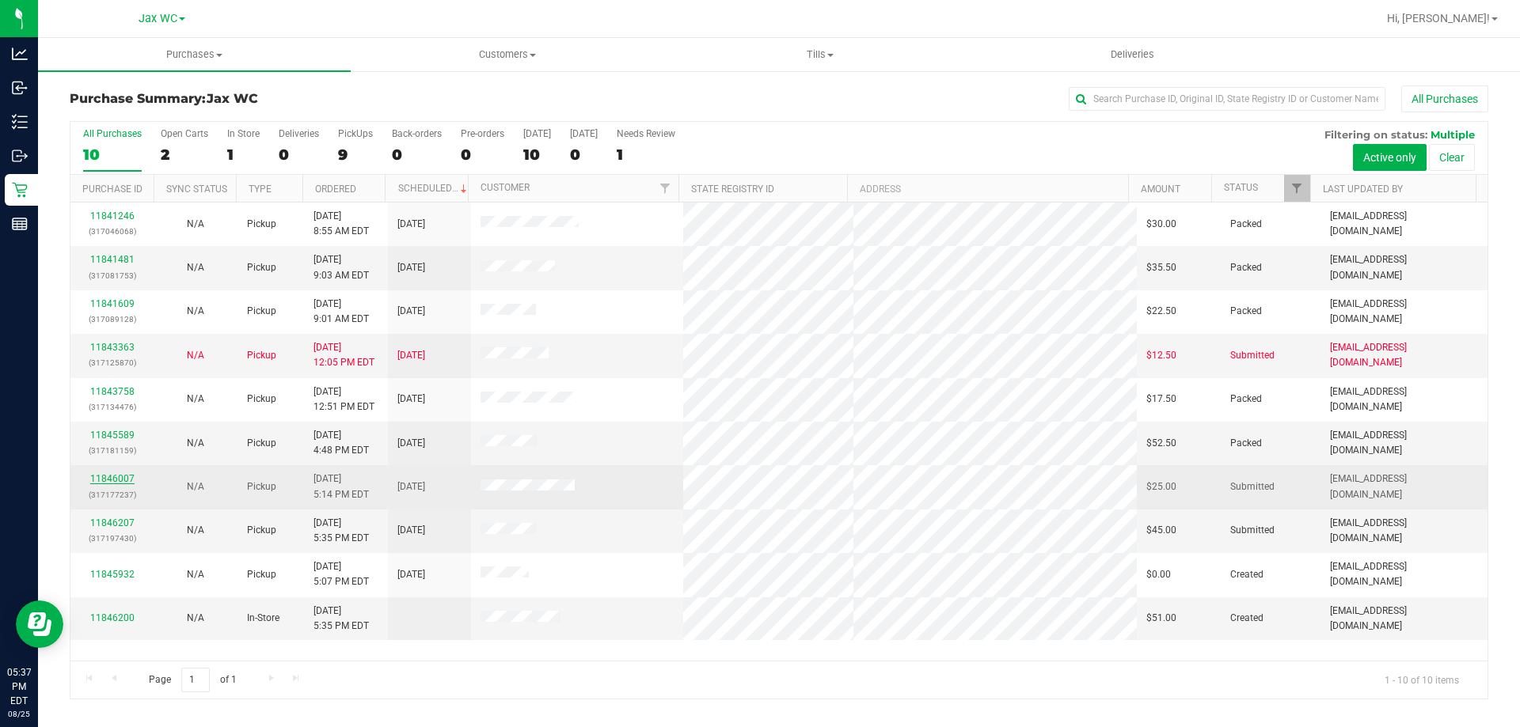
click at [109, 483] on link "11846007" at bounding box center [112, 478] width 44 height 11
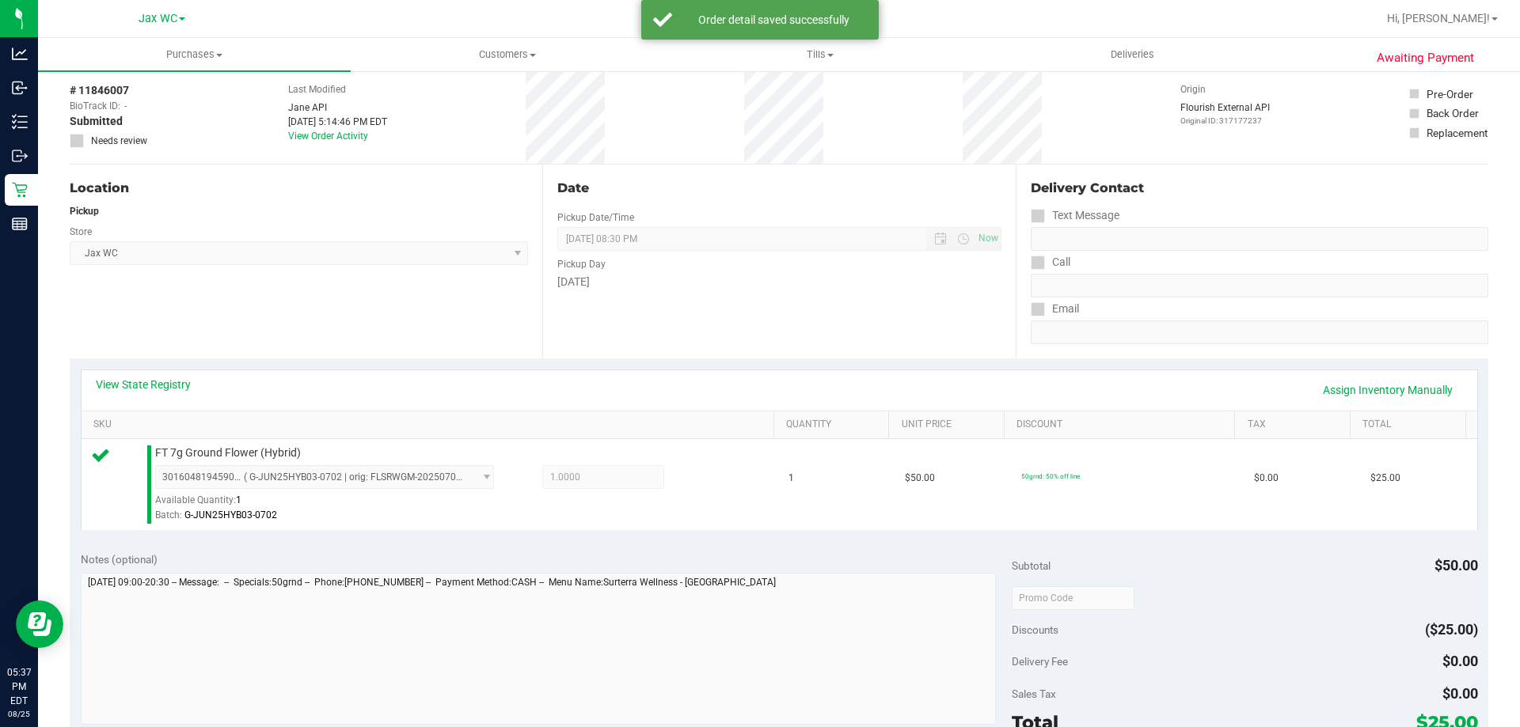
scroll to position [158, 0]
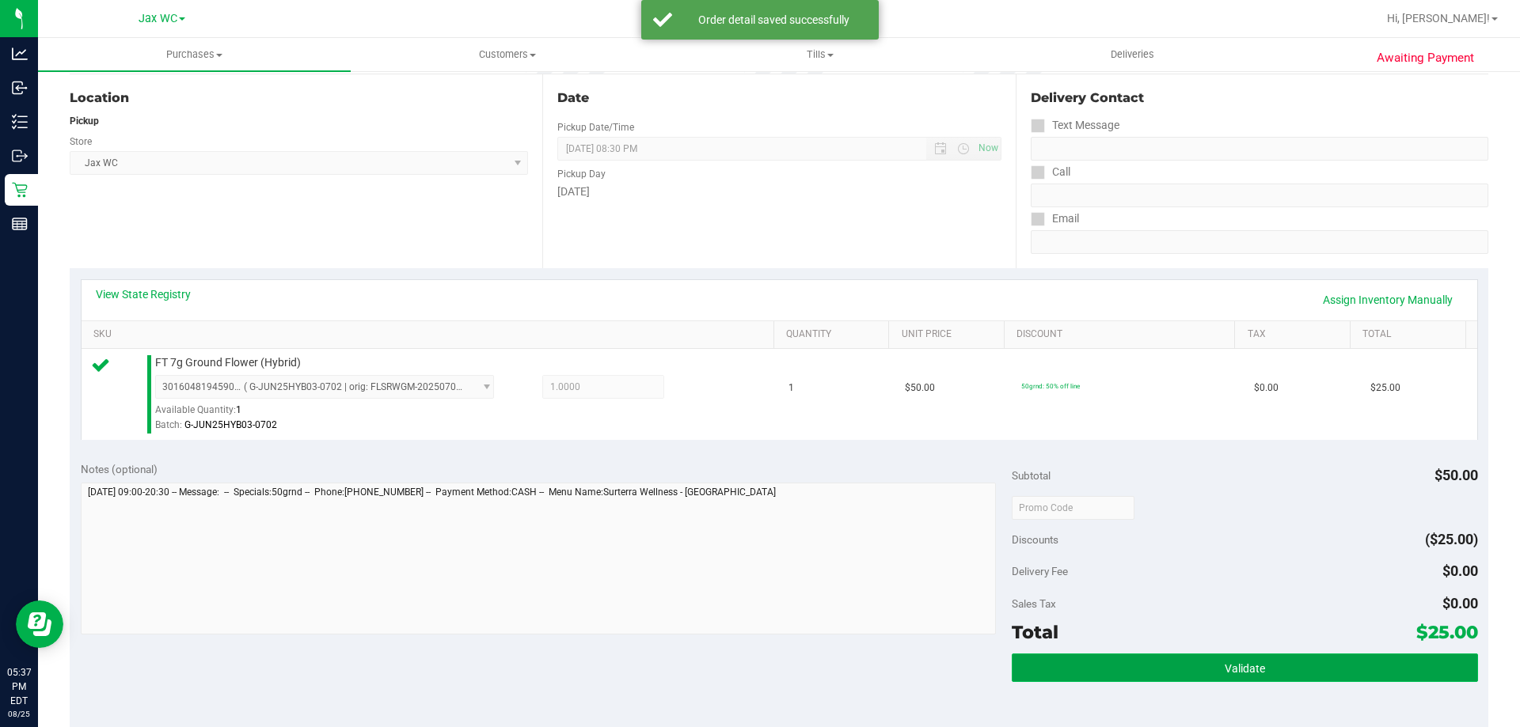
click at [1205, 664] on button "Validate" at bounding box center [1244, 668] width 465 height 28
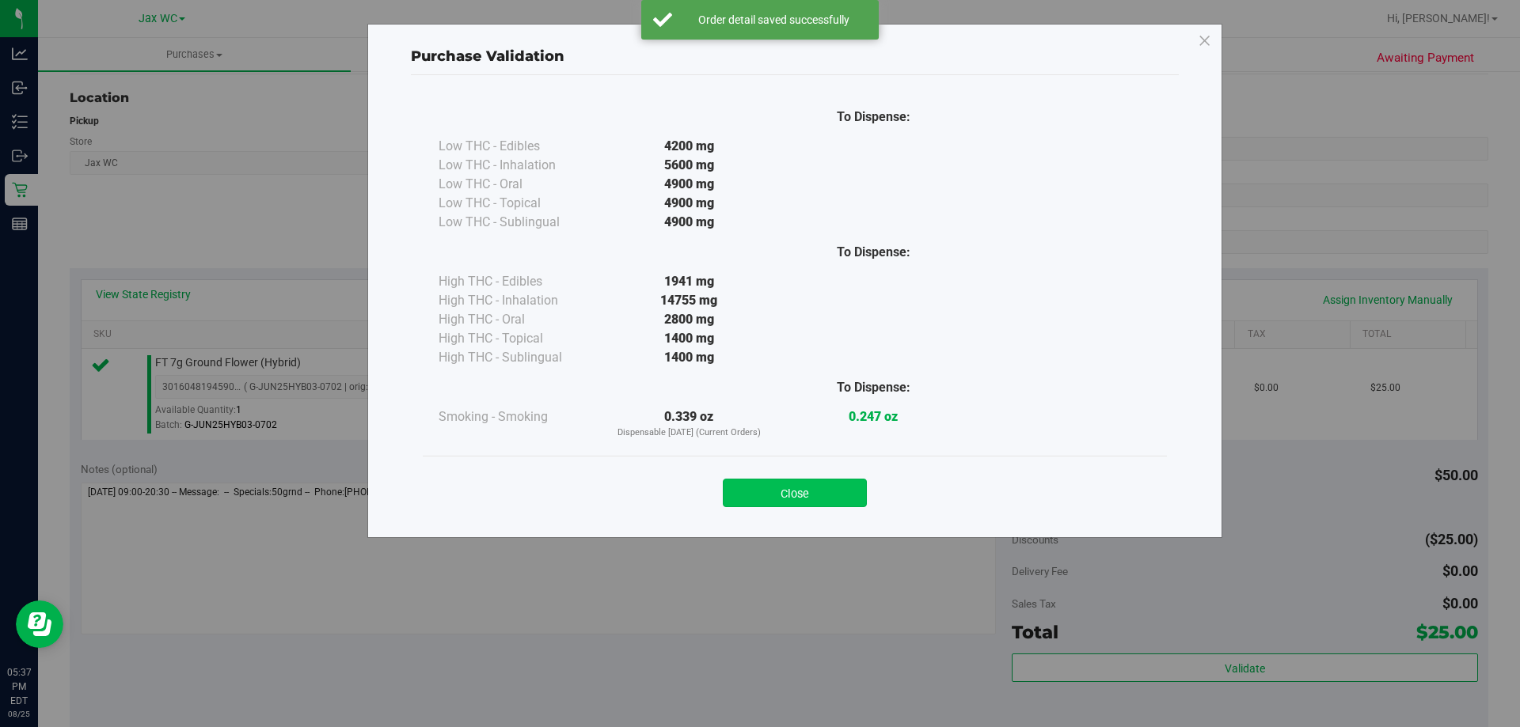
click at [798, 480] on button "Close" at bounding box center [795, 493] width 144 height 28
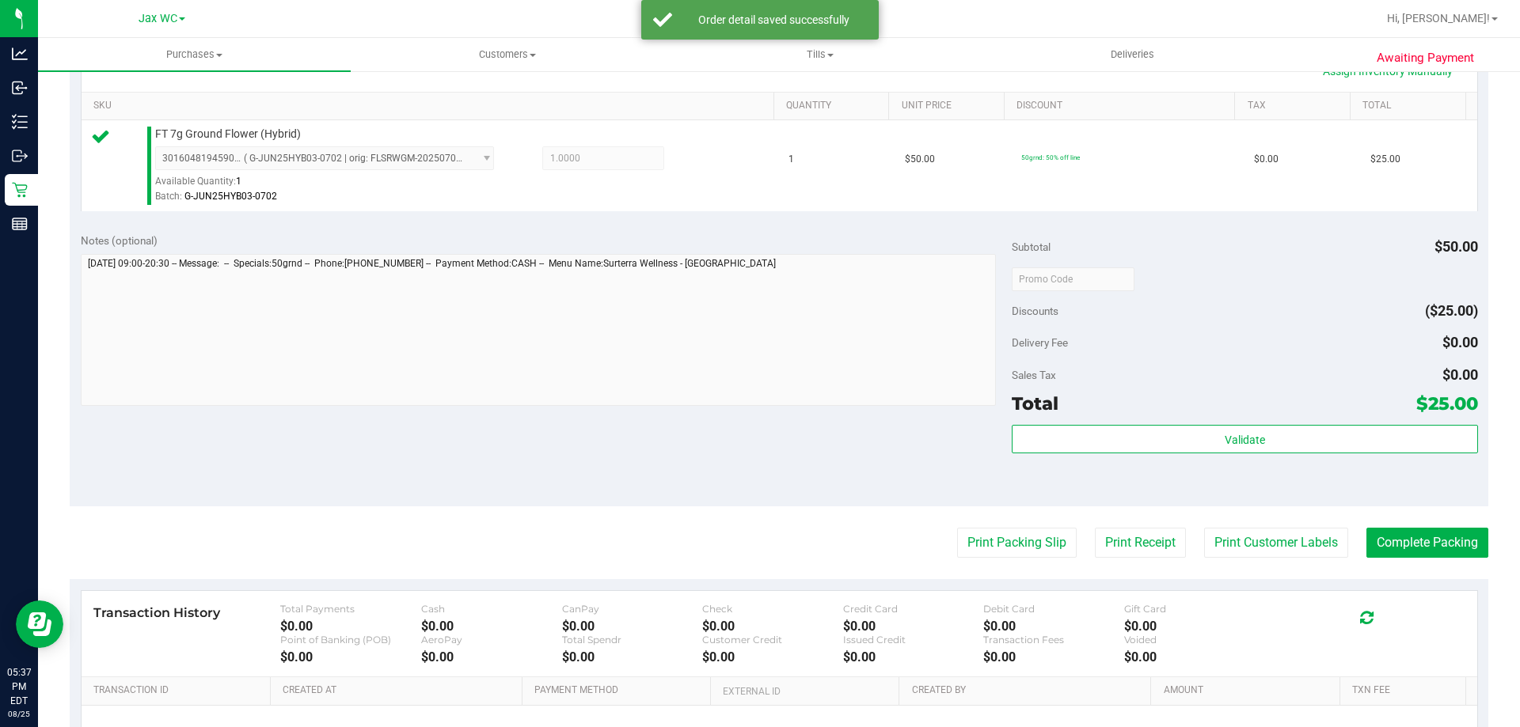
scroll to position [396, 0]
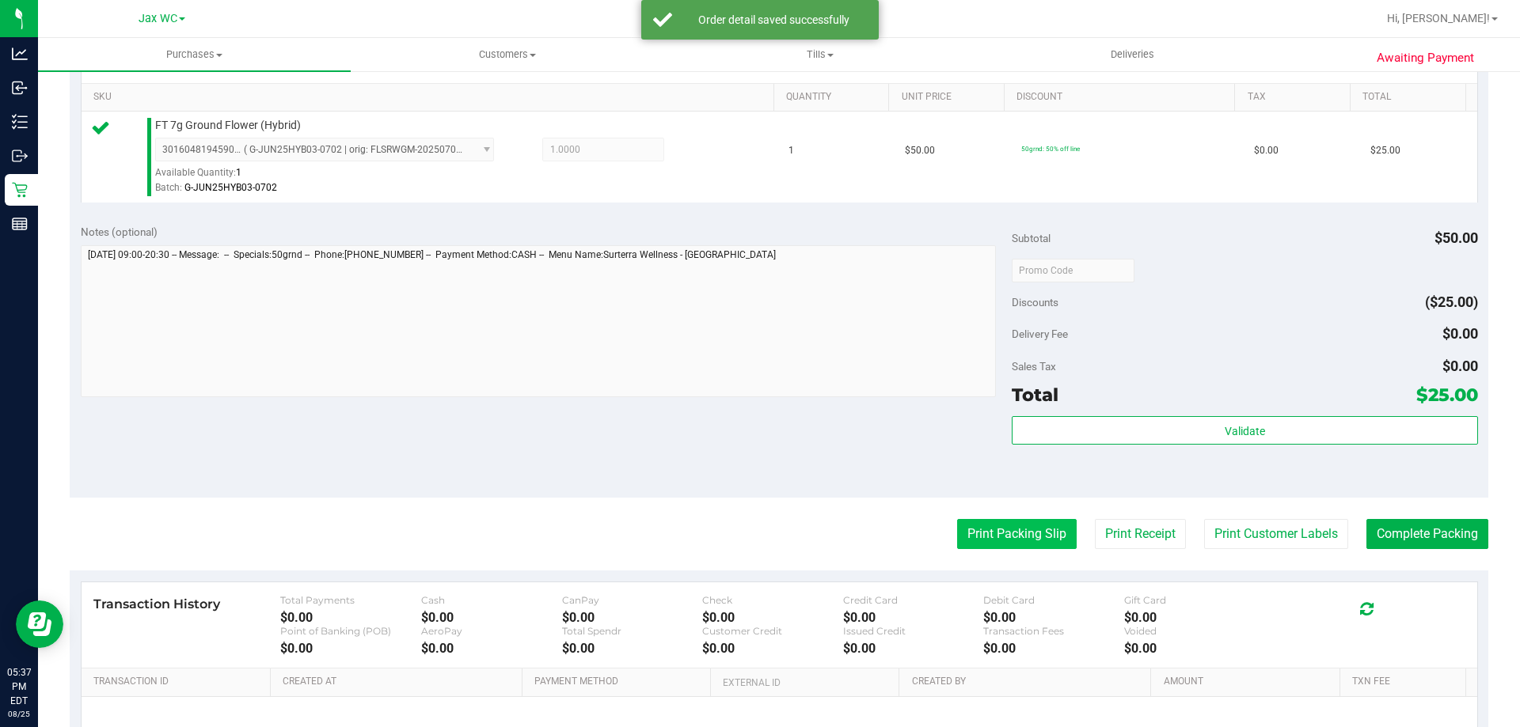
click at [983, 536] on button "Print Packing Slip" at bounding box center [1017, 534] width 120 height 30
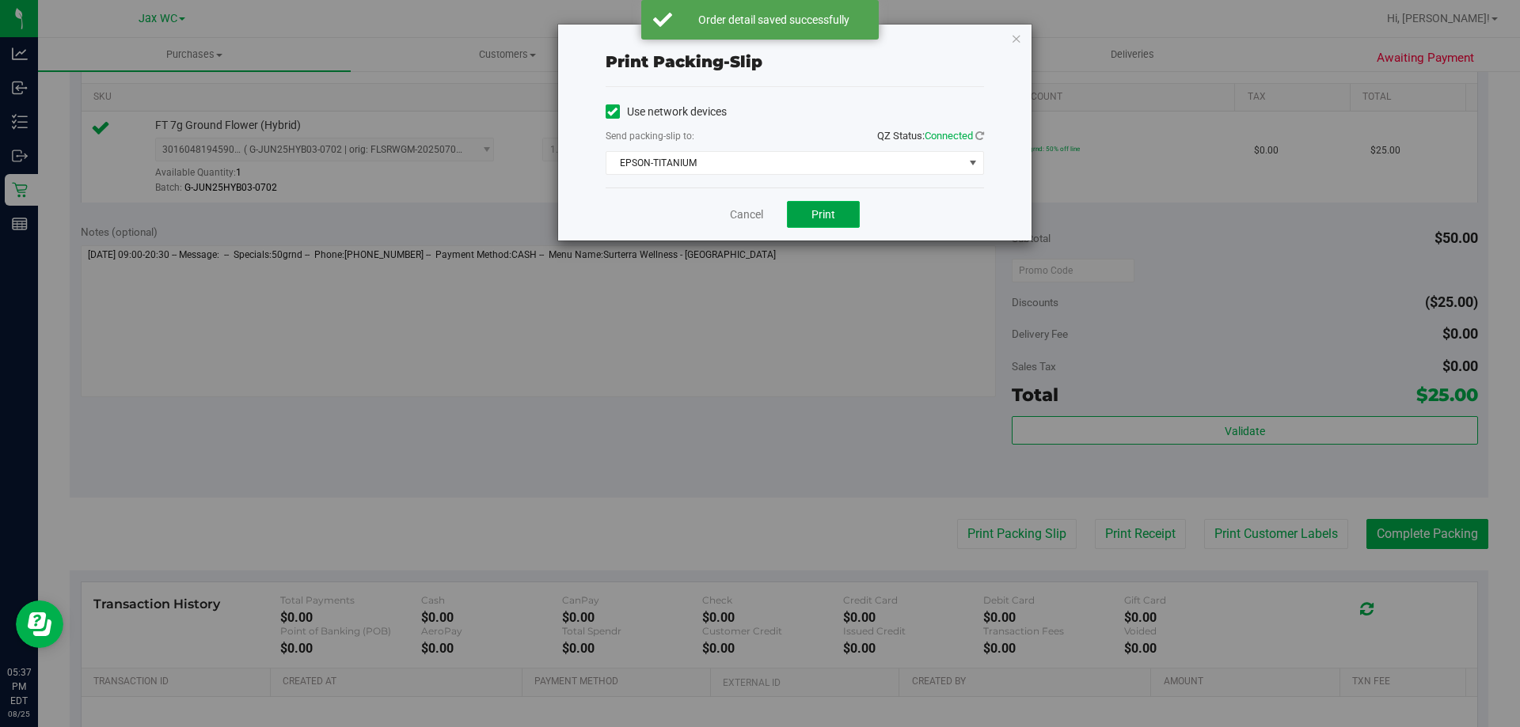
click at [829, 214] on span "Print" at bounding box center [823, 214] width 24 height 13
click at [729, 226] on div "Cancel Print" at bounding box center [794, 214] width 378 height 53
click at [739, 218] on link "Cancel" at bounding box center [746, 215] width 33 height 17
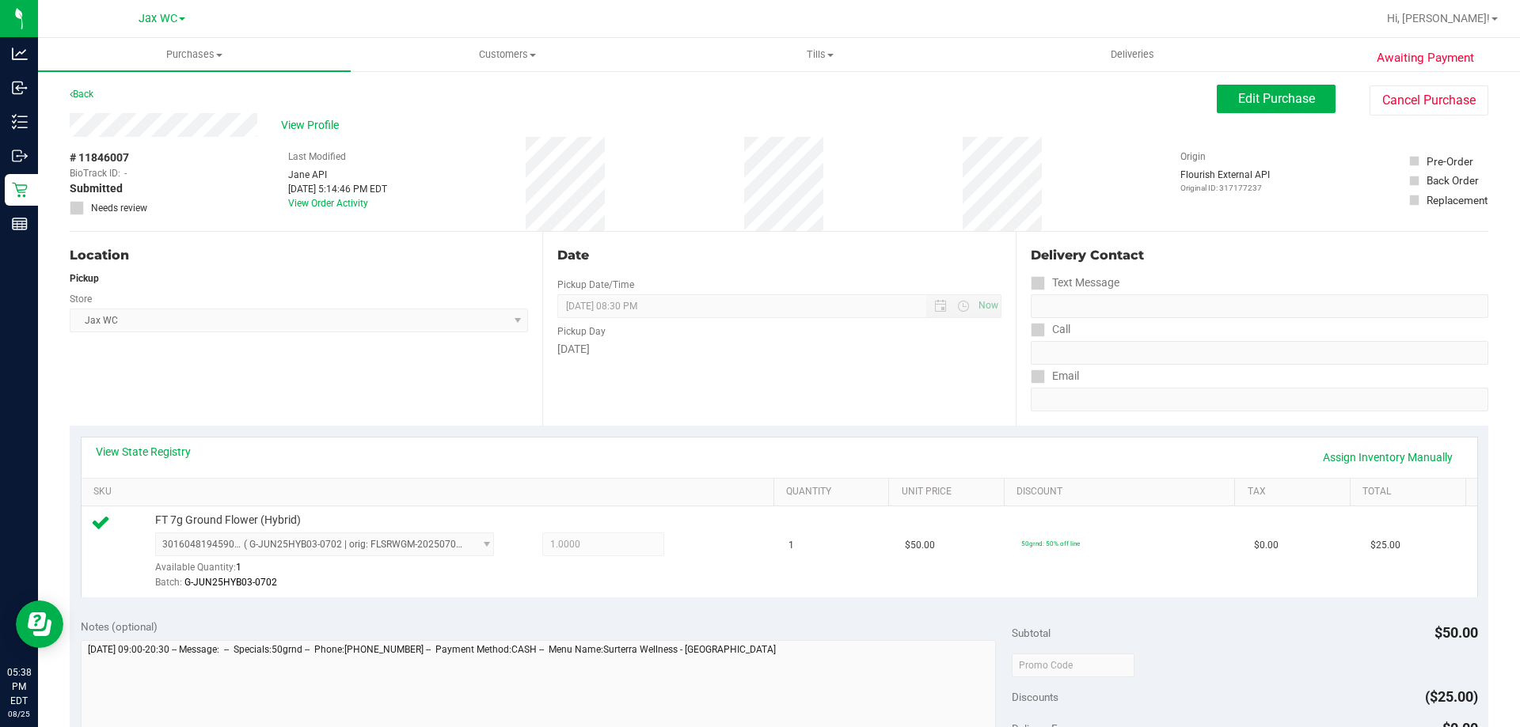
scroll to position [0, 0]
click at [322, 126] on span "View Profile" at bounding box center [312, 126] width 63 height 17
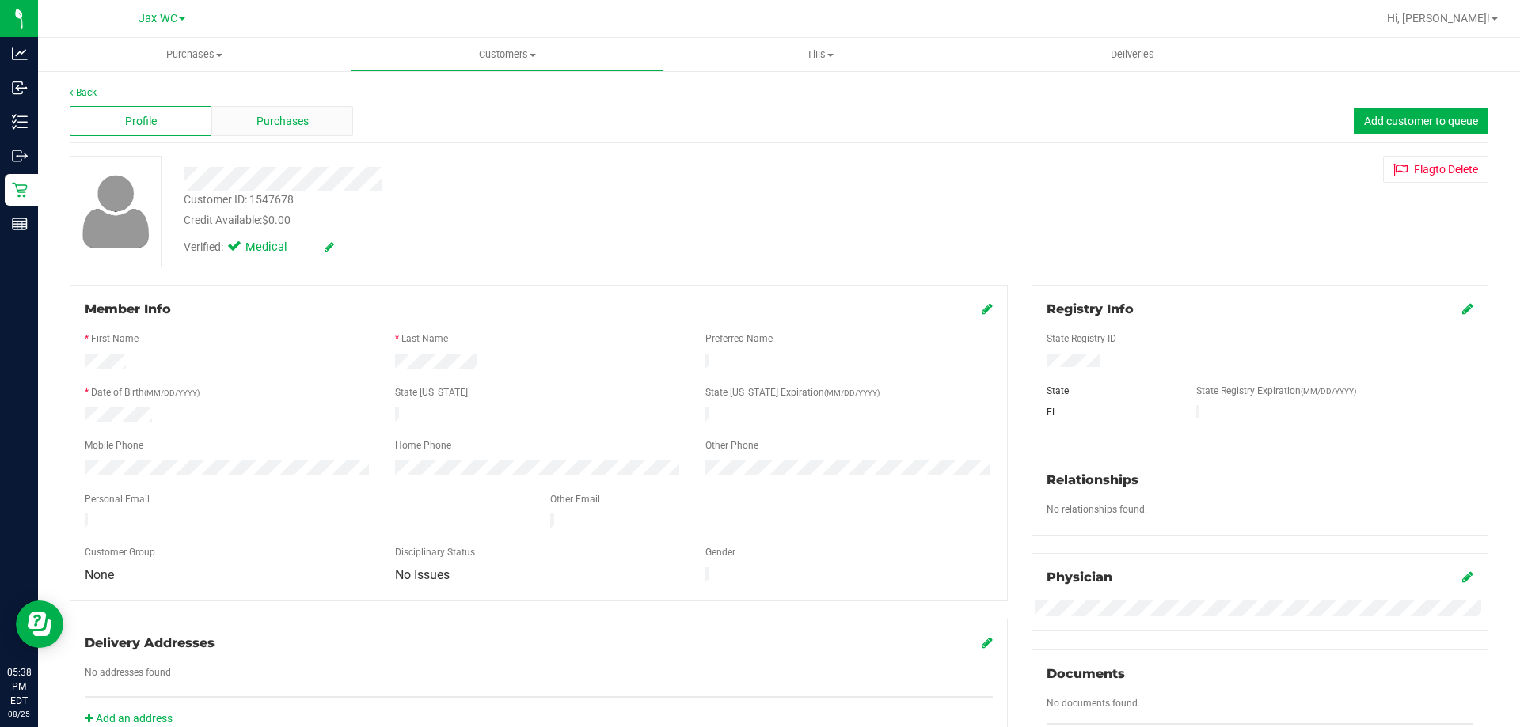
click at [277, 128] on span "Purchases" at bounding box center [282, 121] width 52 height 17
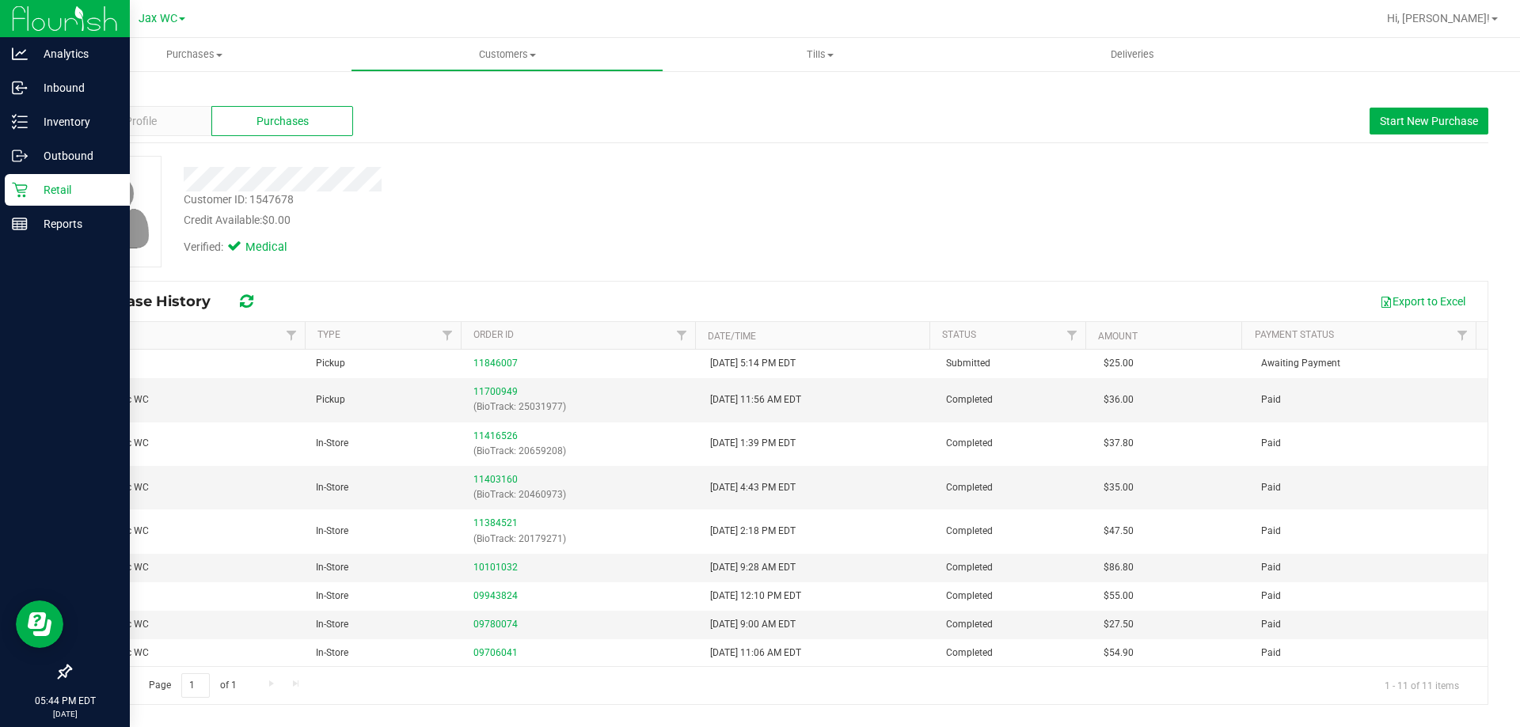
click at [11, 192] on div "Retail" at bounding box center [67, 190] width 125 height 32
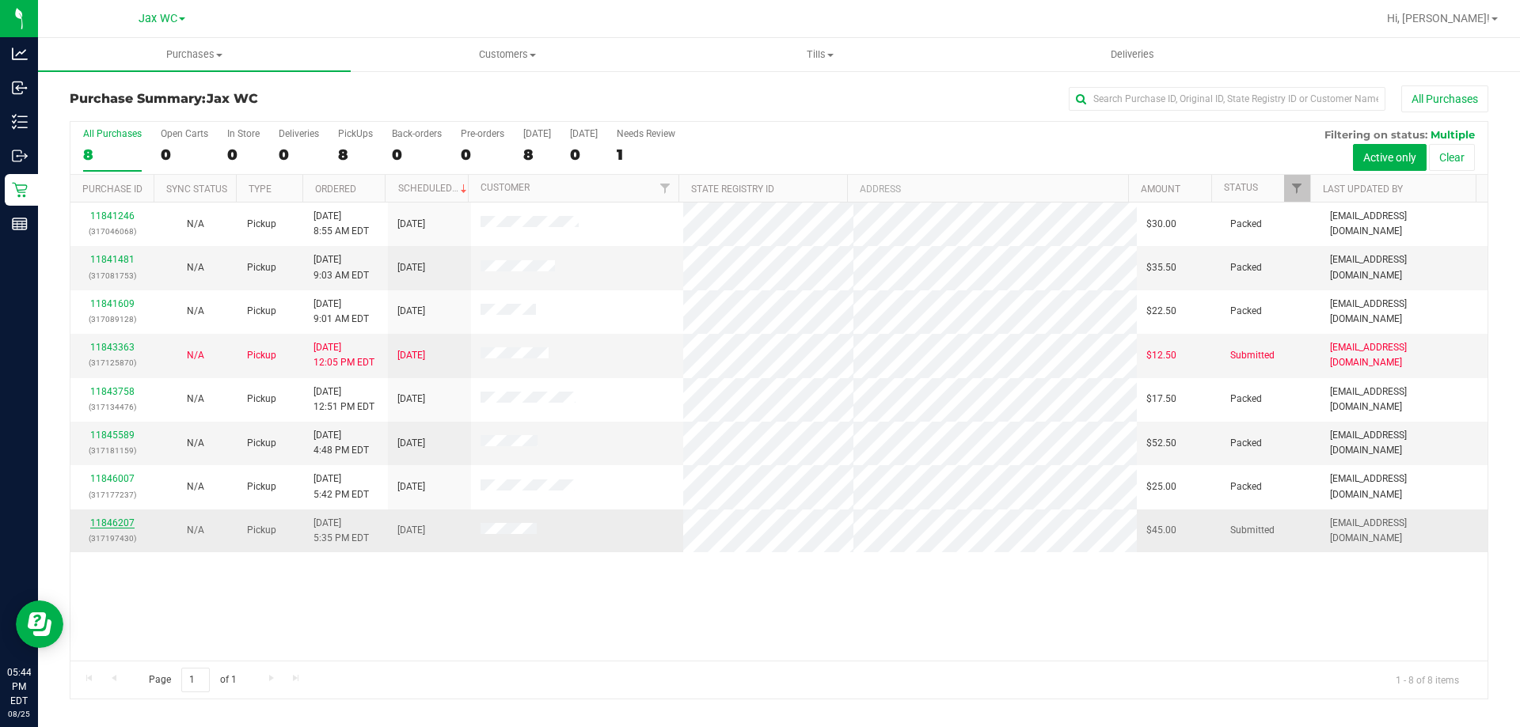
click at [119, 526] on link "11846207" at bounding box center [112, 523] width 44 height 11
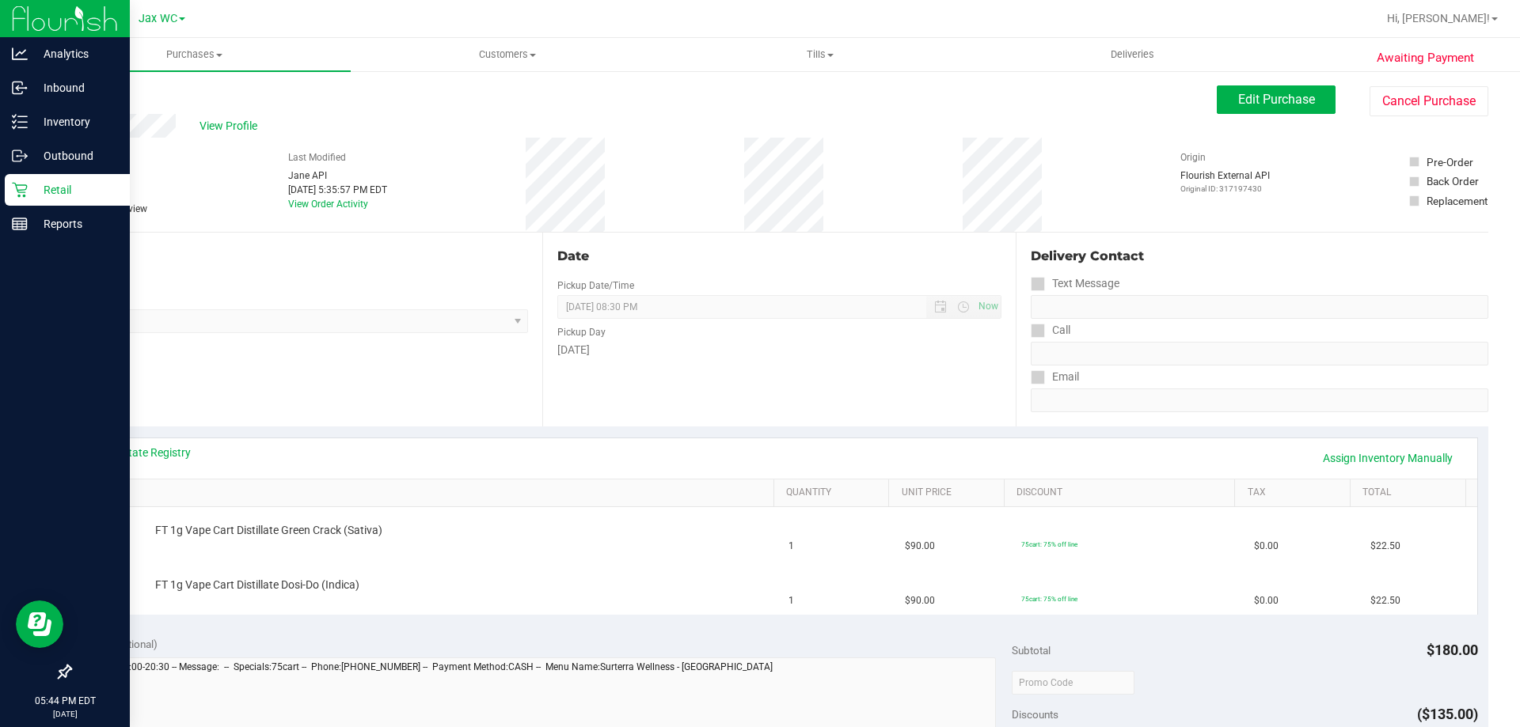
click at [25, 188] on icon at bounding box center [20, 190] width 16 height 16
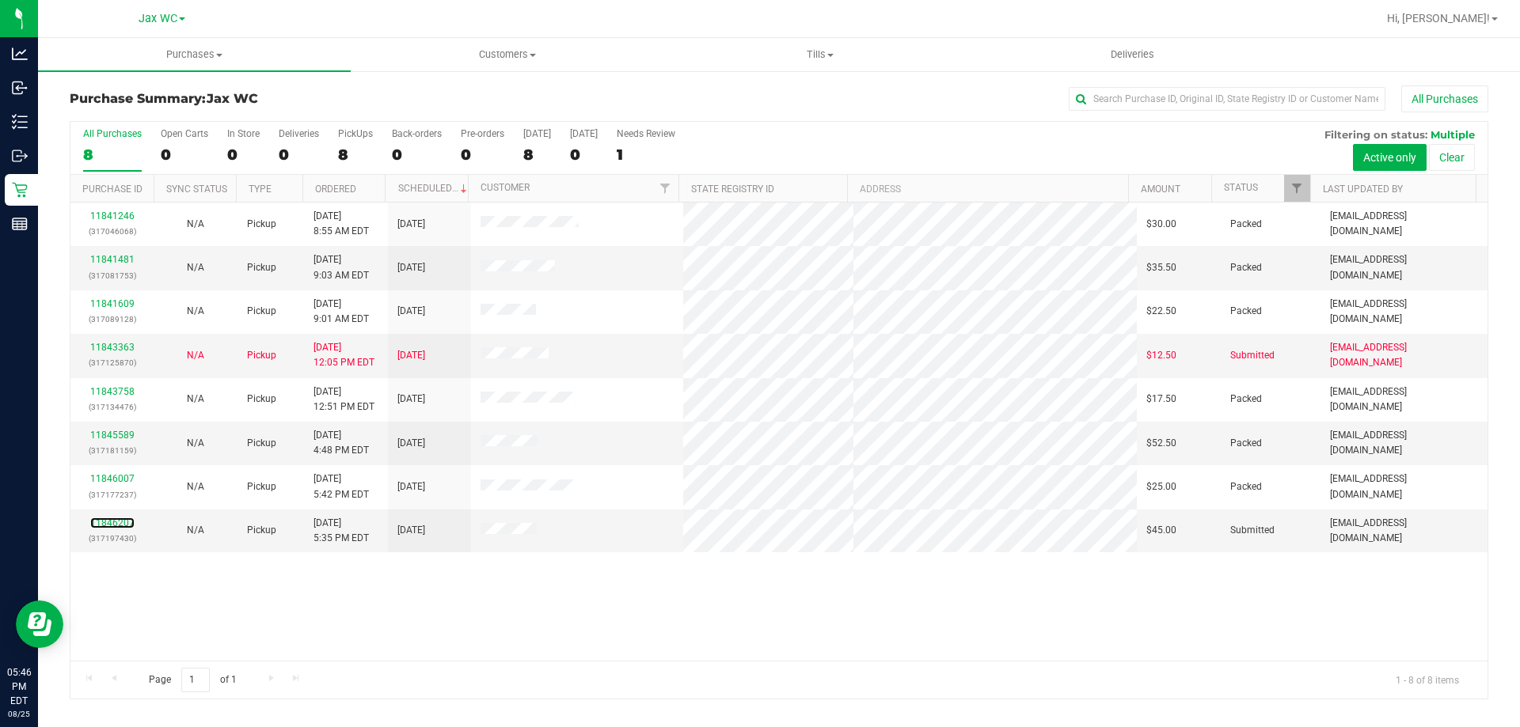
click at [118, 526] on link "11846207" at bounding box center [112, 523] width 44 height 11
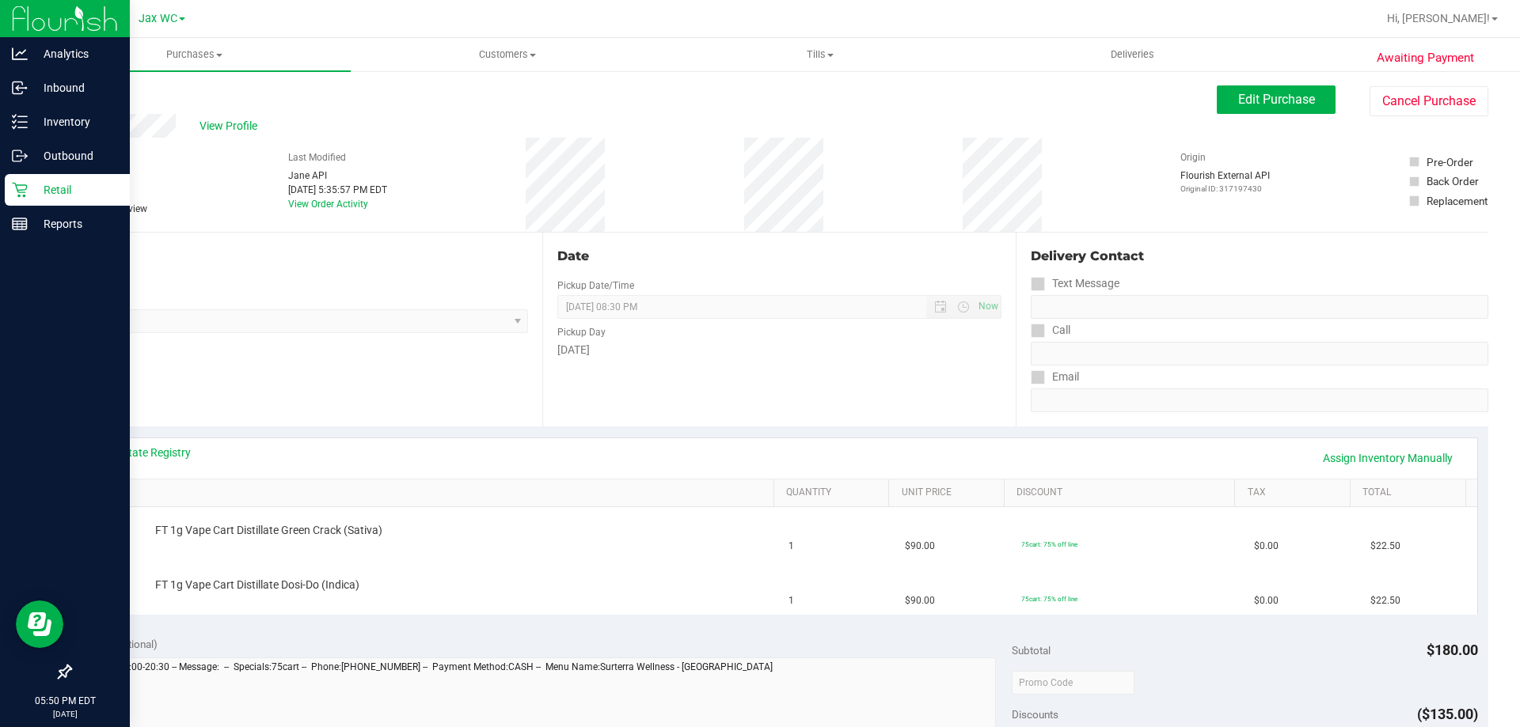
click at [3, 183] on link "Retail" at bounding box center [65, 191] width 130 height 34
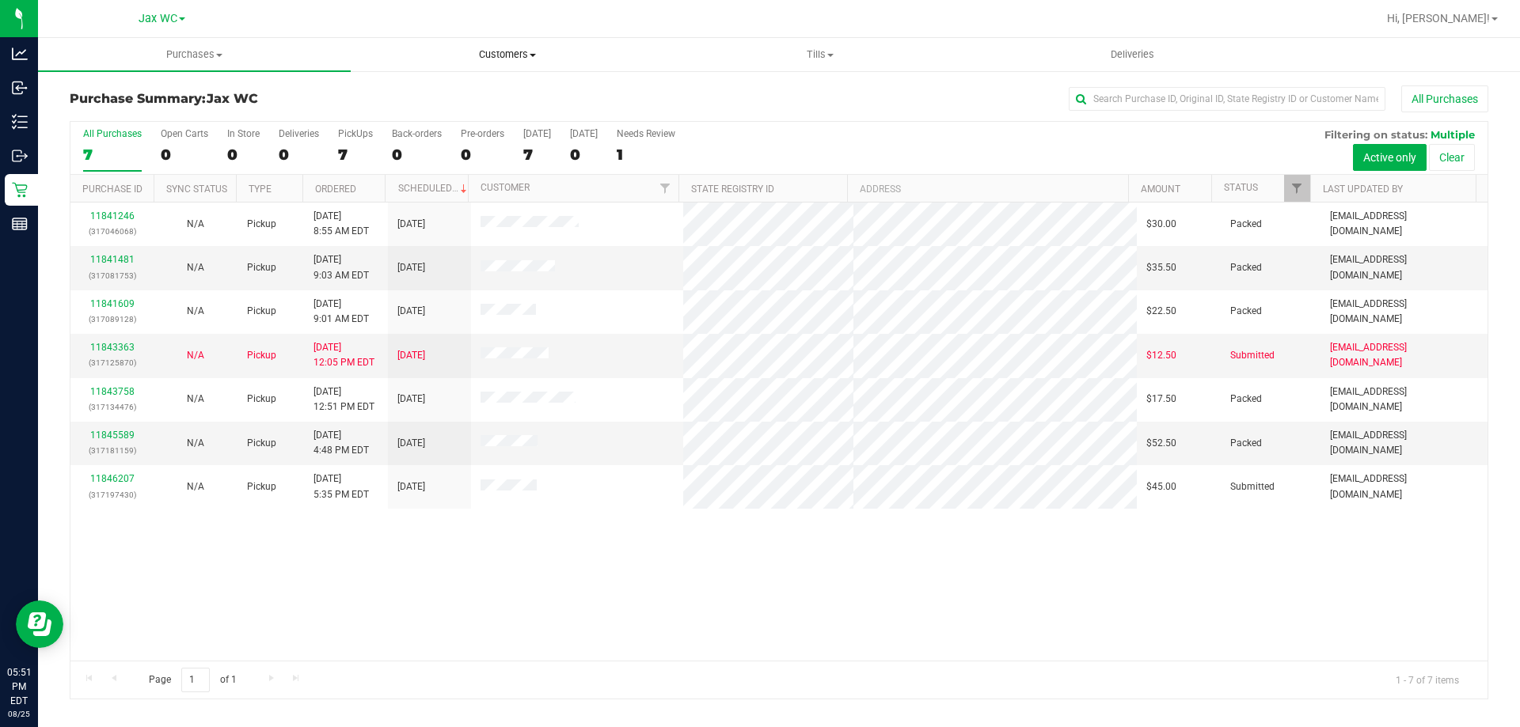
click at [492, 46] on uib-tab-heading "Customers All customers Add a new customer All physicians" at bounding box center [506, 55] width 311 height 32
click at [192, 59] on span "Purchases" at bounding box center [194, 54] width 311 height 14
click at [206, 140] on li "All purchases" at bounding box center [194, 133] width 313 height 19
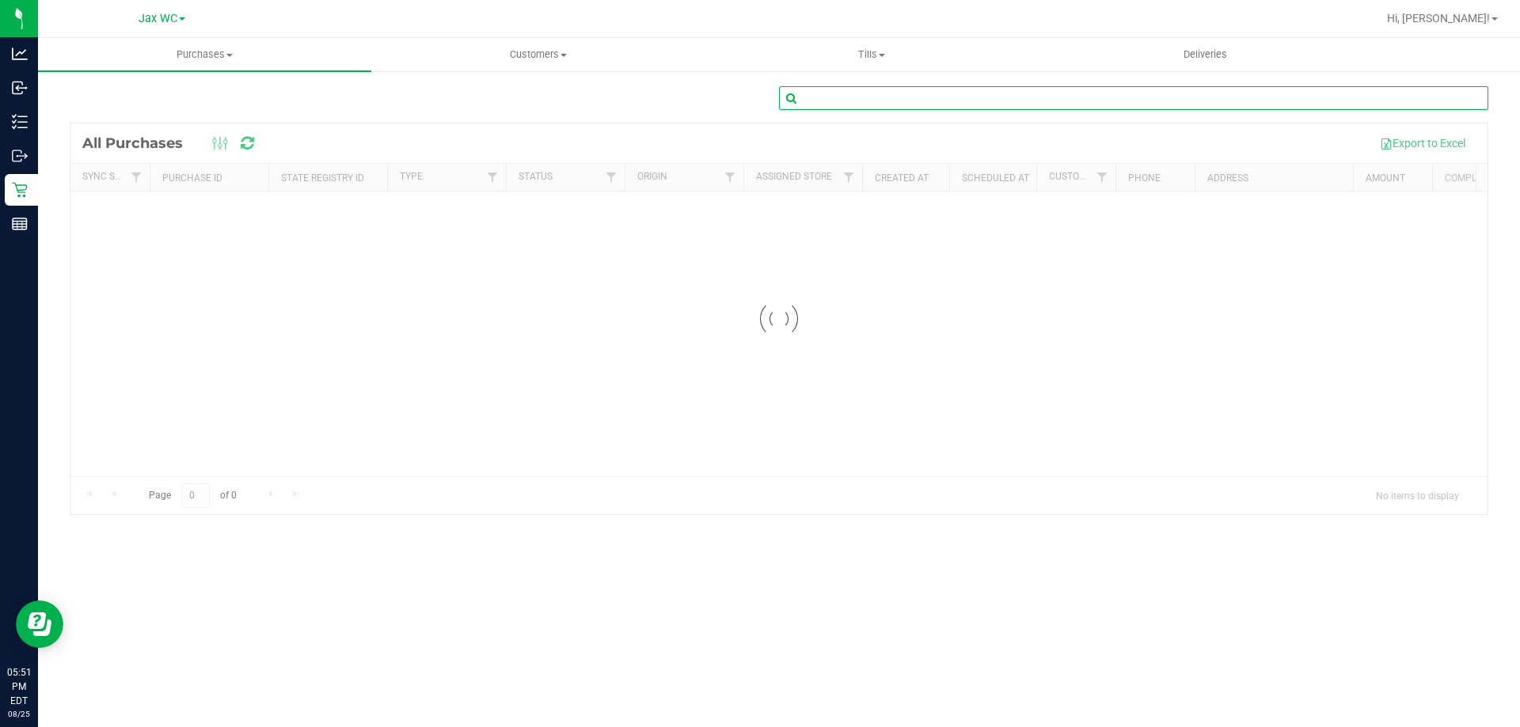
click at [875, 99] on input "text" at bounding box center [1133, 98] width 709 height 24
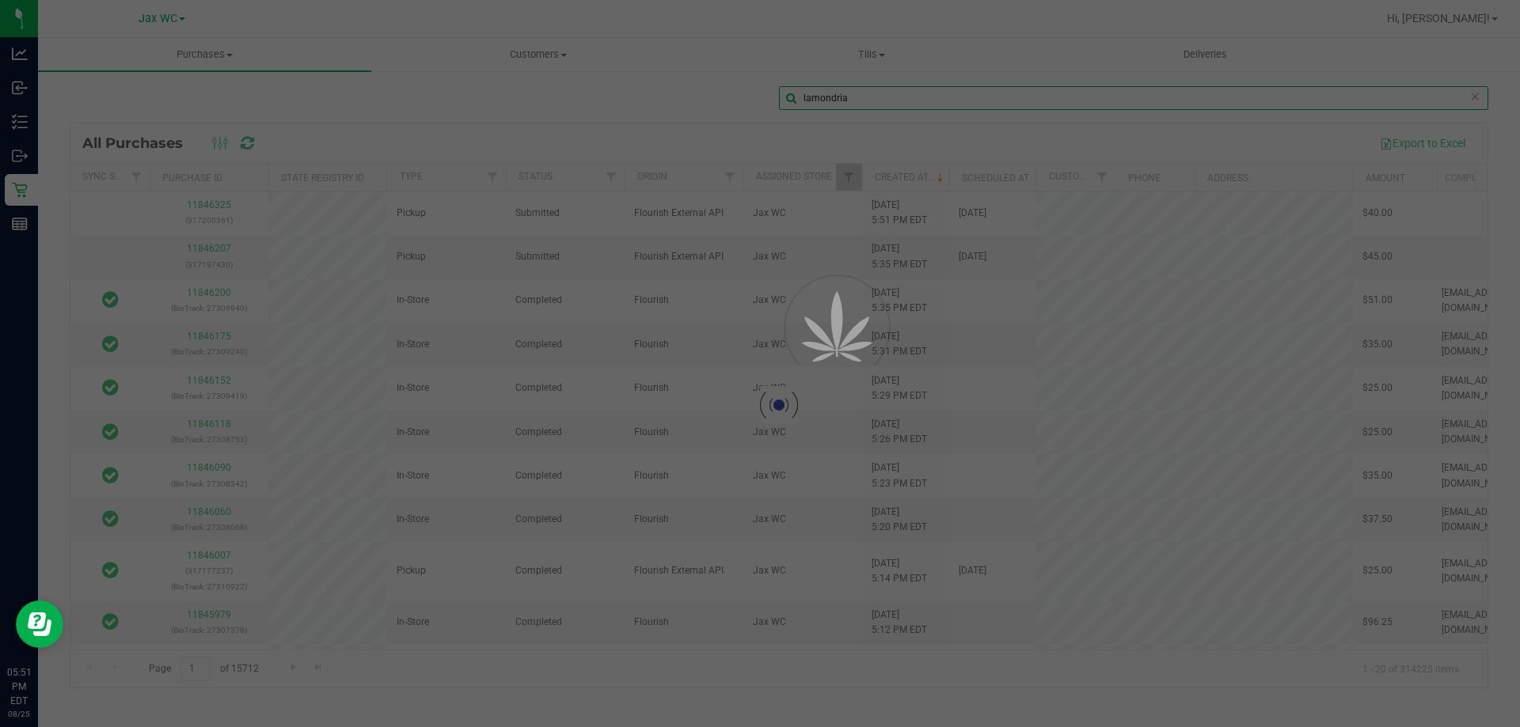
type input "lamondria"
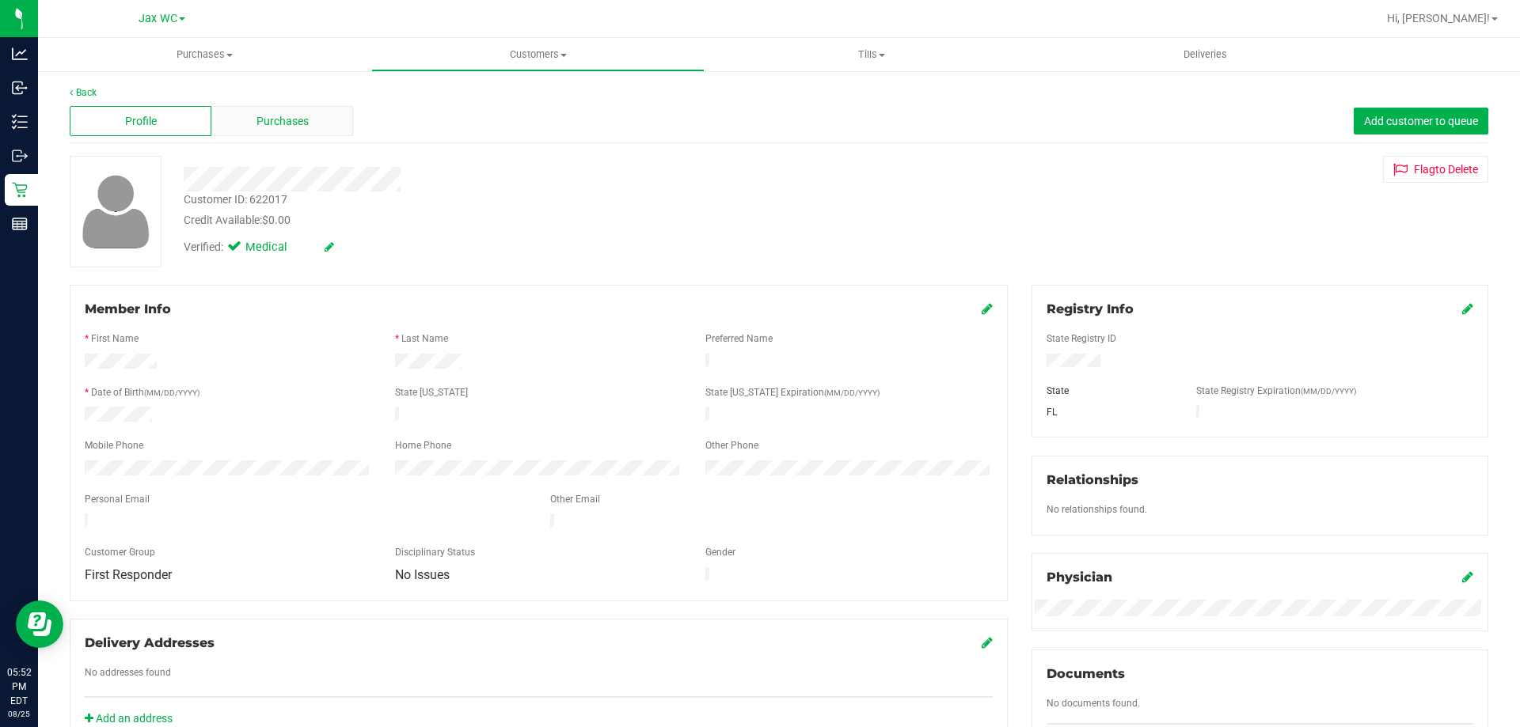
click at [310, 135] on div "Purchases" at bounding box center [282, 121] width 142 height 30
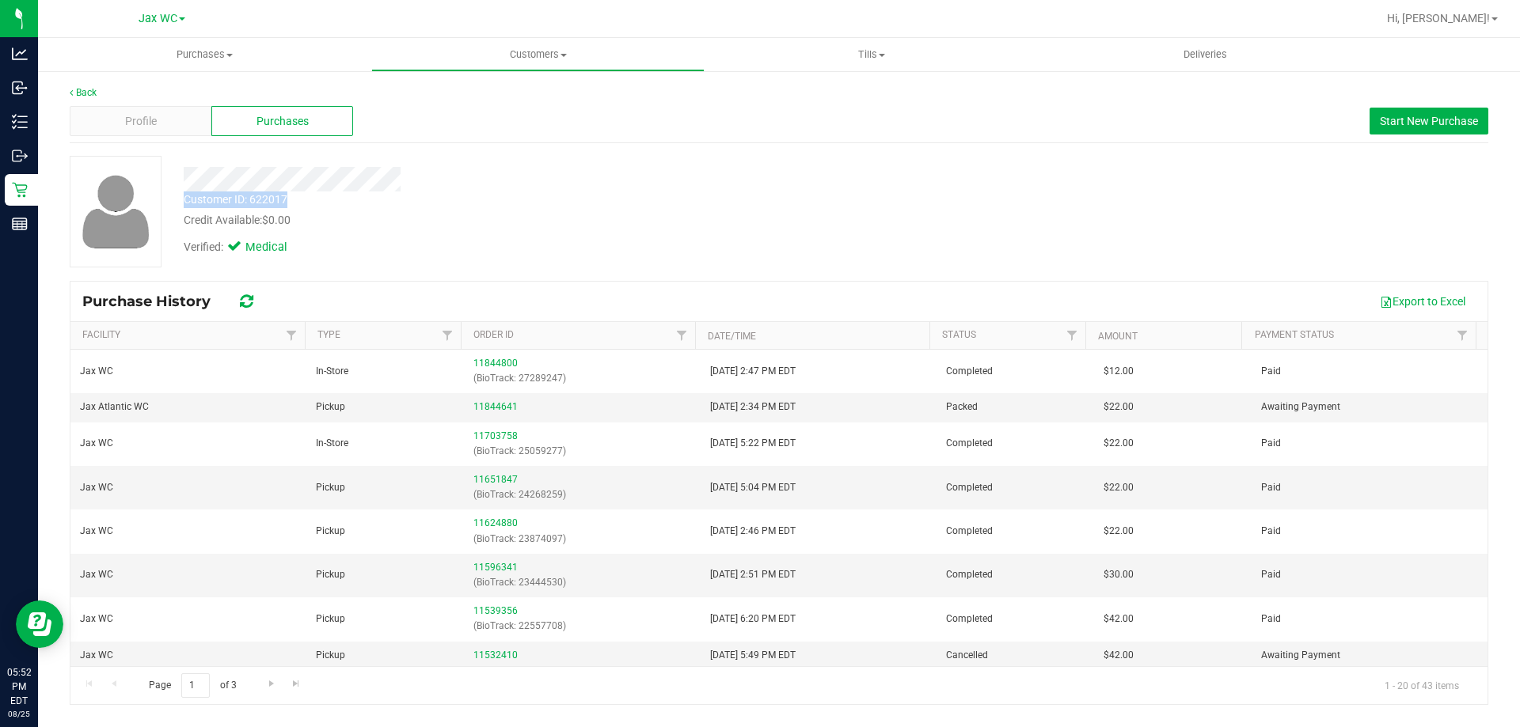
drag, startPoint x: 288, startPoint y: 202, endPoint x: 184, endPoint y: 202, distance: 104.5
click at [184, 202] on div "Customer ID: 622017 Credit Available: $0.00" at bounding box center [532, 210] width 721 height 37
copy div "Customer ID: 622017"
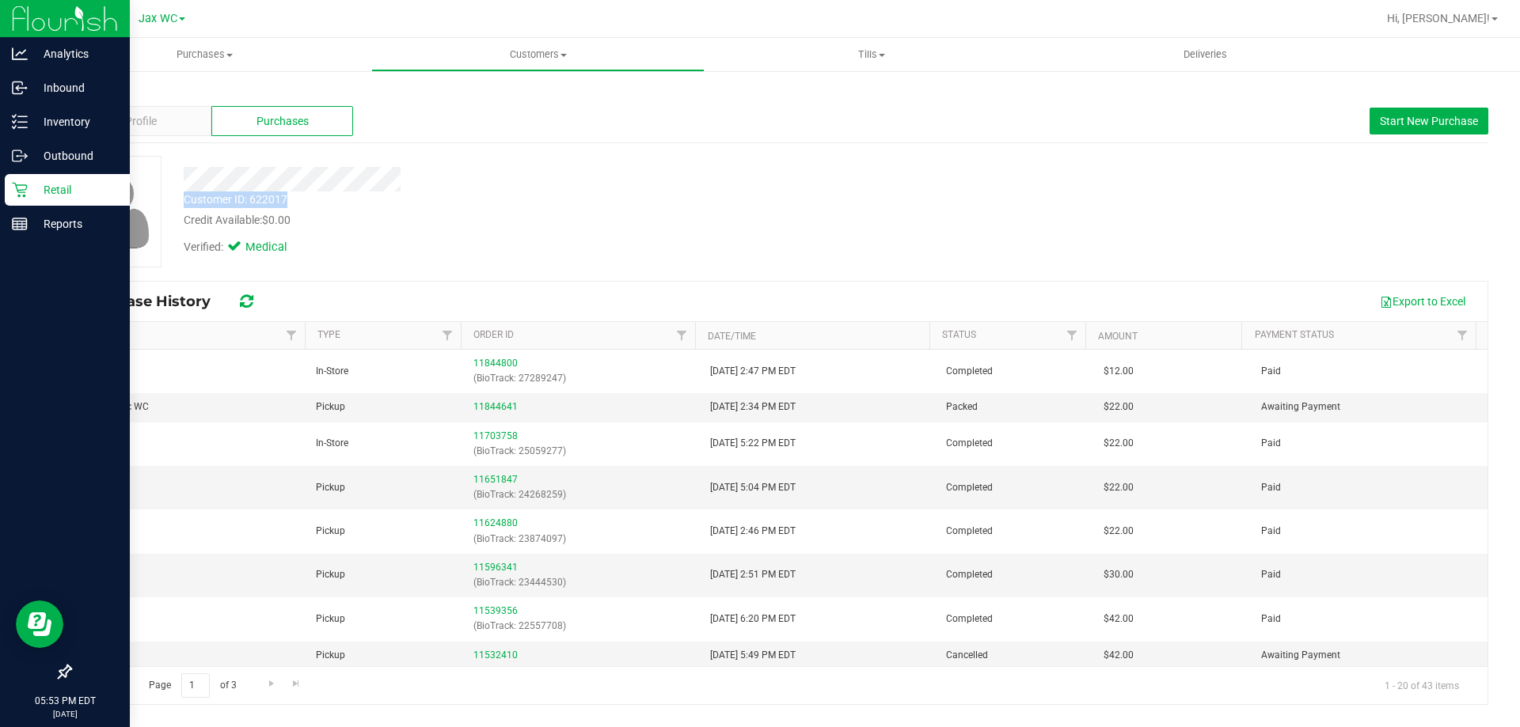
click at [28, 185] on p "Retail" at bounding box center [75, 189] width 95 height 19
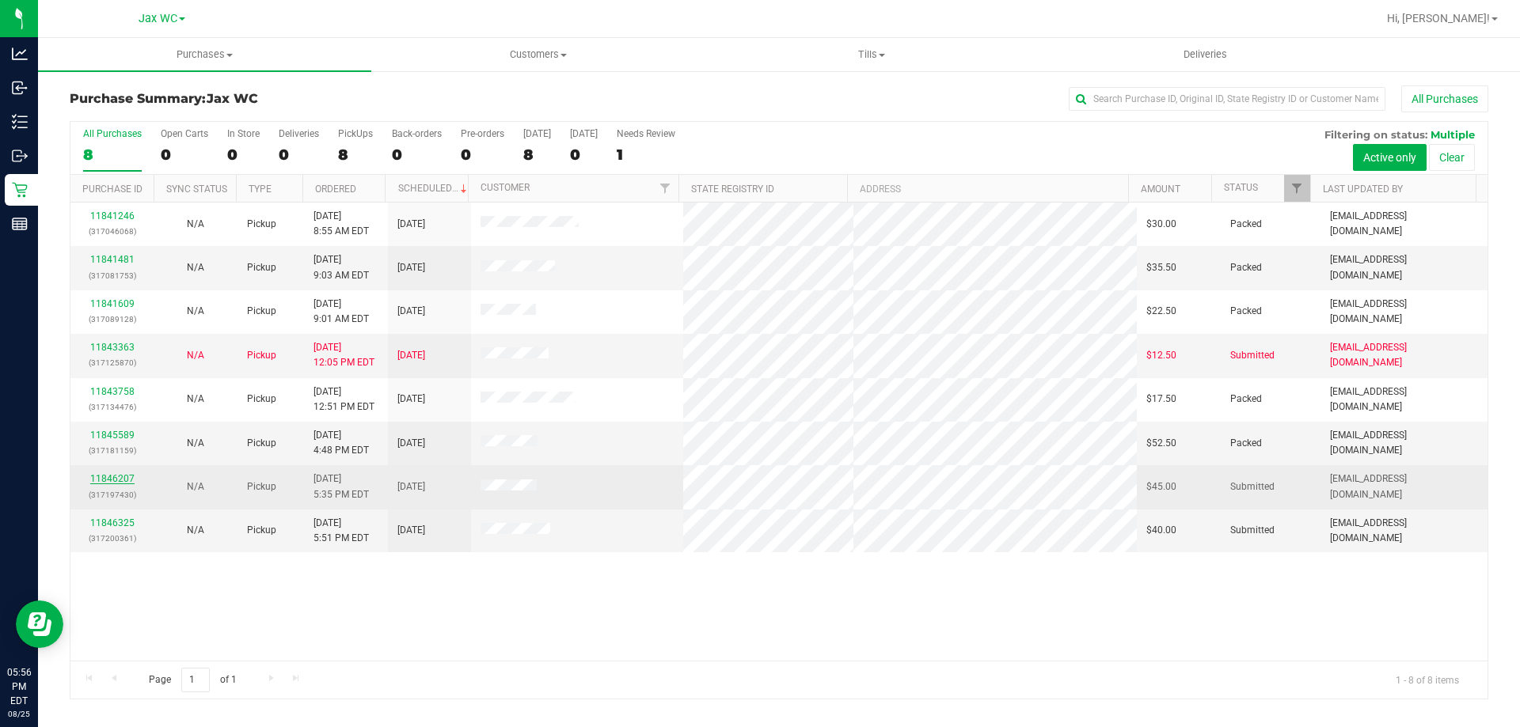
click at [108, 477] on link "11846207" at bounding box center [112, 478] width 44 height 11
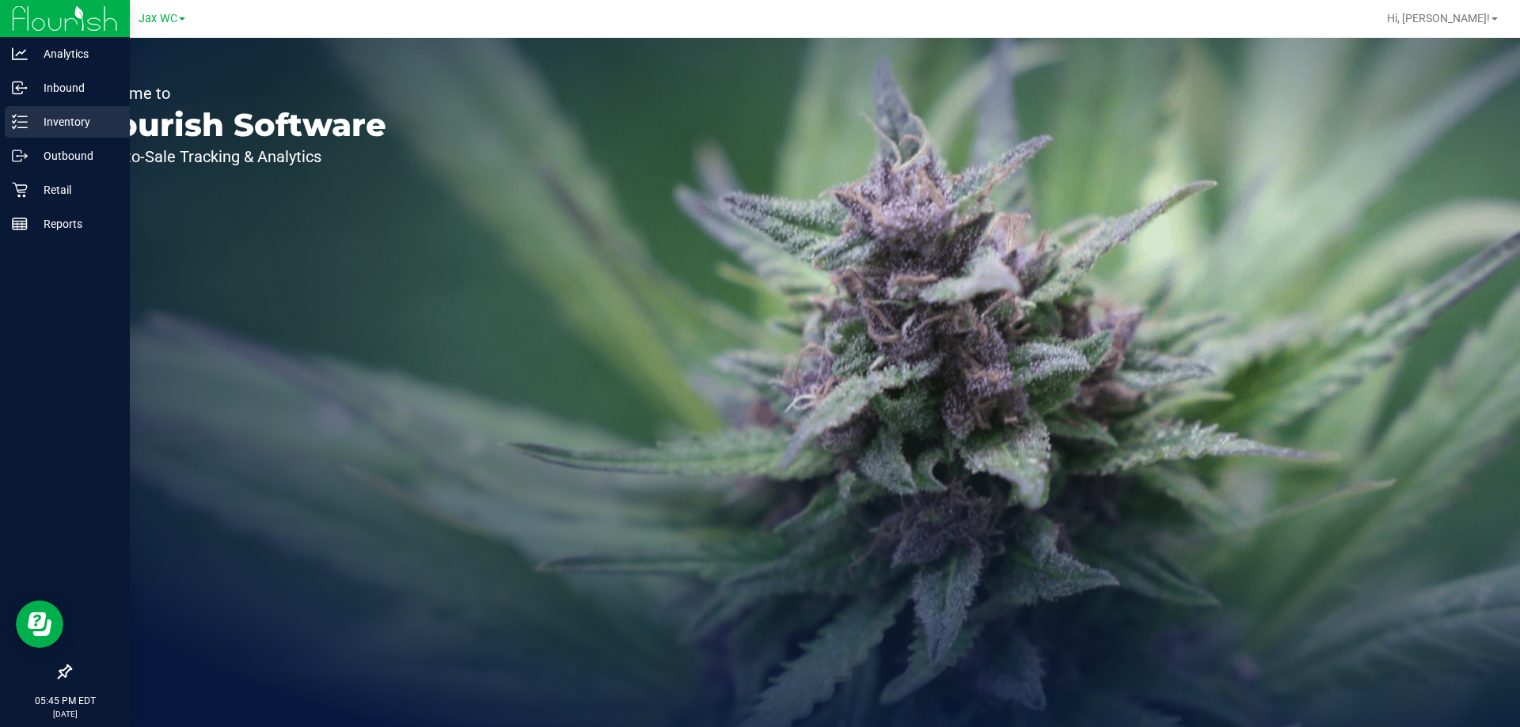
click at [28, 118] on p "Inventory" at bounding box center [75, 121] width 95 height 19
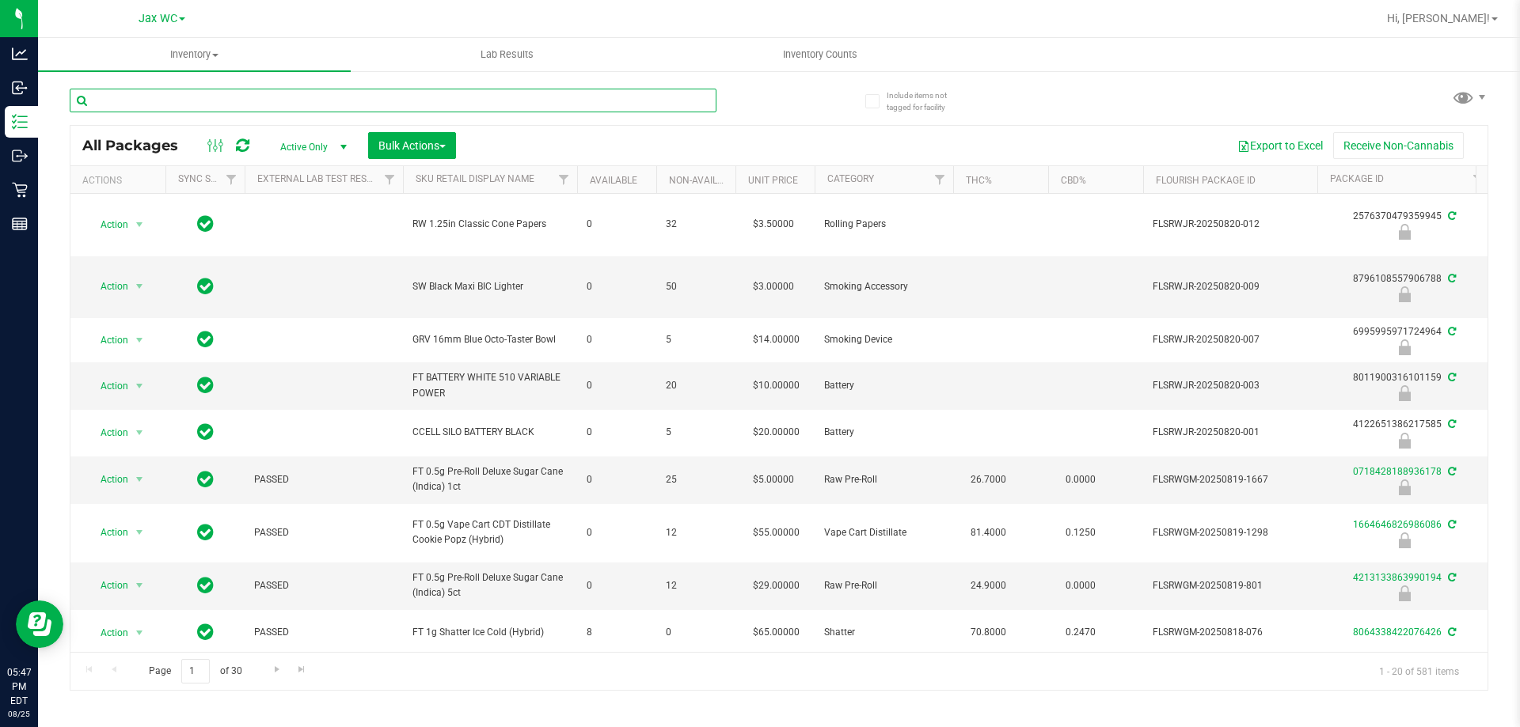
click at [314, 109] on input "text" at bounding box center [393, 101] width 647 height 24
type input "0822723799170758"
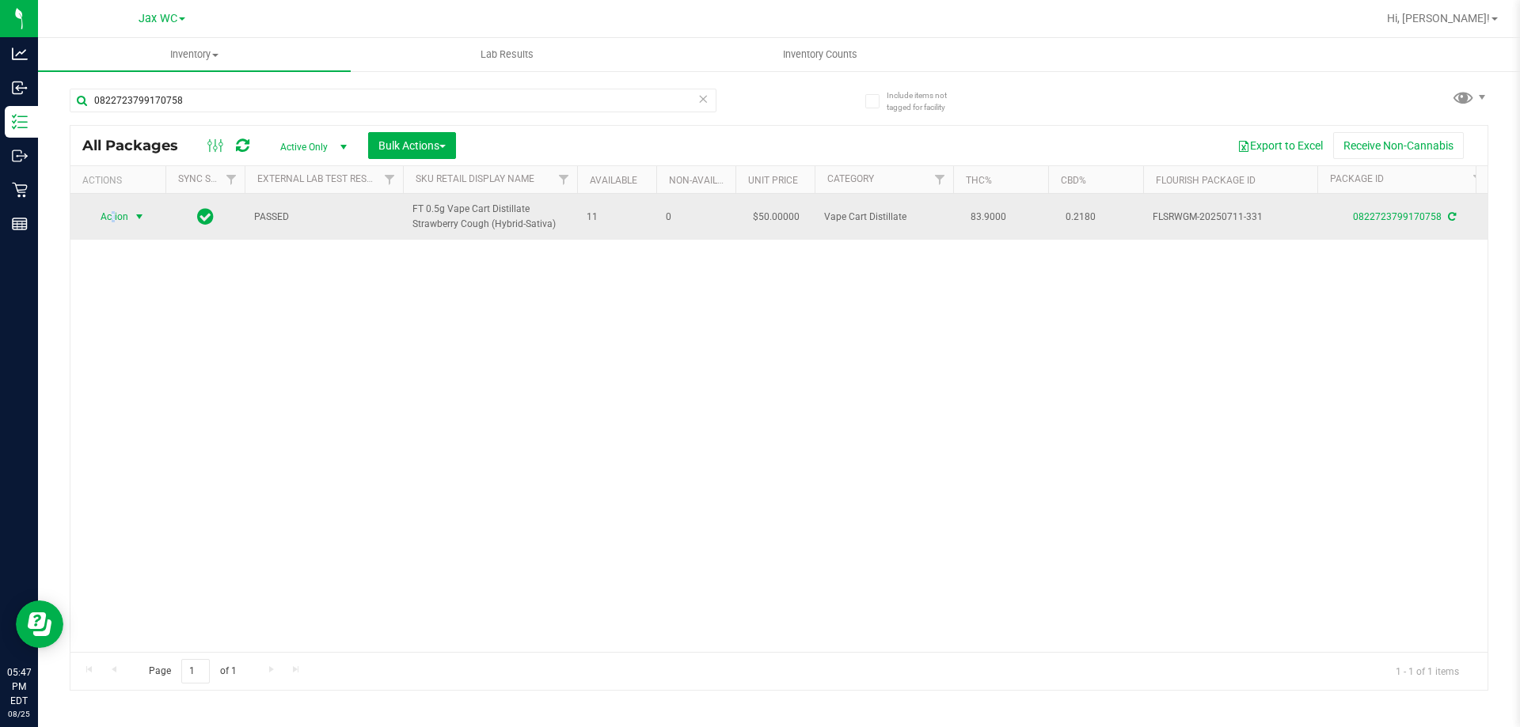
click at [113, 218] on span "Action" at bounding box center [107, 217] width 43 height 22
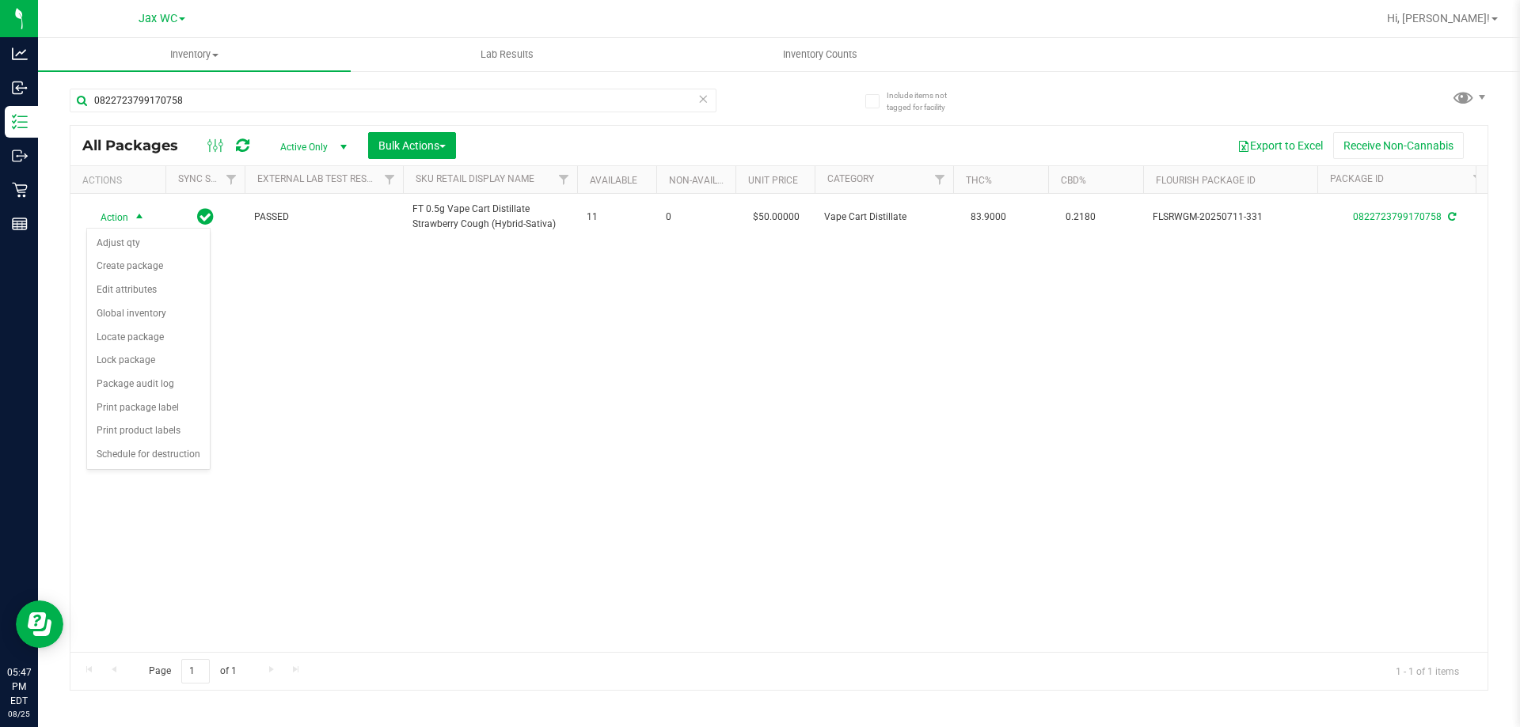
drag, startPoint x: 161, startPoint y: 417, endPoint x: 382, endPoint y: 447, distance: 223.7
click at [382, 447] on body "Analytics Inbound Inventory Outbound Retail Reports 05:47 PM EDT 08/25/2025 08/…" at bounding box center [760, 363] width 1520 height 727
click at [155, 361] on li "Lock package" at bounding box center [148, 361] width 123 height 24
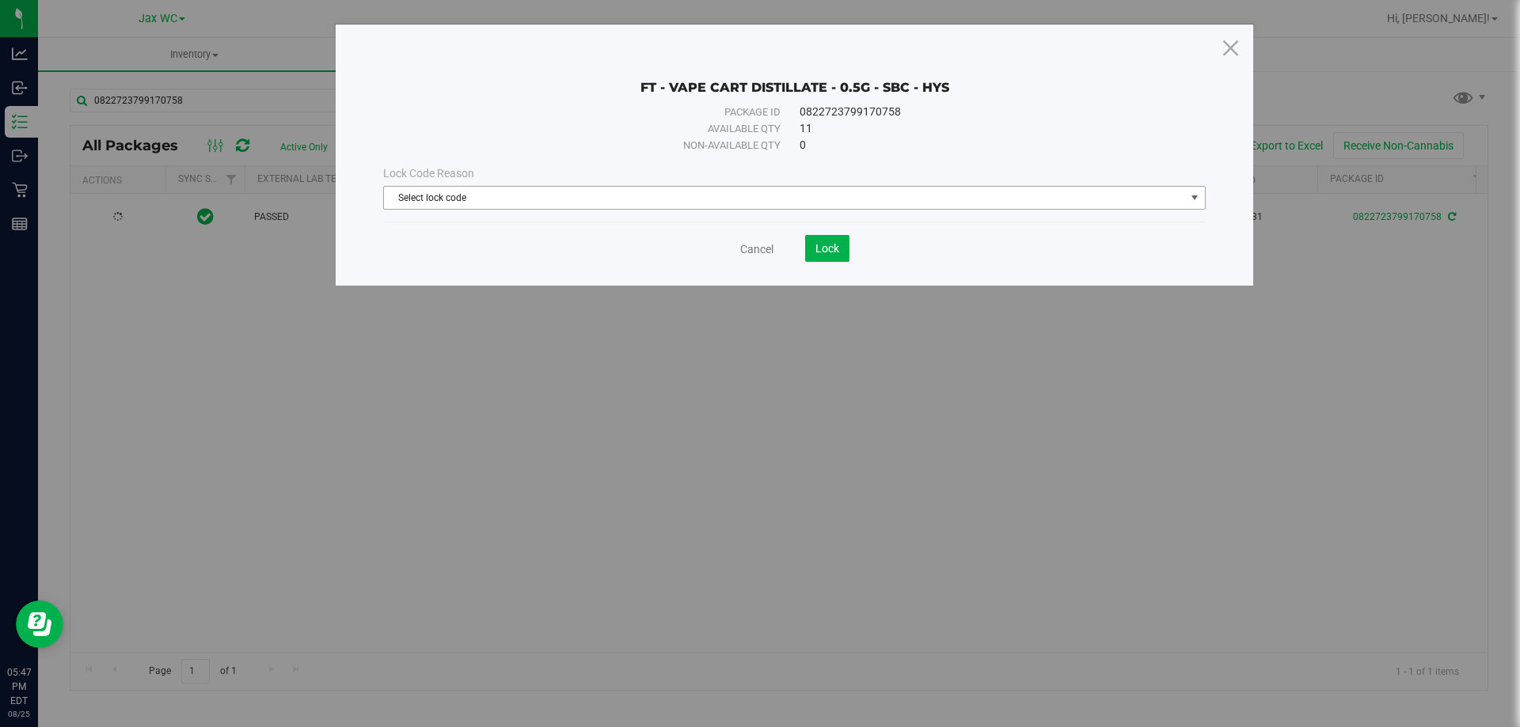
click at [721, 198] on span "Select lock code" at bounding box center [784, 198] width 801 height 22
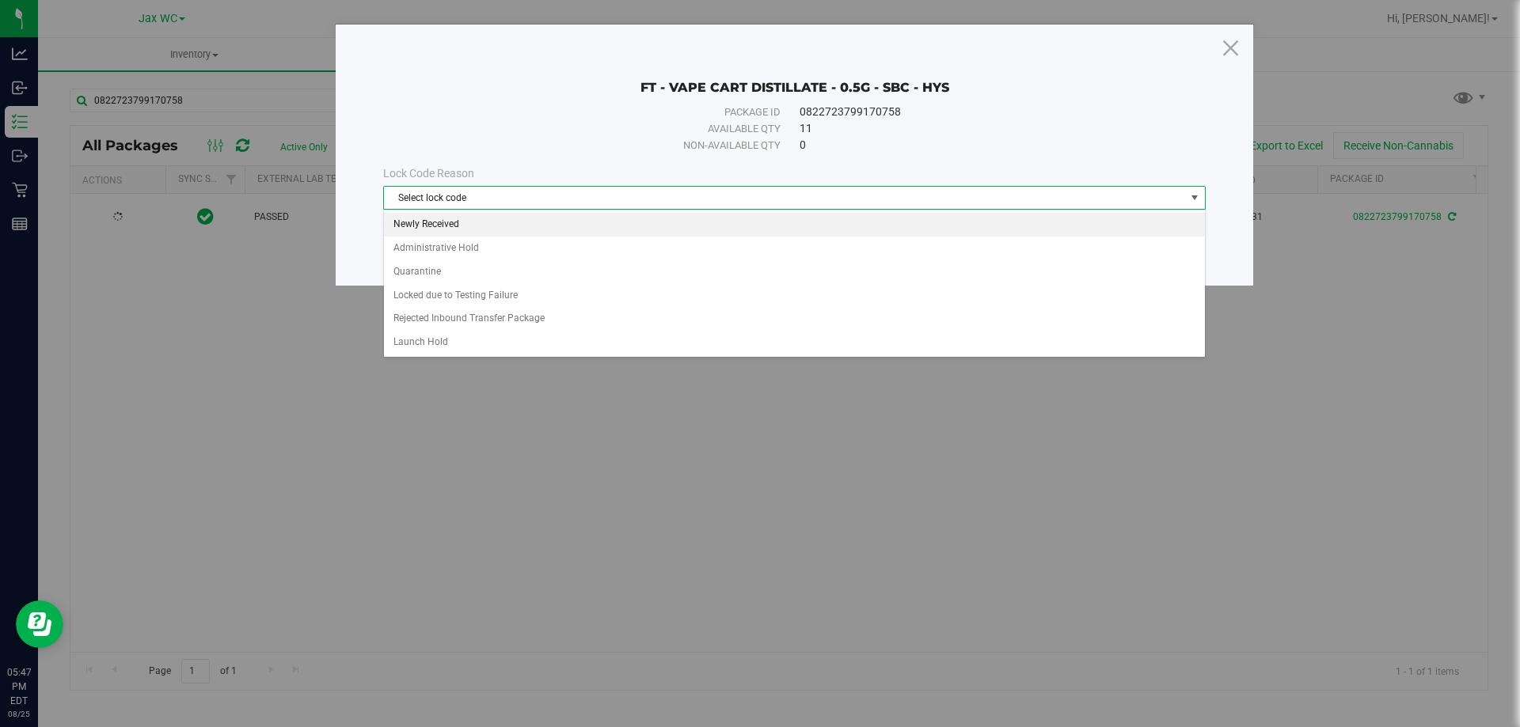
click at [593, 226] on li "Newly Received" at bounding box center [794, 225] width 821 height 24
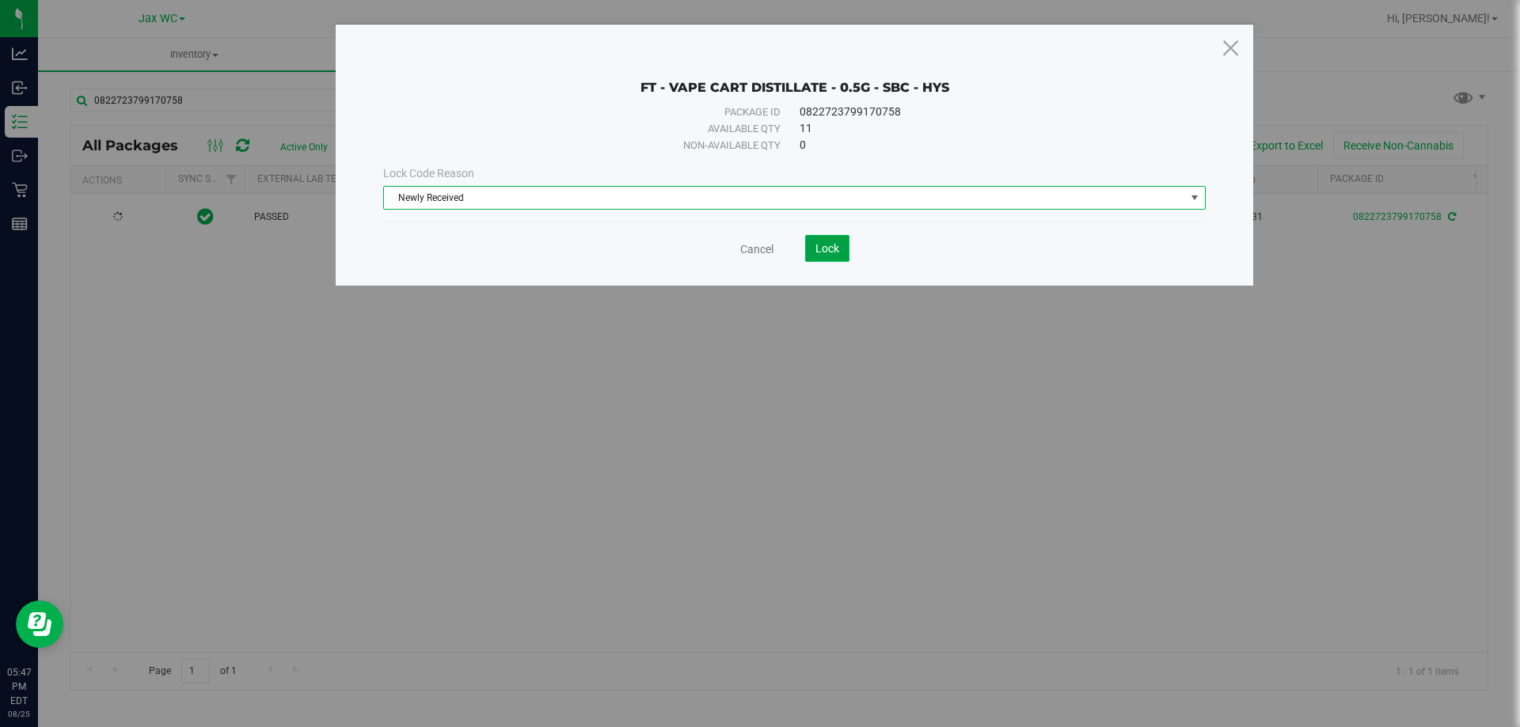
click at [842, 249] on button "Lock" at bounding box center [827, 248] width 44 height 27
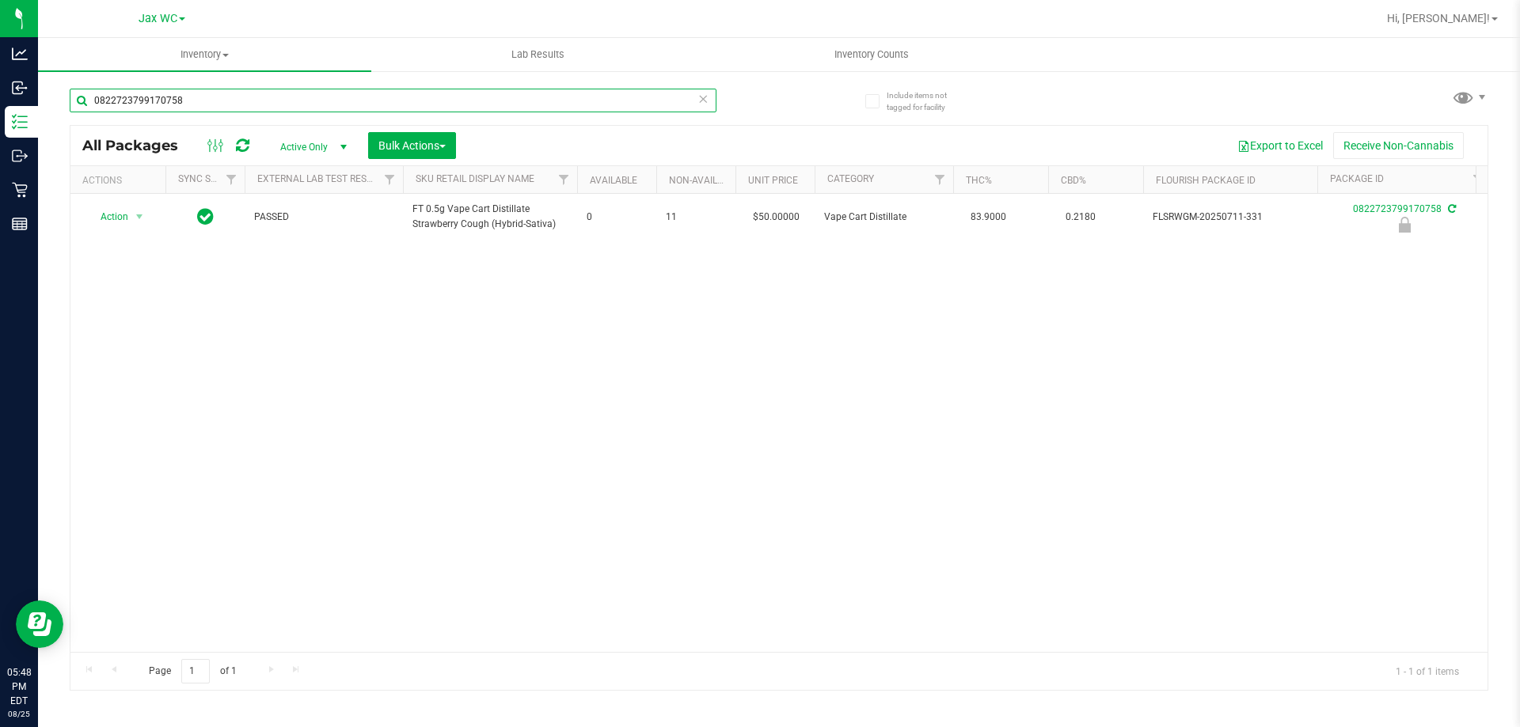
click at [228, 99] on input "0822723799170758" at bounding box center [393, 101] width 647 height 24
click at [229, 101] on input "0822723799170758" at bounding box center [393, 101] width 647 height 24
click at [229, 101] on input "sum" at bounding box center [393, 101] width 647 height 24
type input "sum"
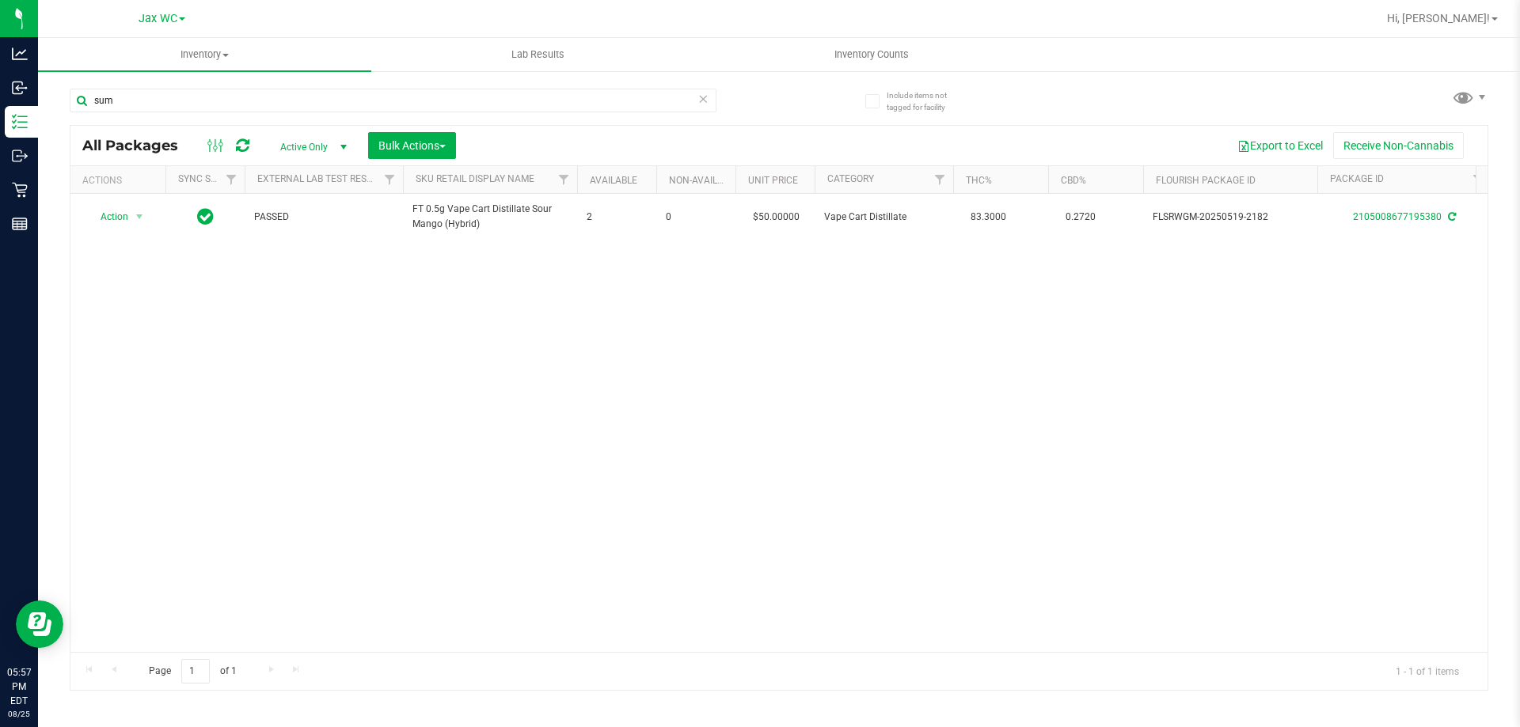
drag, startPoint x: 1379, startPoint y: 31, endPoint x: 1414, endPoint y: 31, distance: 34.8
click at [1376, 31] on div at bounding box center [829, 18] width 1093 height 31
drag, startPoint x: 1488, startPoint y: 33, endPoint x: 1484, endPoint y: 23, distance: 11.0
click at [1488, 32] on div "Hi, [PERSON_NAME]!" at bounding box center [1443, 18] width 135 height 31
click at [1483, 21] on span "Hi, [PERSON_NAME]!" at bounding box center [1438, 18] width 103 height 13
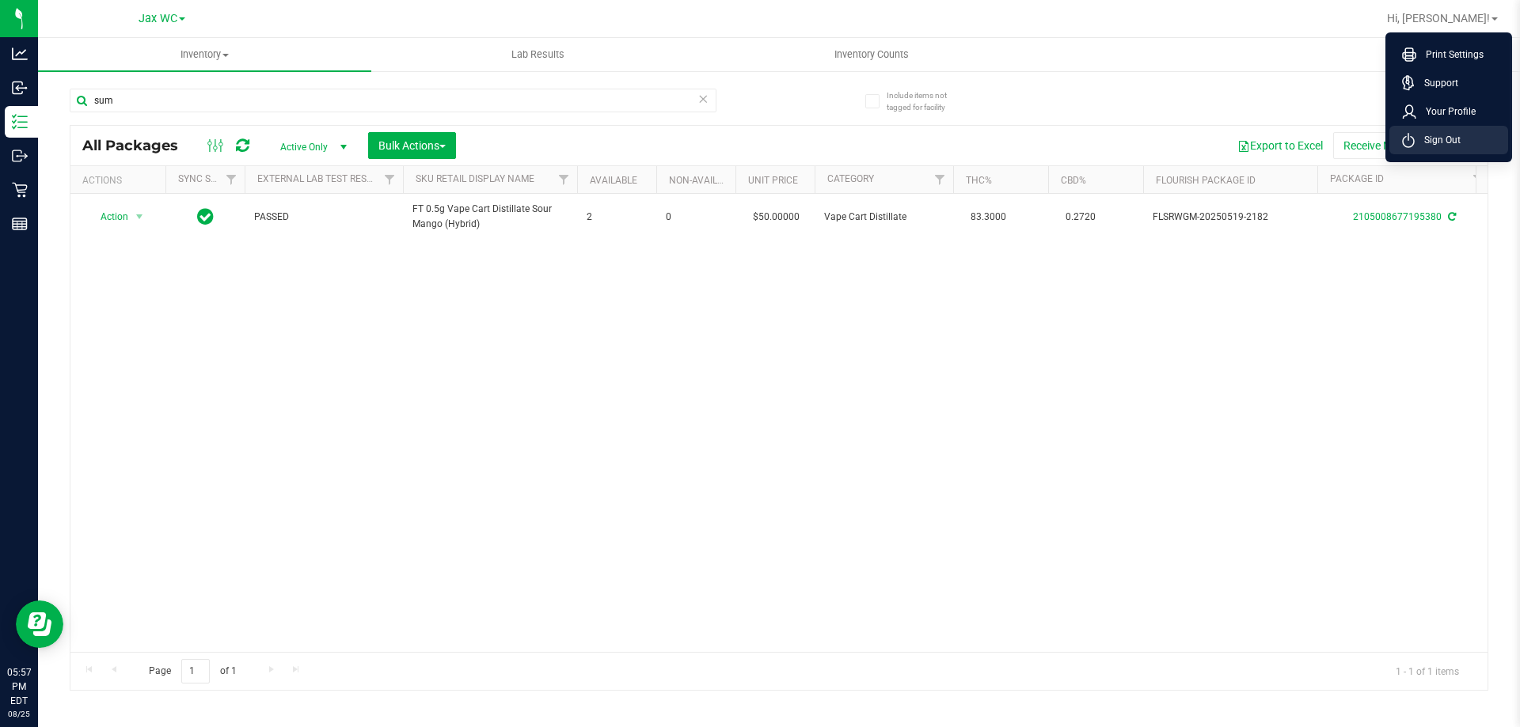
click at [1460, 134] on span "Sign Out" at bounding box center [1437, 140] width 46 height 16
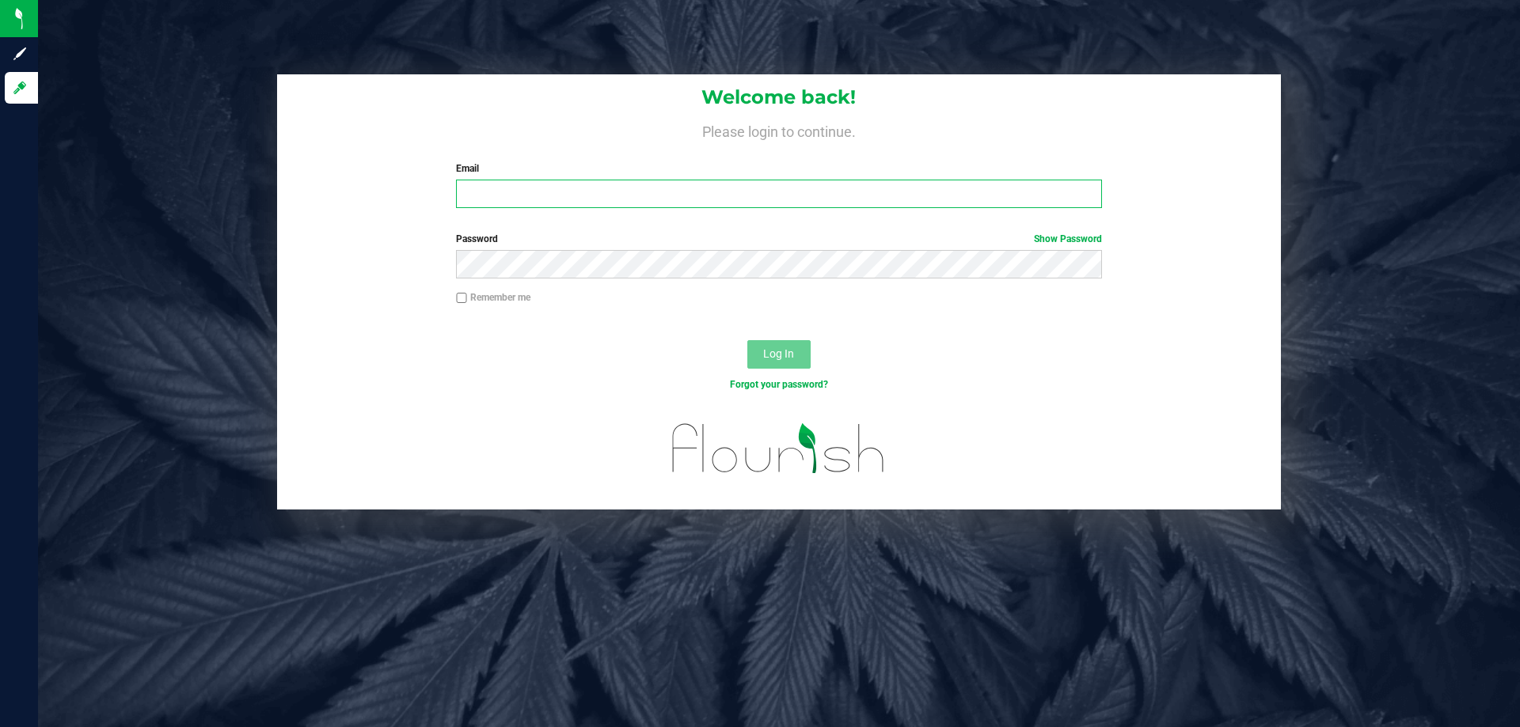
click at [840, 188] on input "Email" at bounding box center [778, 194] width 645 height 28
type input "[EMAIL_ADDRESS][DOMAIN_NAME]"
click at [747, 340] on button "Log In" at bounding box center [778, 354] width 63 height 28
